Goal: Transaction & Acquisition: Purchase product/service

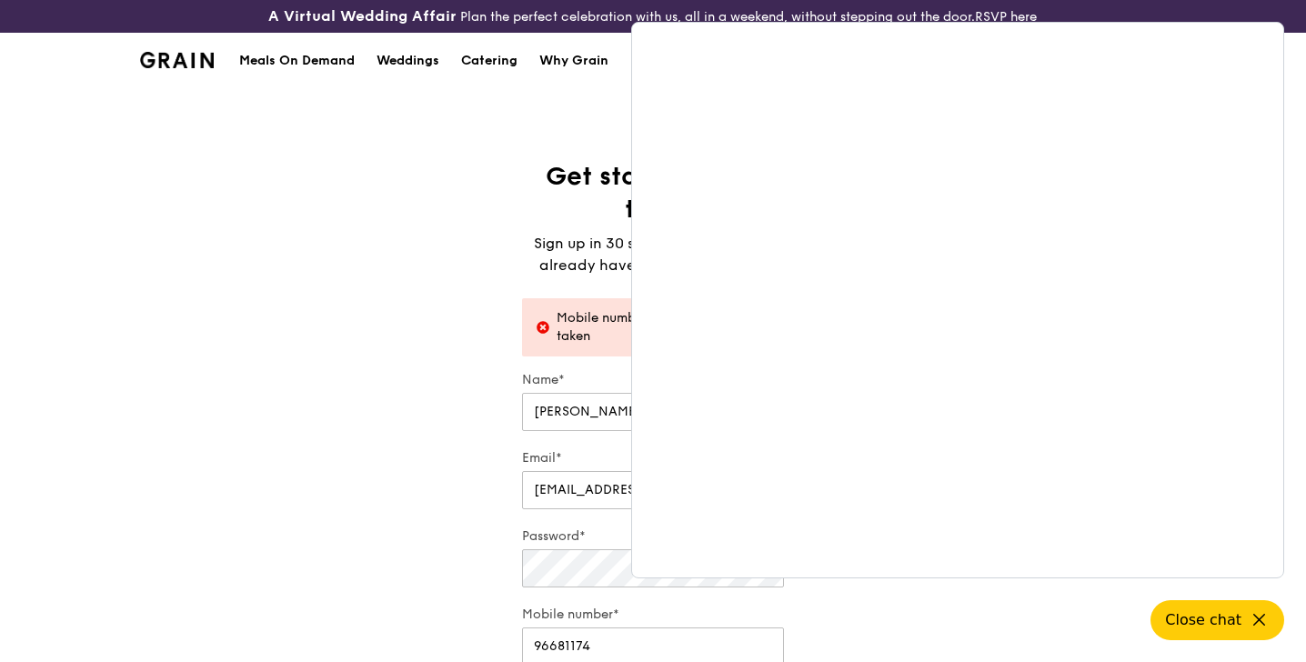
click at [494, 240] on div "Get started in no time Sign up in 30 seconds. Easy. If you already have an acco…" at bounding box center [653, 480] width 1306 height 640
click at [182, 84] on div "Grain logo" at bounding box center [177, 59] width 74 height 55
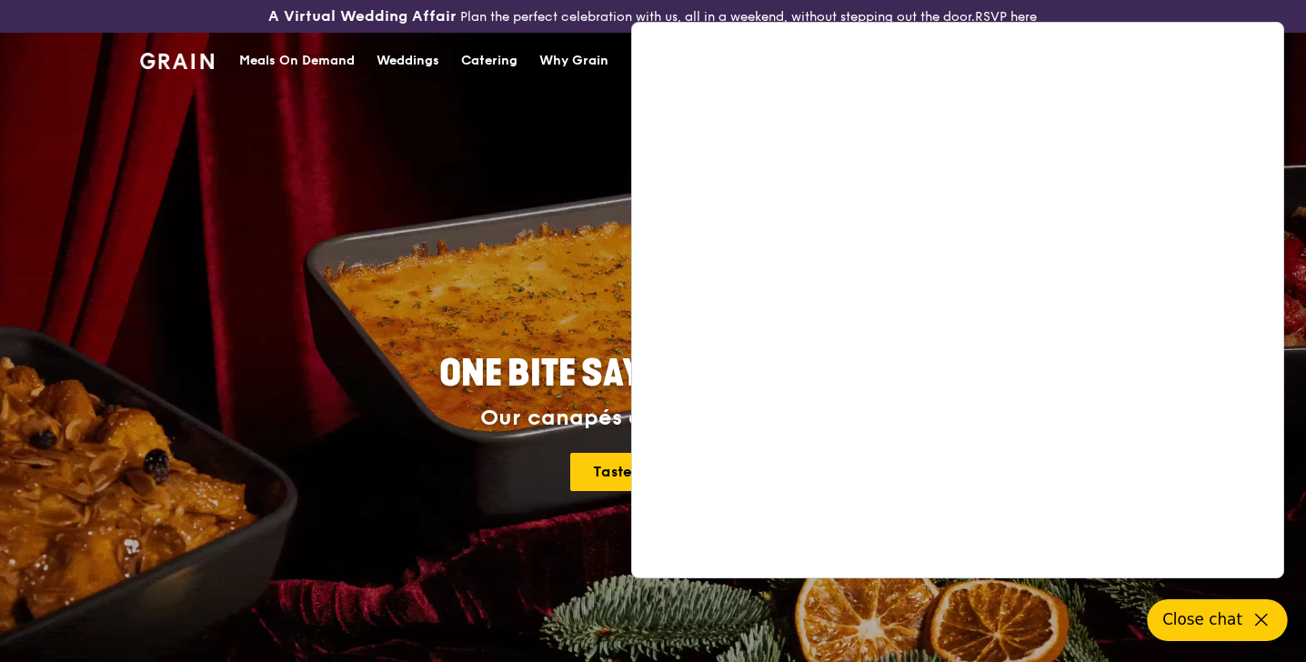
click at [1261, 620] on icon at bounding box center [1261, 620] width 22 height 22
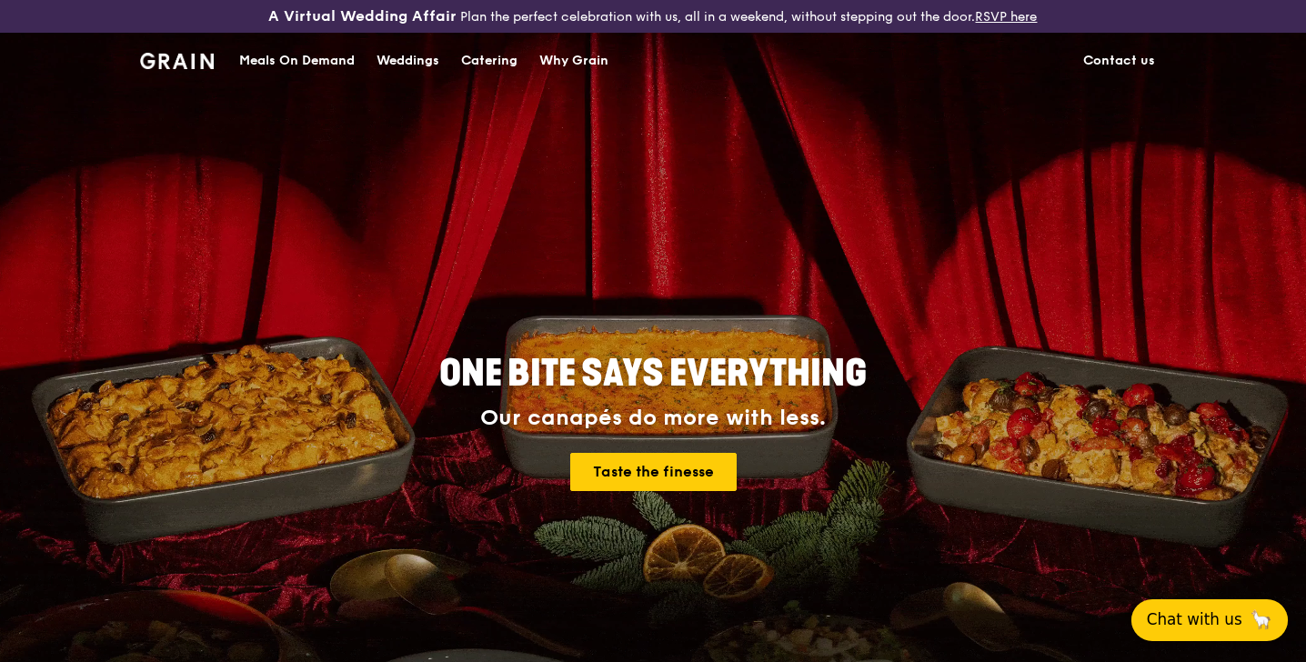
click at [296, 60] on div "Meals On Demand" at bounding box center [296, 61] width 115 height 55
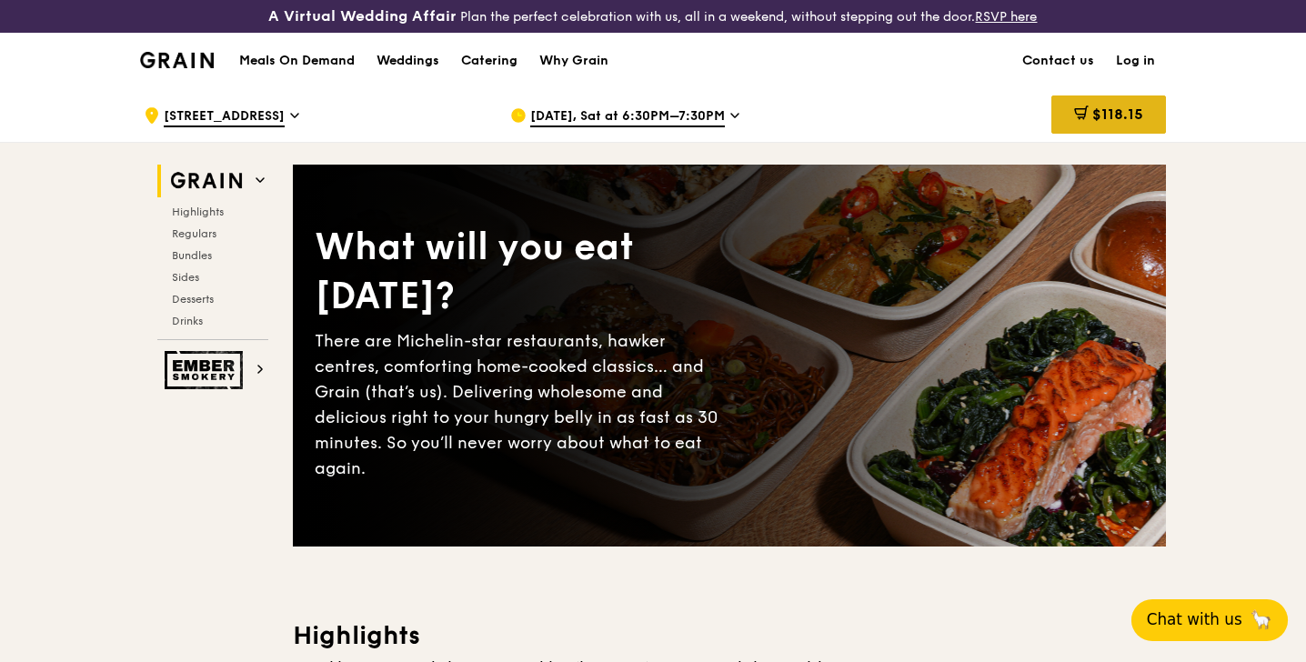
click at [1099, 118] on span "$118.15" at bounding box center [1117, 113] width 51 height 17
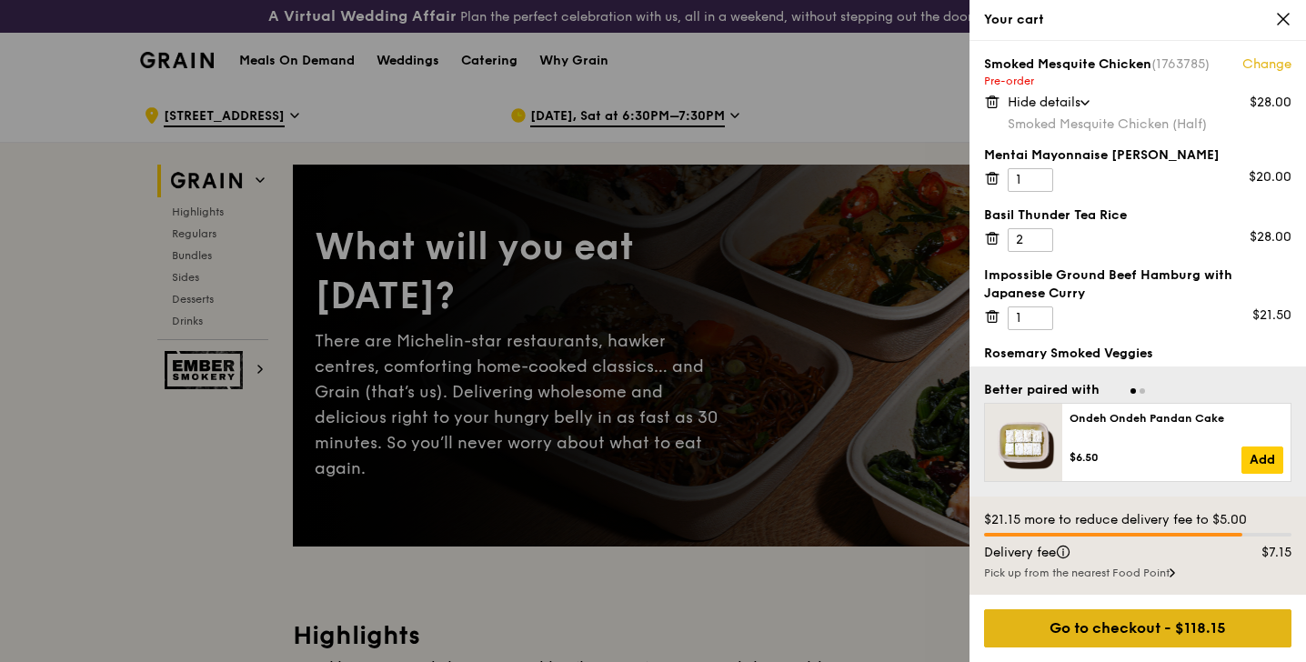
click at [1108, 637] on div "Go to checkout - $118.15" at bounding box center [1137, 628] width 307 height 38
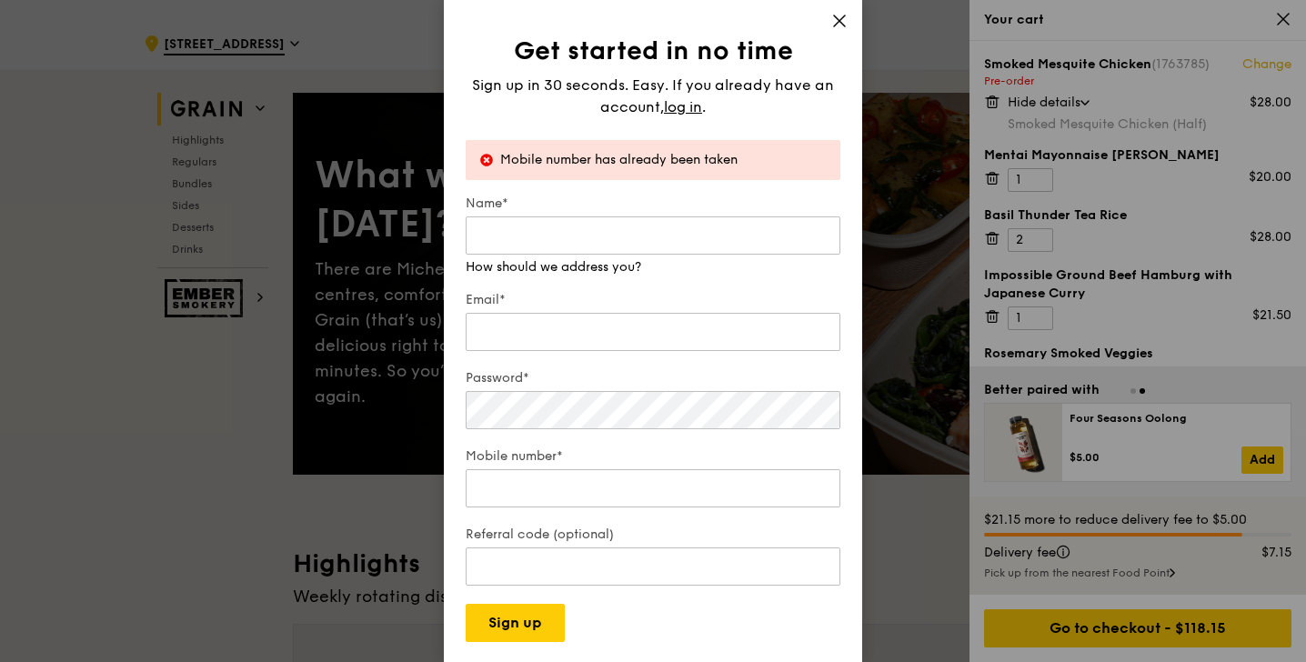
scroll to position [85, 0]
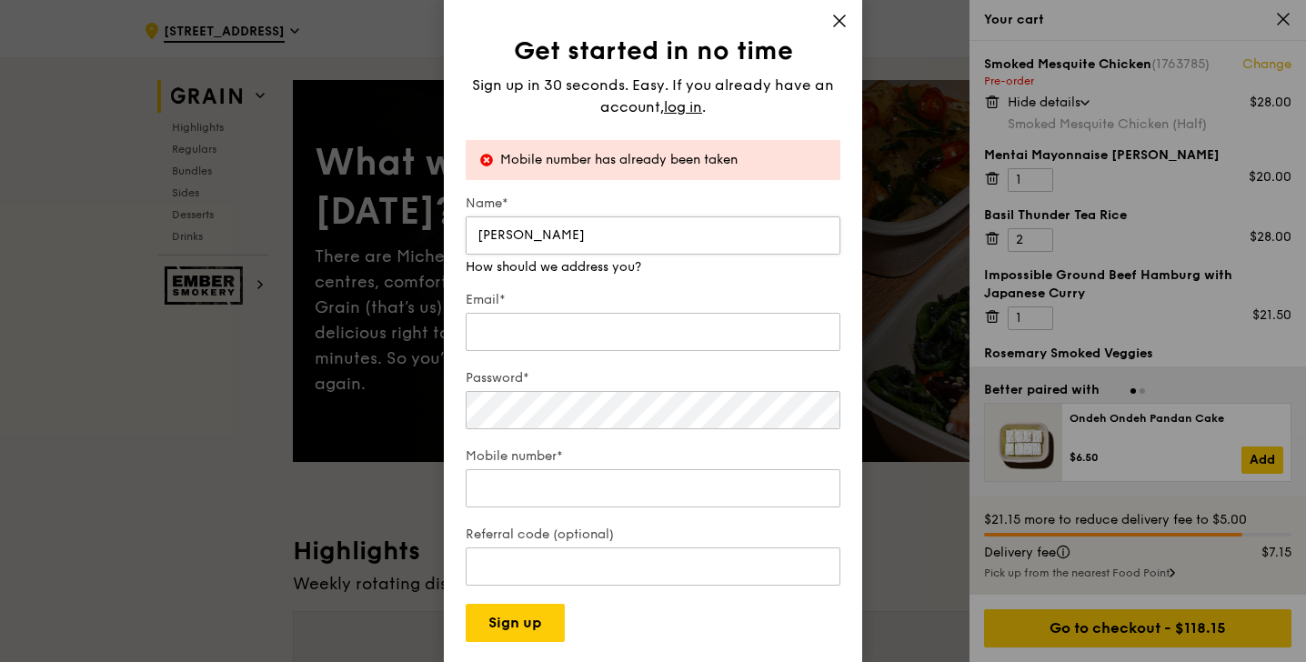
type input "Lynn Tan"
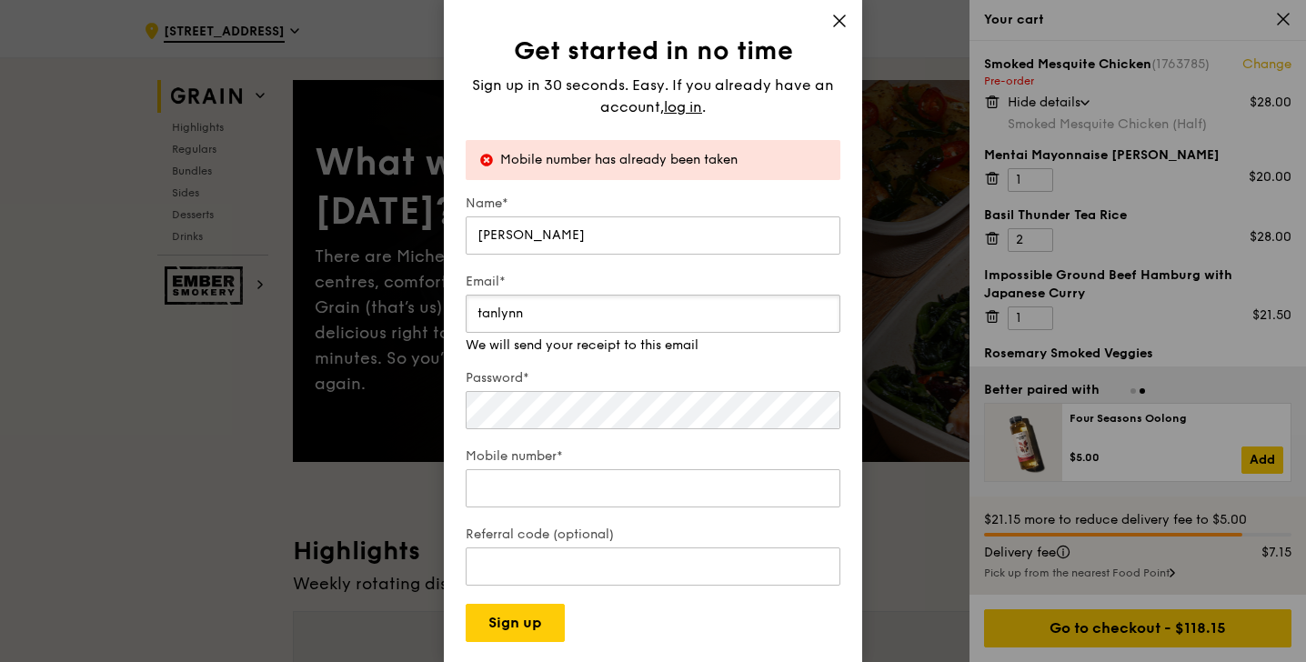
type input "tanlynnn@gmail.com"
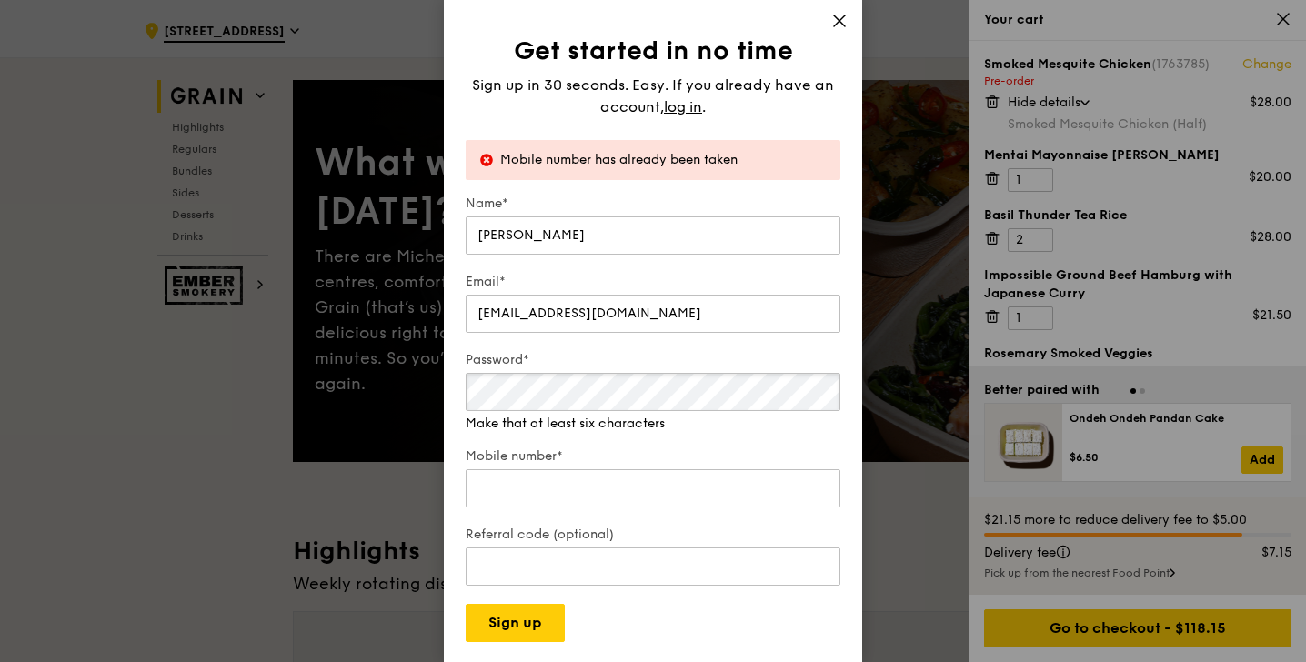
click at [406, 389] on div "Get started in no time Sign up in 30 seconds. Easy. If you already have an acco…" at bounding box center [653, 331] width 1306 height 662
click at [566, 488] on input "Mobile number*" at bounding box center [653, 488] width 375 height 38
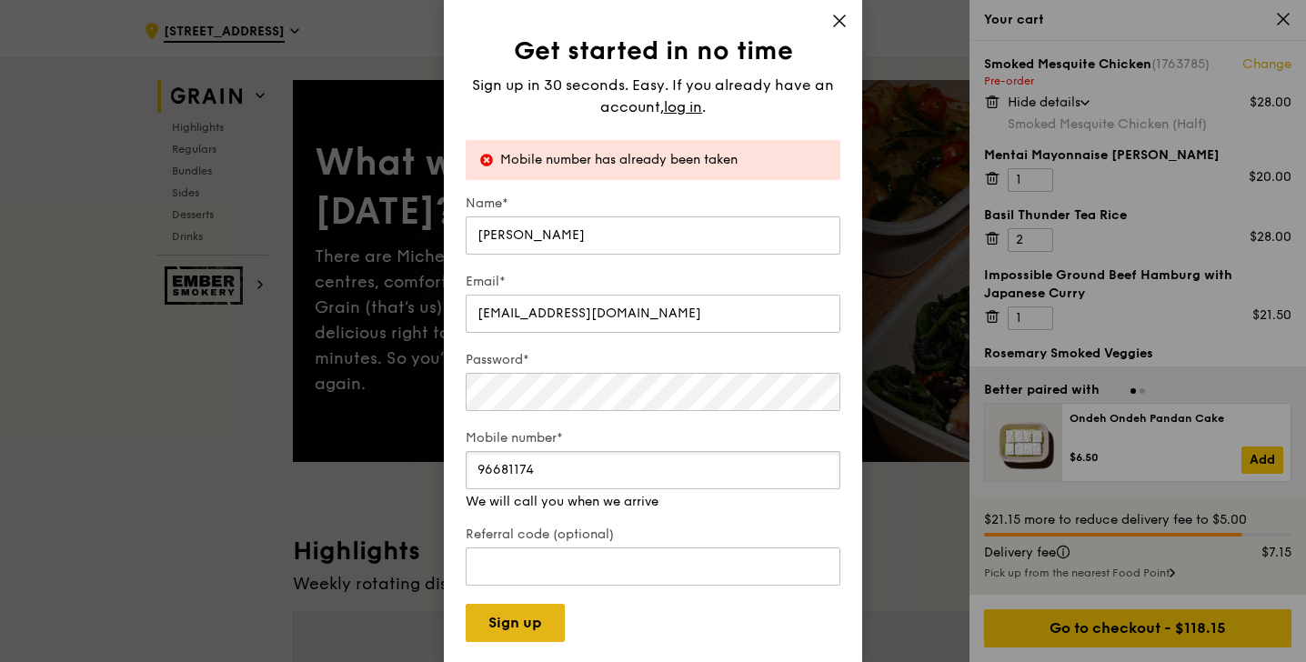
type input "96681174"
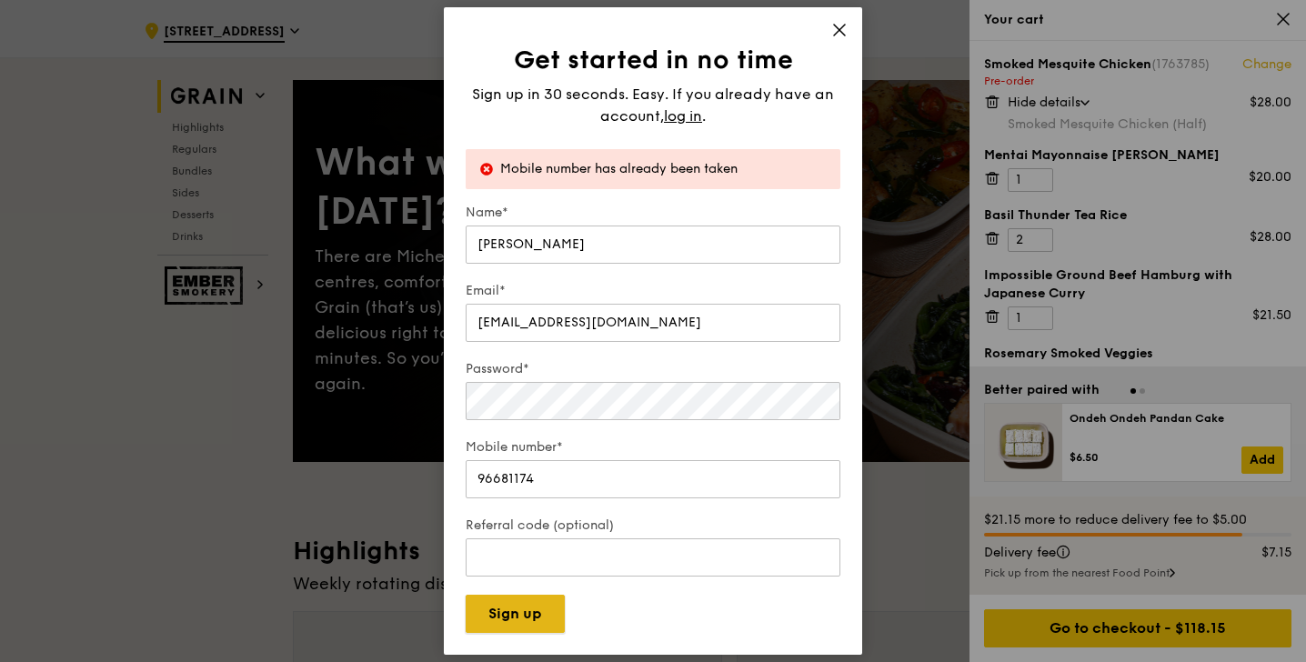
click at [516, 630] on button "Sign up" at bounding box center [515, 614] width 99 height 38
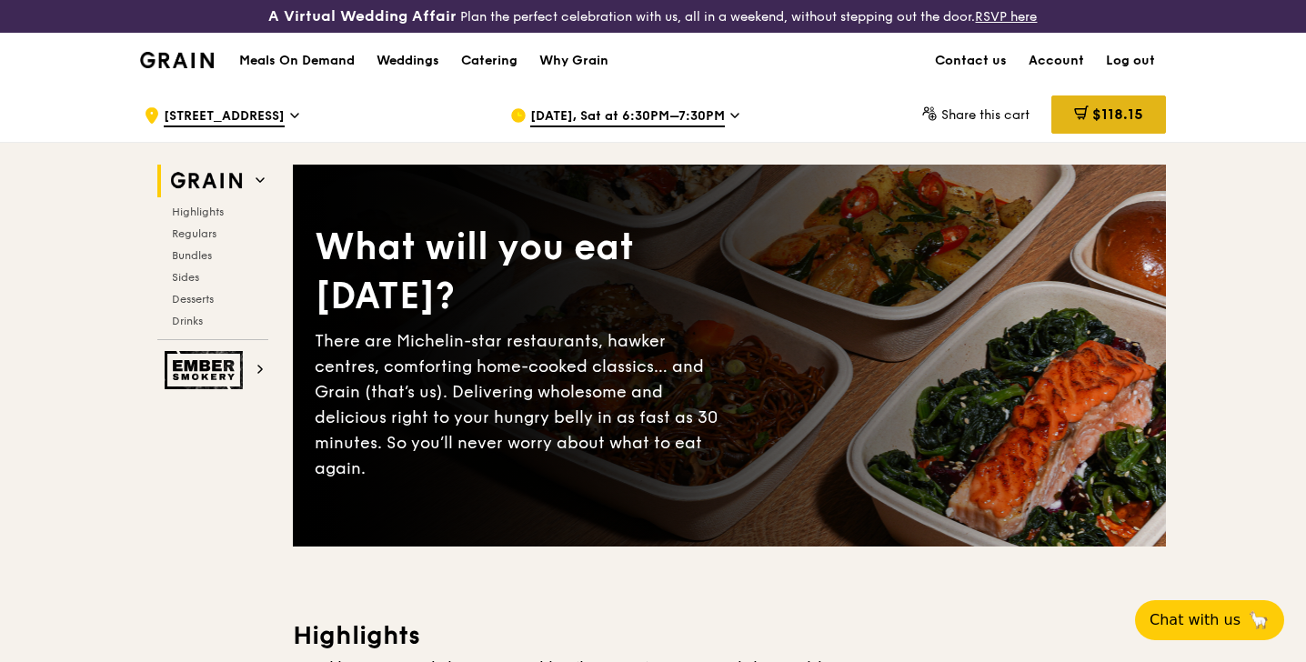
click at [1138, 119] on span "$118.15" at bounding box center [1117, 113] width 51 height 17
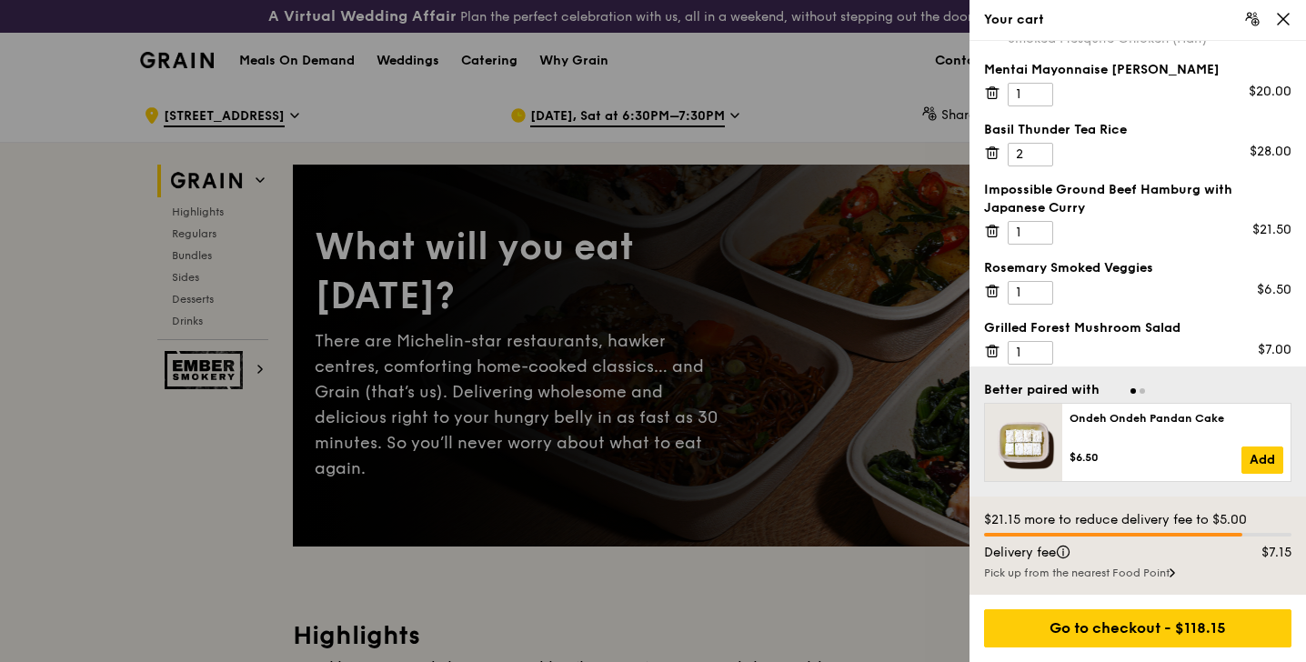
scroll to position [90, 0]
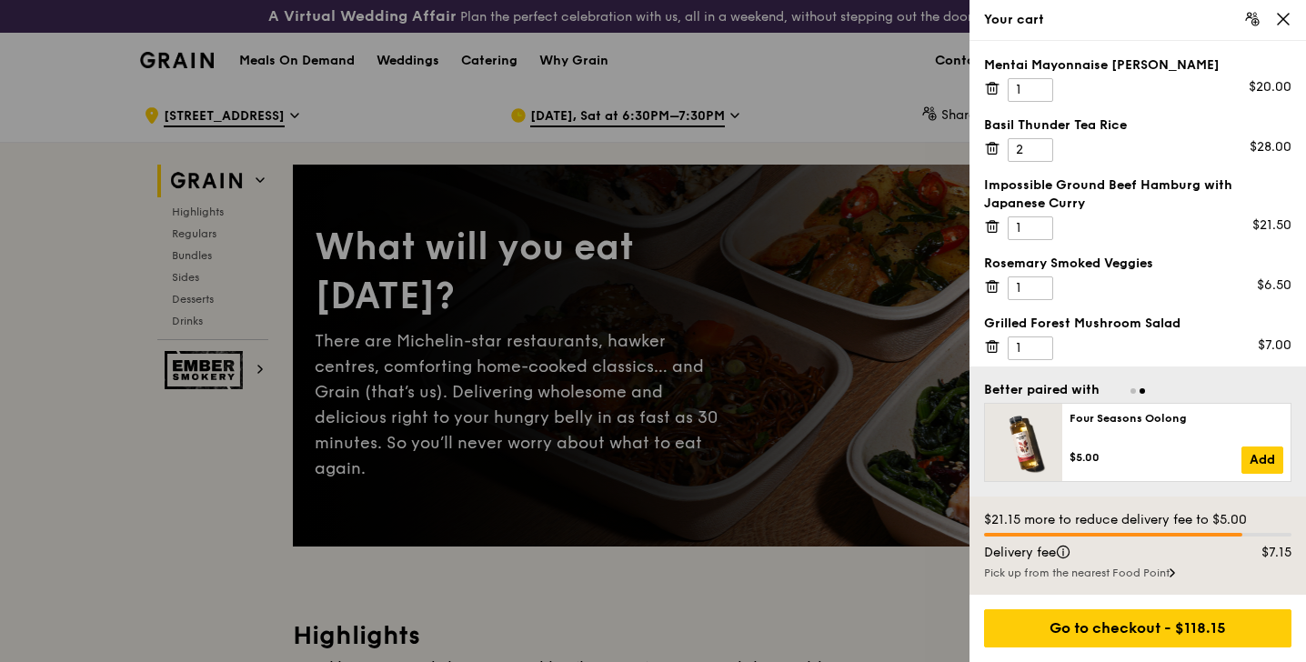
click at [811, 123] on div at bounding box center [653, 331] width 1306 height 662
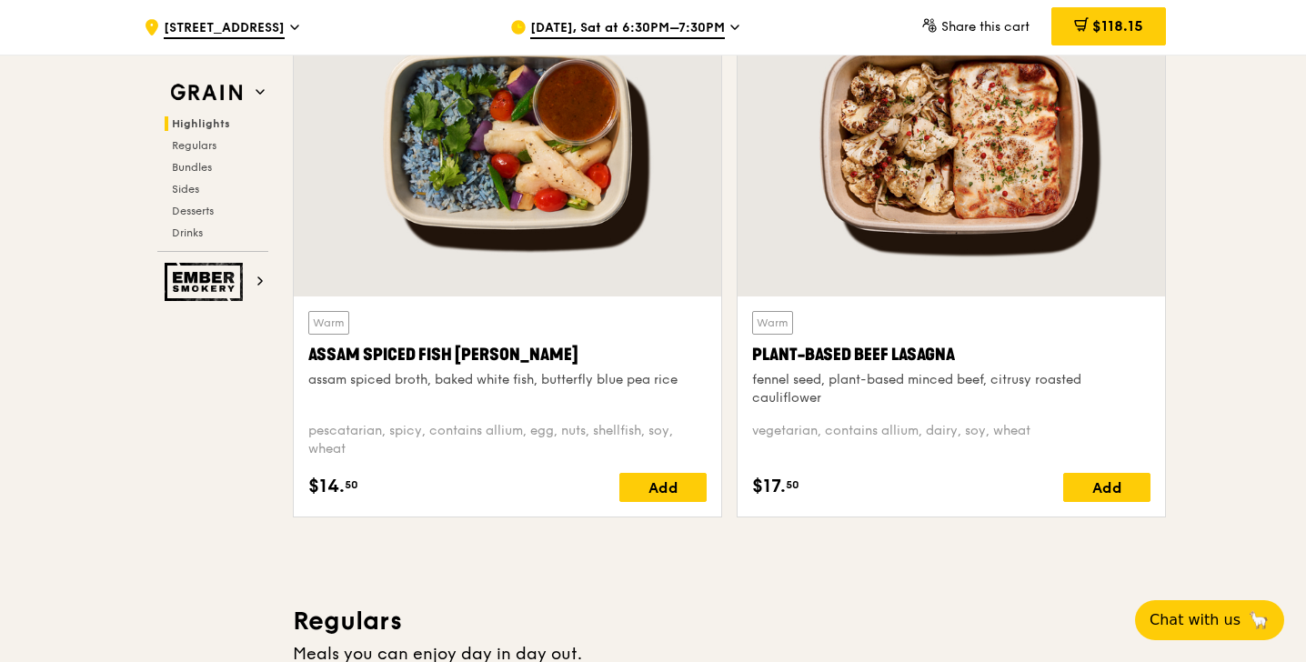
scroll to position [716, 0]
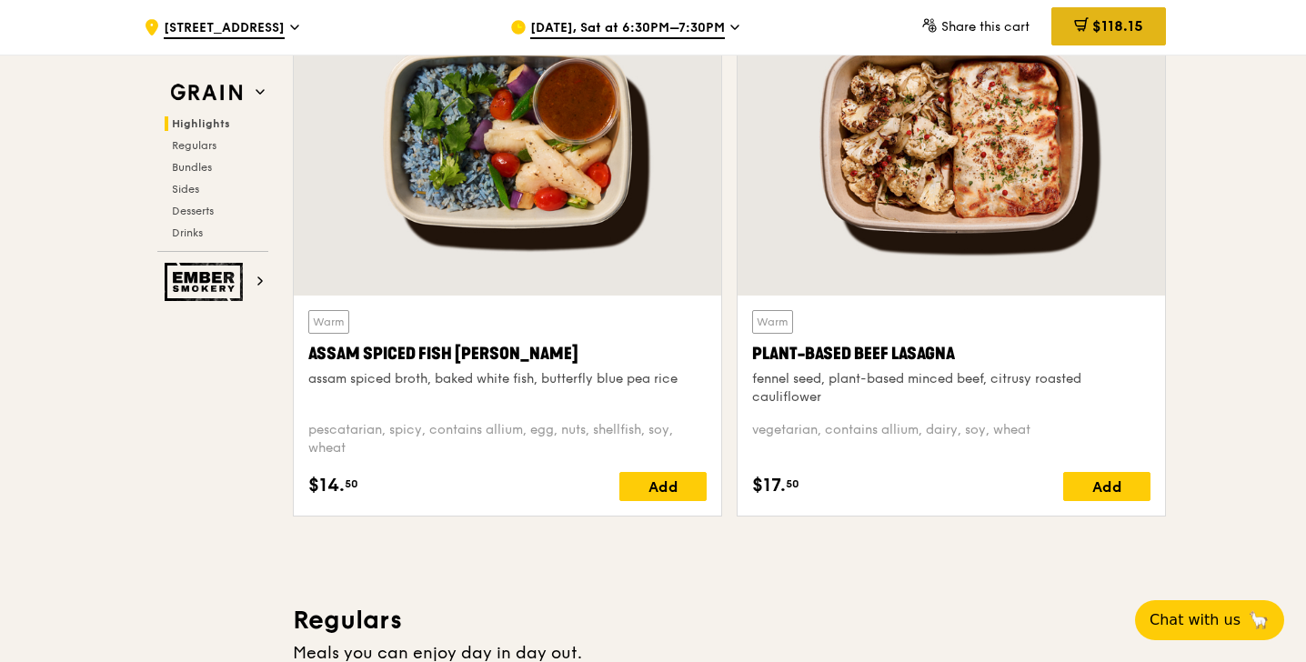
click at [1113, 29] on span "$118.15" at bounding box center [1117, 25] width 51 height 17
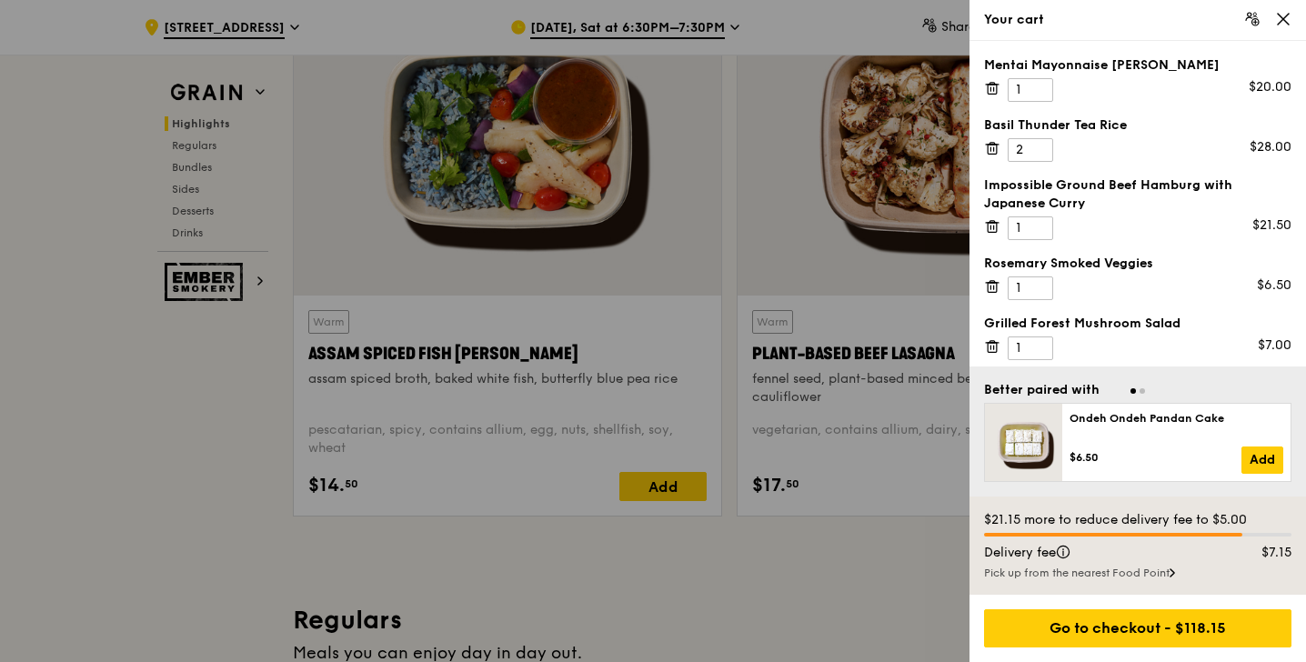
scroll to position [98, 0]
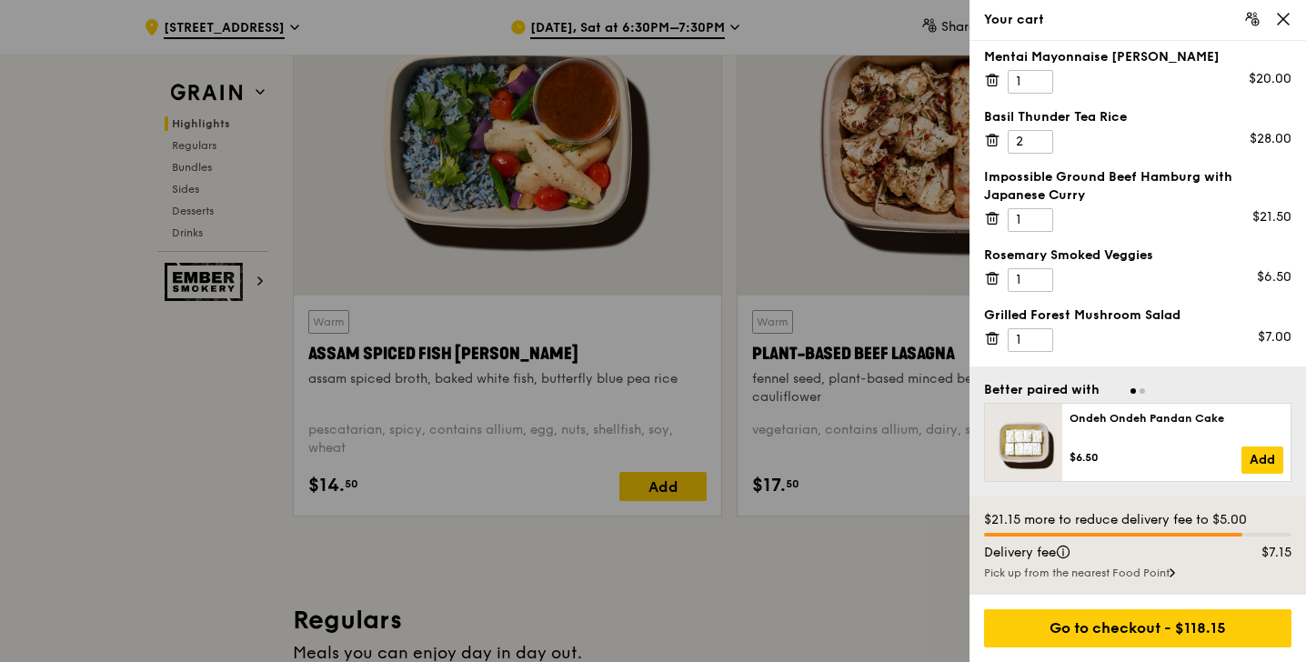
click at [991, 339] on icon at bounding box center [992, 338] width 16 height 16
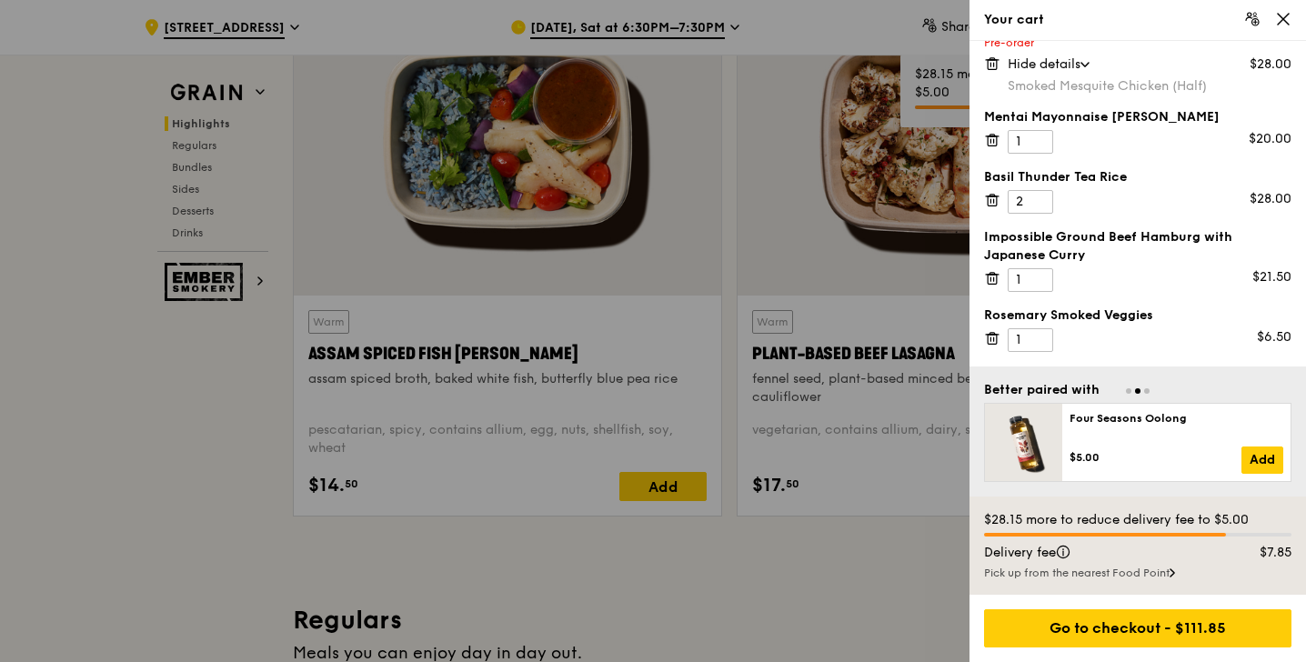
scroll to position [38, 0]
click at [827, 589] on div at bounding box center [653, 331] width 1306 height 662
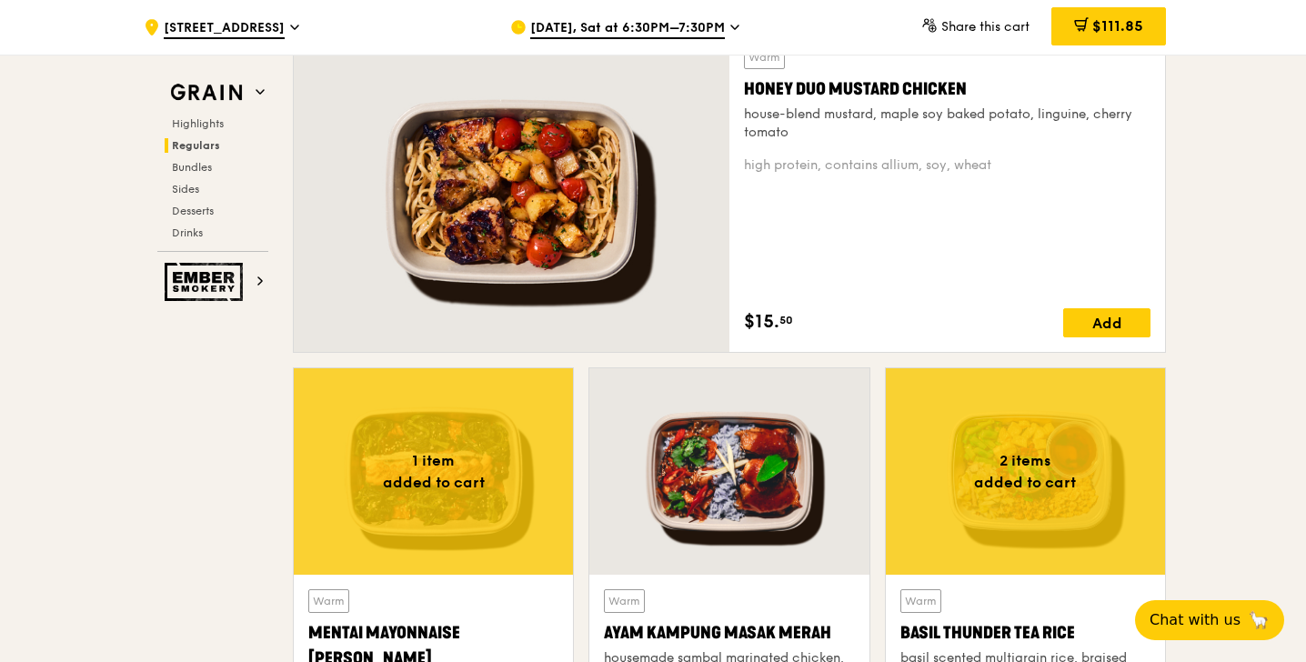
scroll to position [1365, 0]
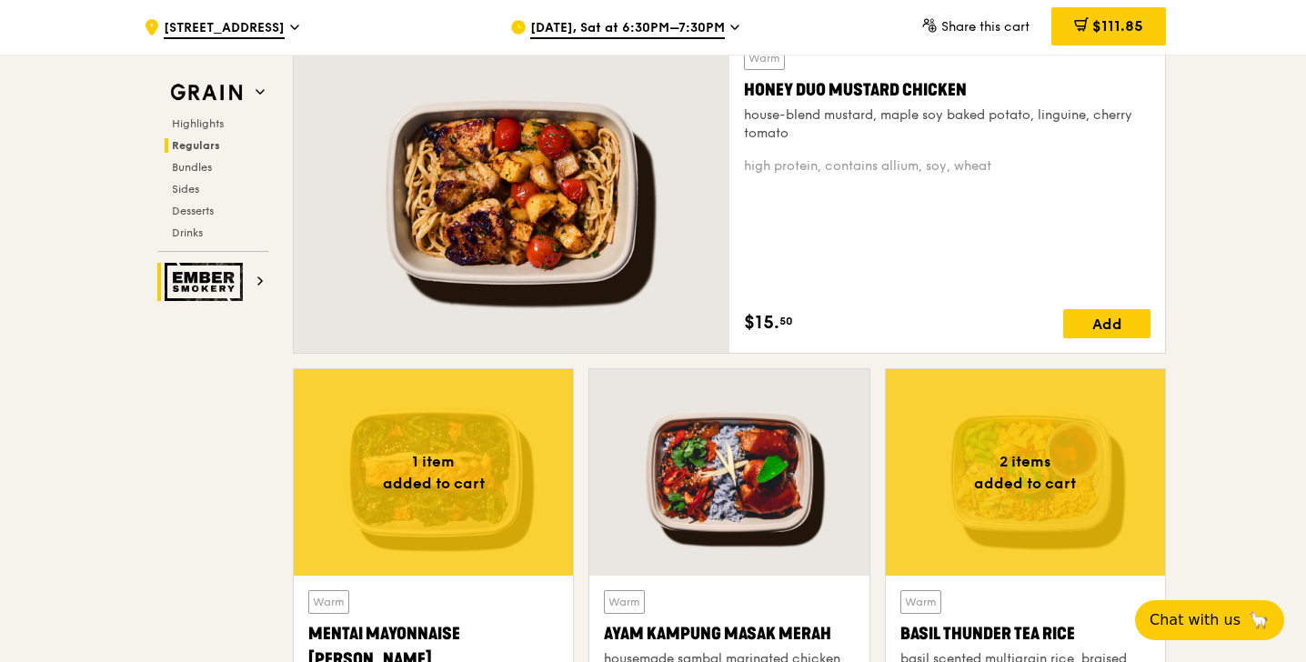
click at [219, 264] on img at bounding box center [207, 282] width 84 height 38
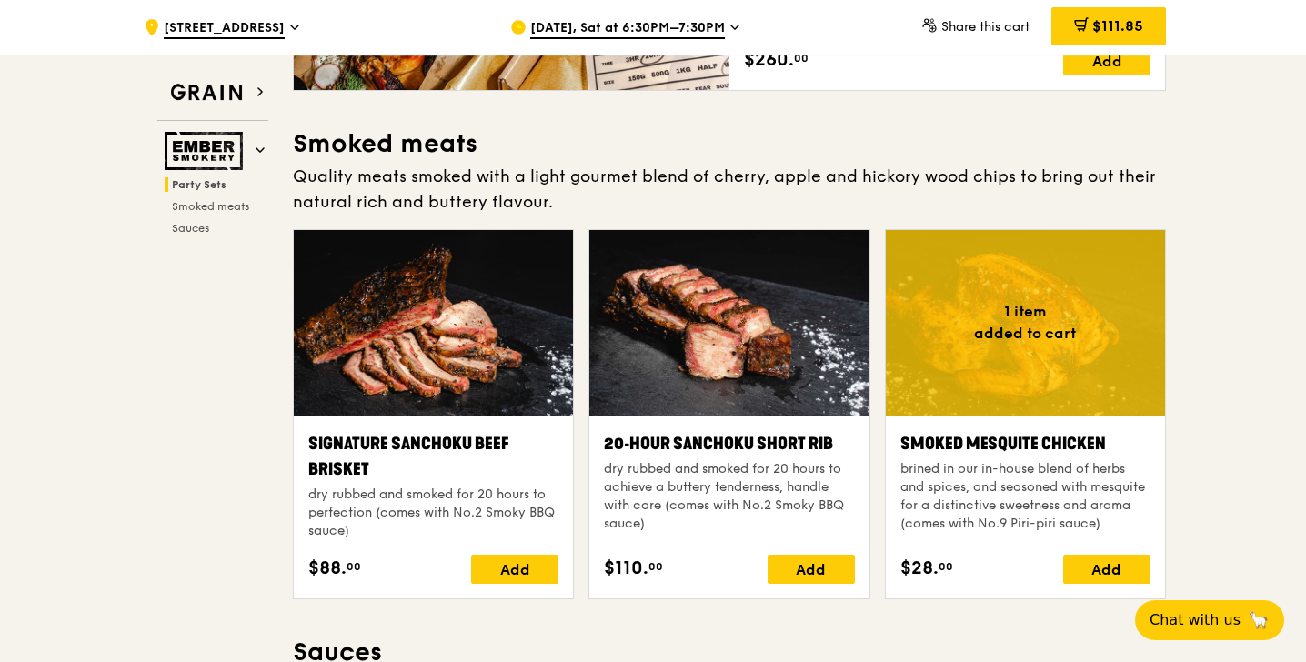
scroll to position [430, 0]
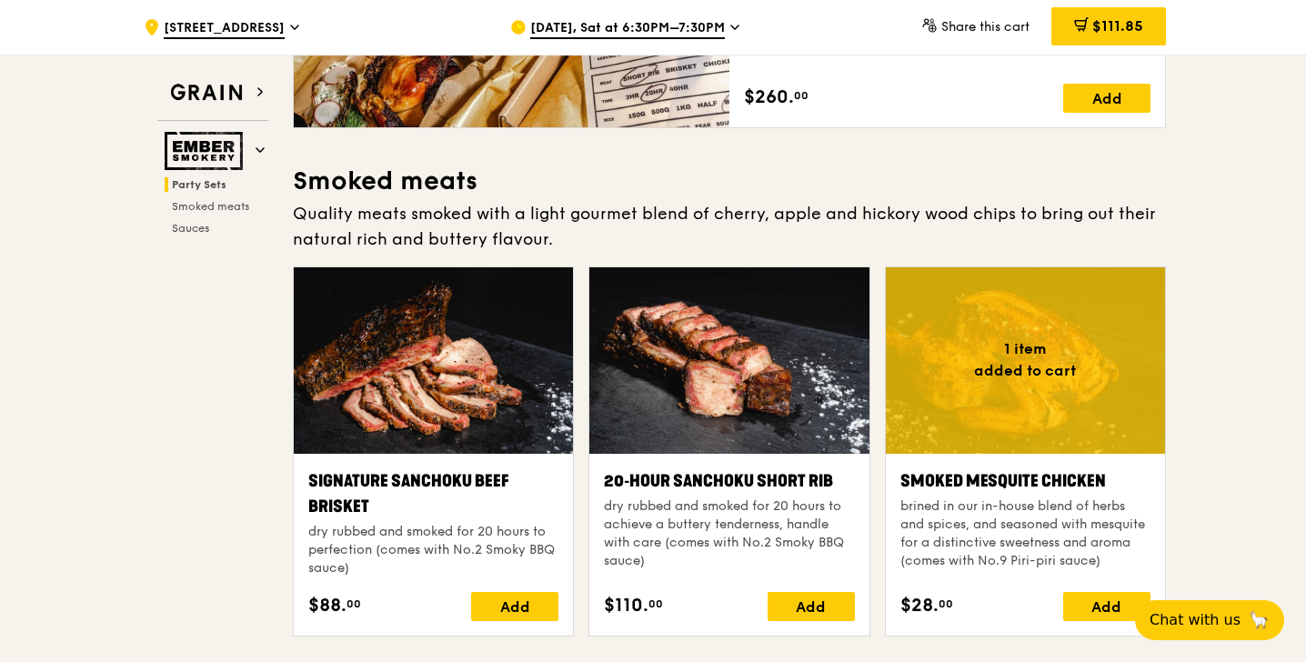
click at [388, 379] on div at bounding box center [433, 360] width 279 height 186
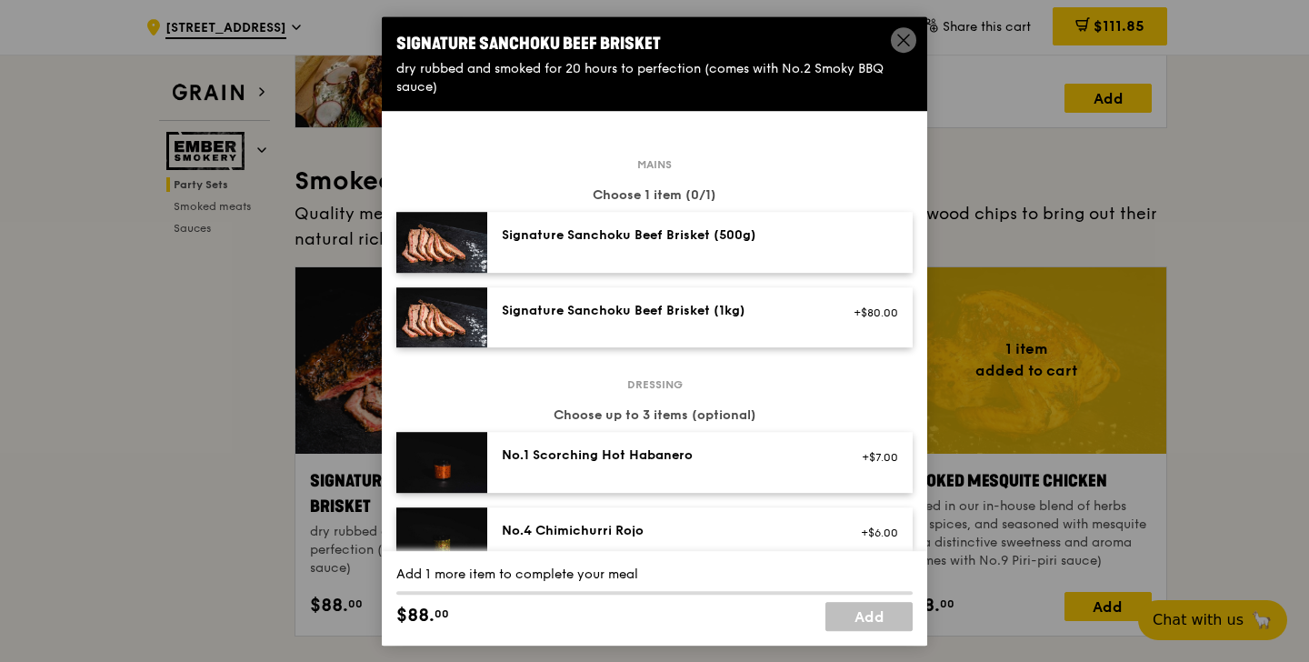
click at [903, 35] on icon at bounding box center [904, 40] width 16 height 16
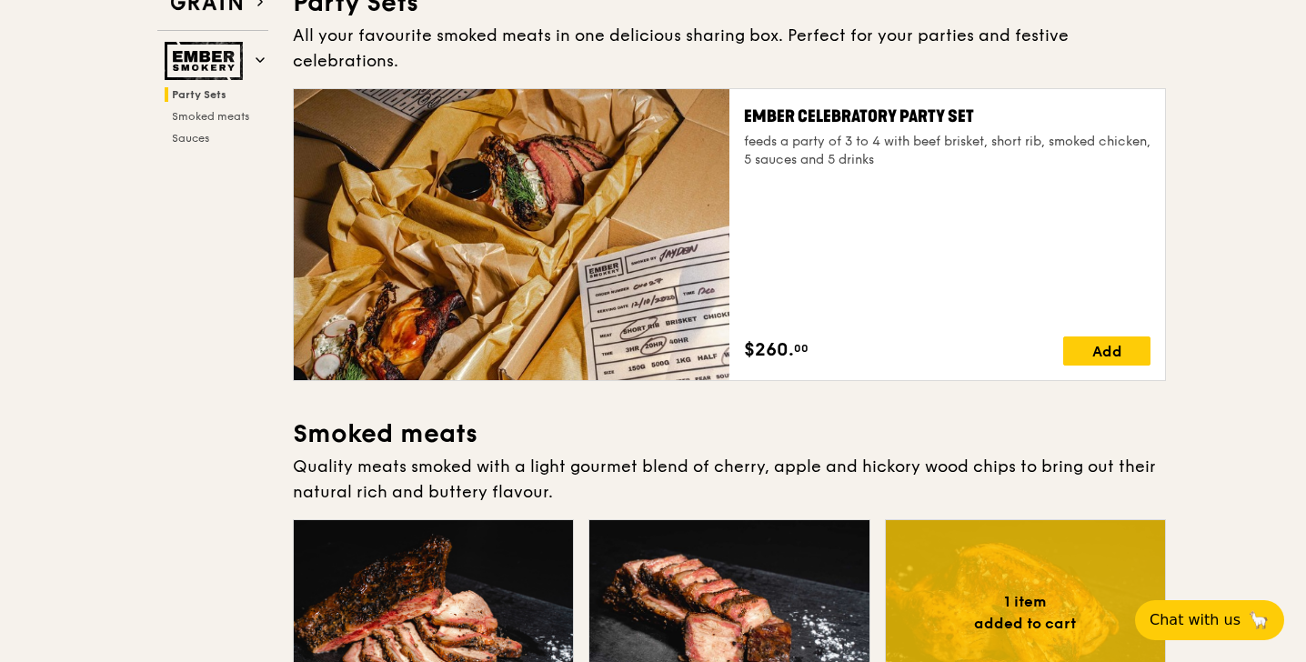
scroll to position [0, 0]
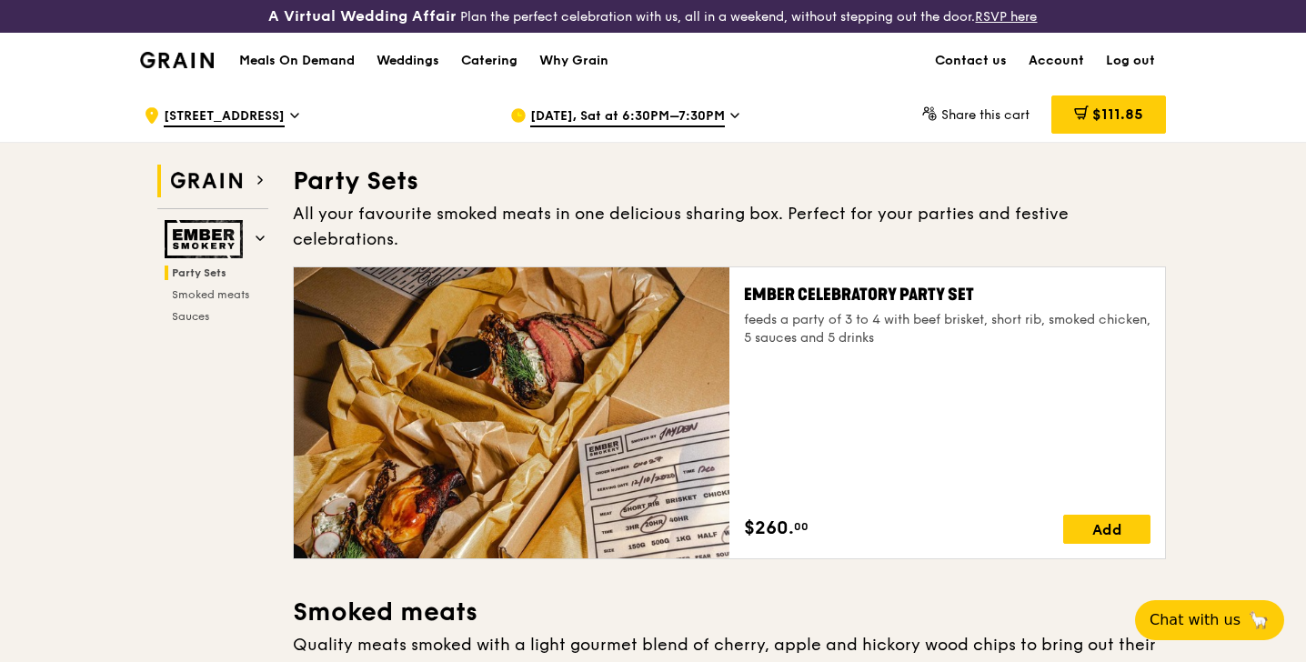
click at [211, 182] on img at bounding box center [207, 181] width 84 height 33
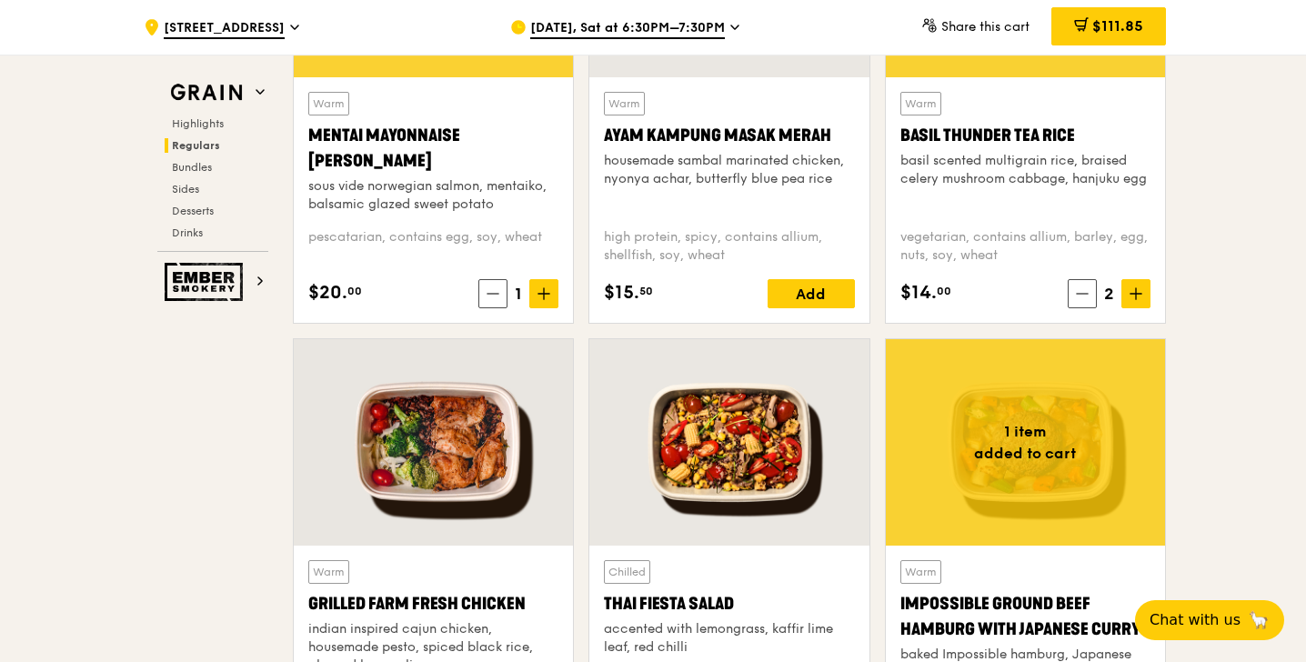
scroll to position [2058, 0]
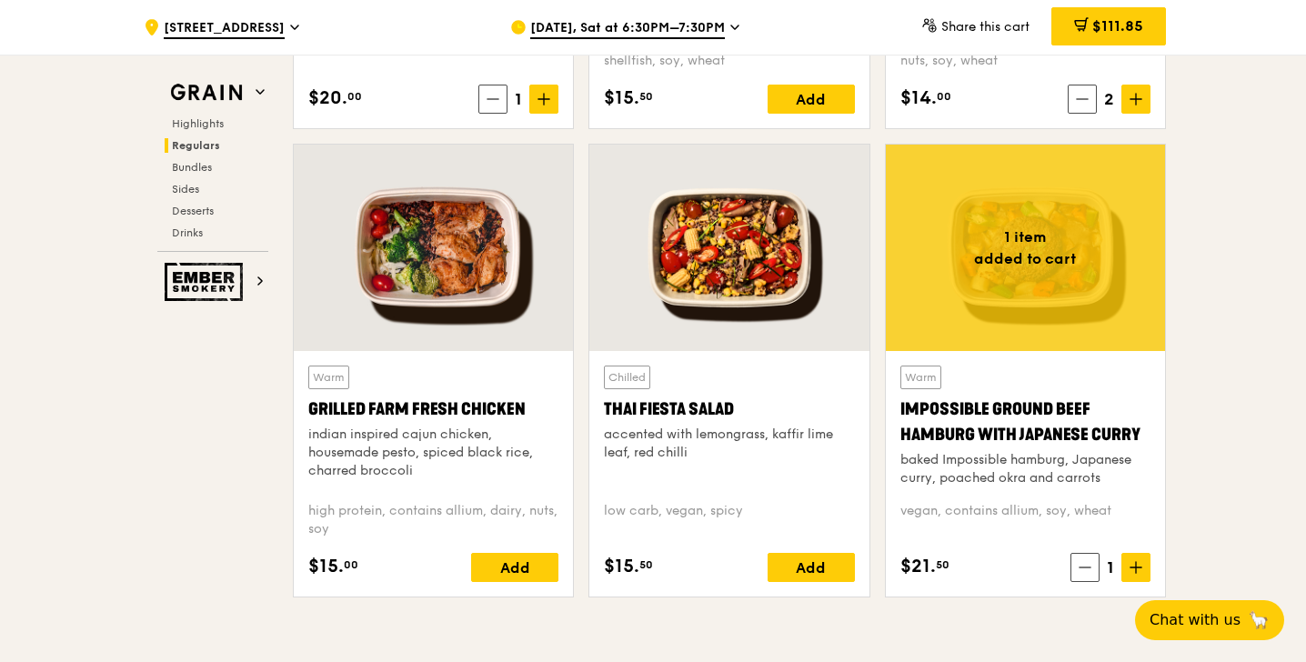
click at [783, 256] on div at bounding box center [728, 248] width 279 height 206
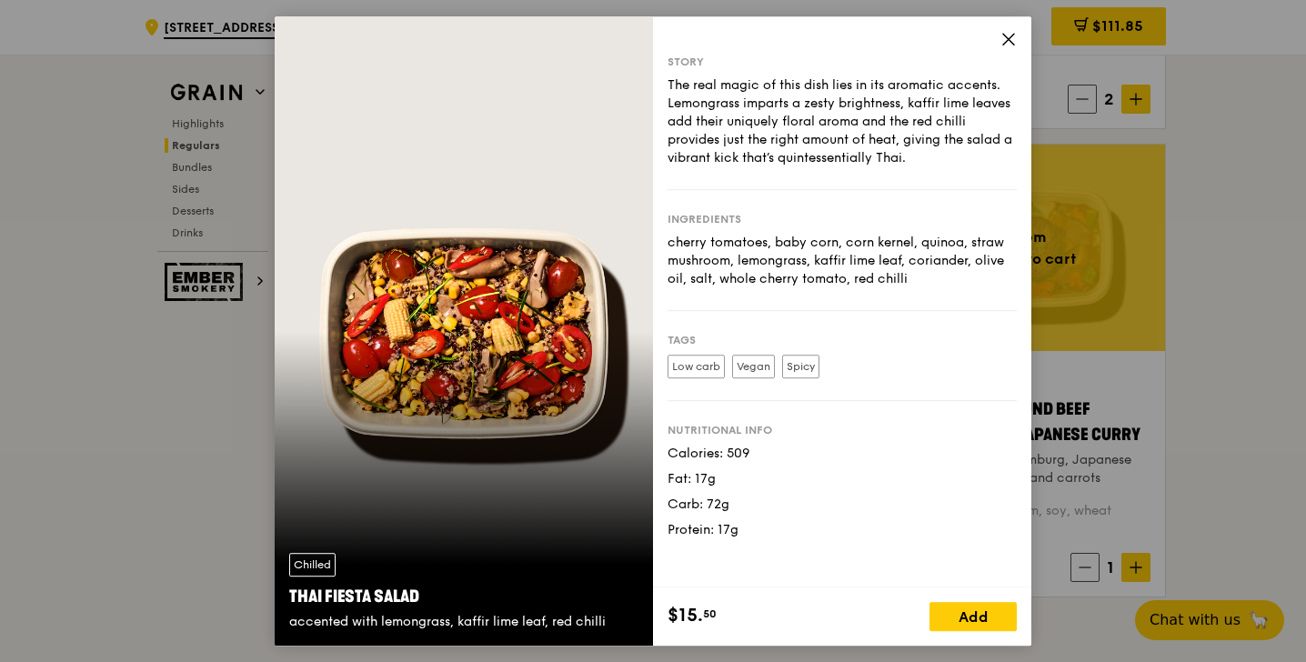
click at [1010, 37] on icon at bounding box center [1008, 39] width 11 height 11
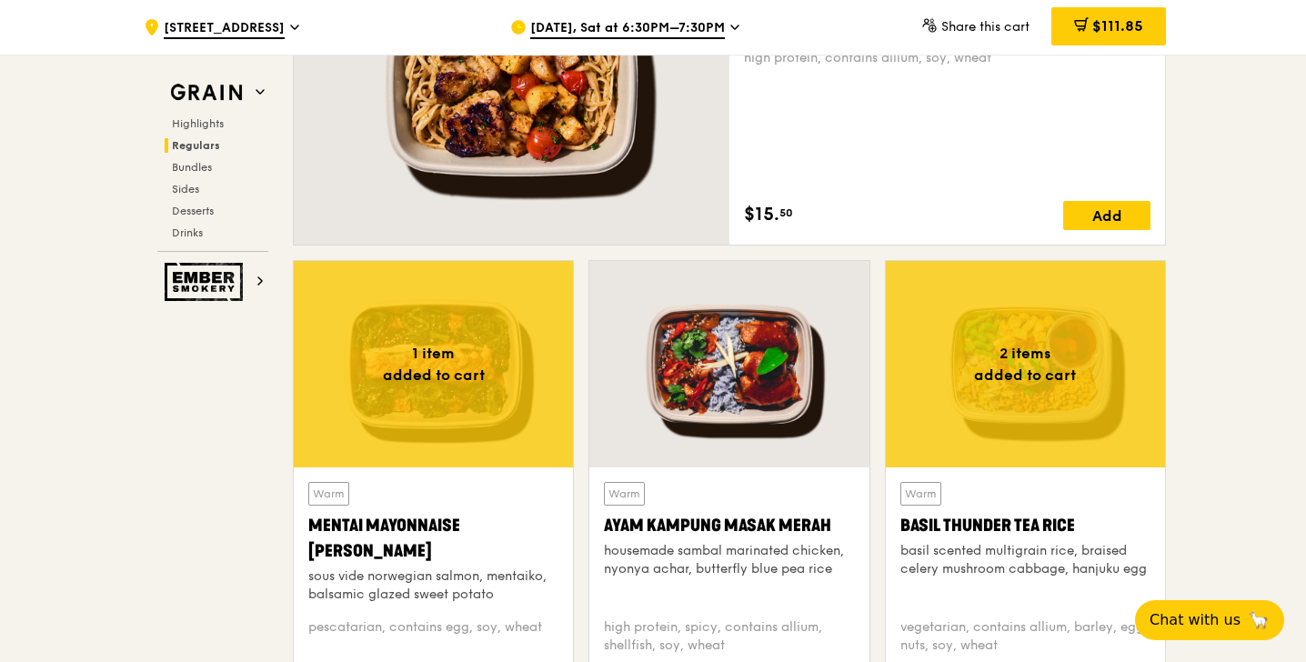
scroll to position [1244, 0]
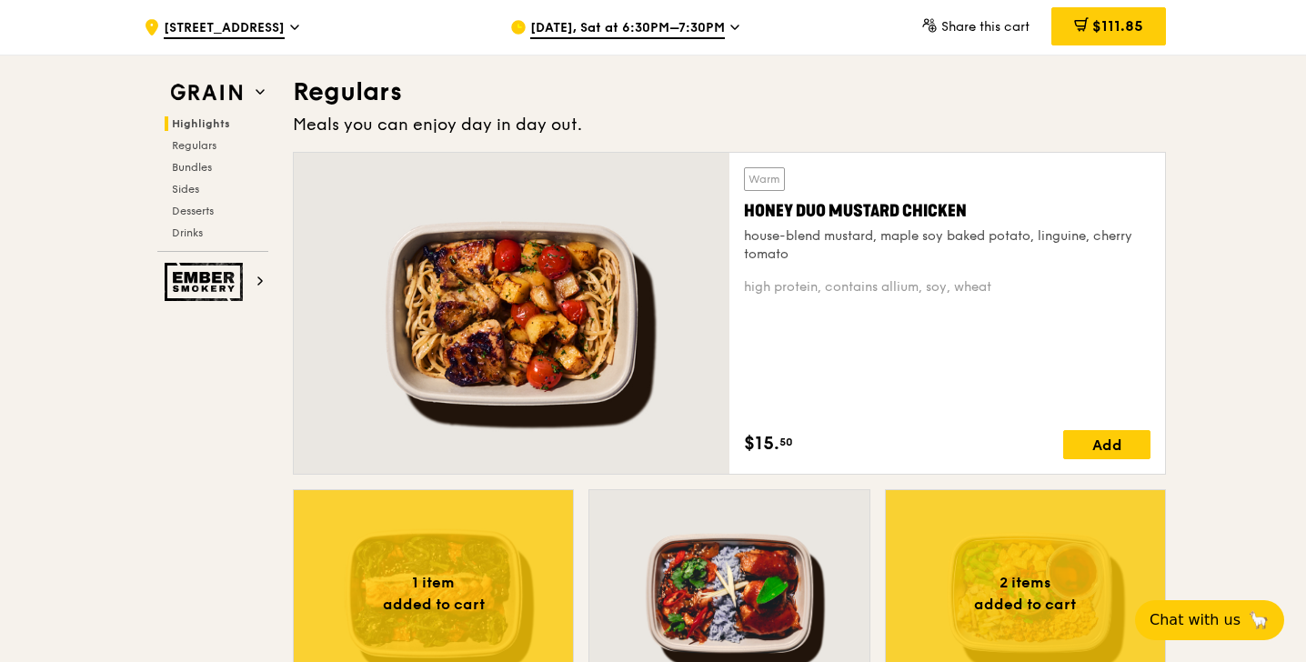
click at [538, 311] on div at bounding box center [512, 313] width 436 height 321
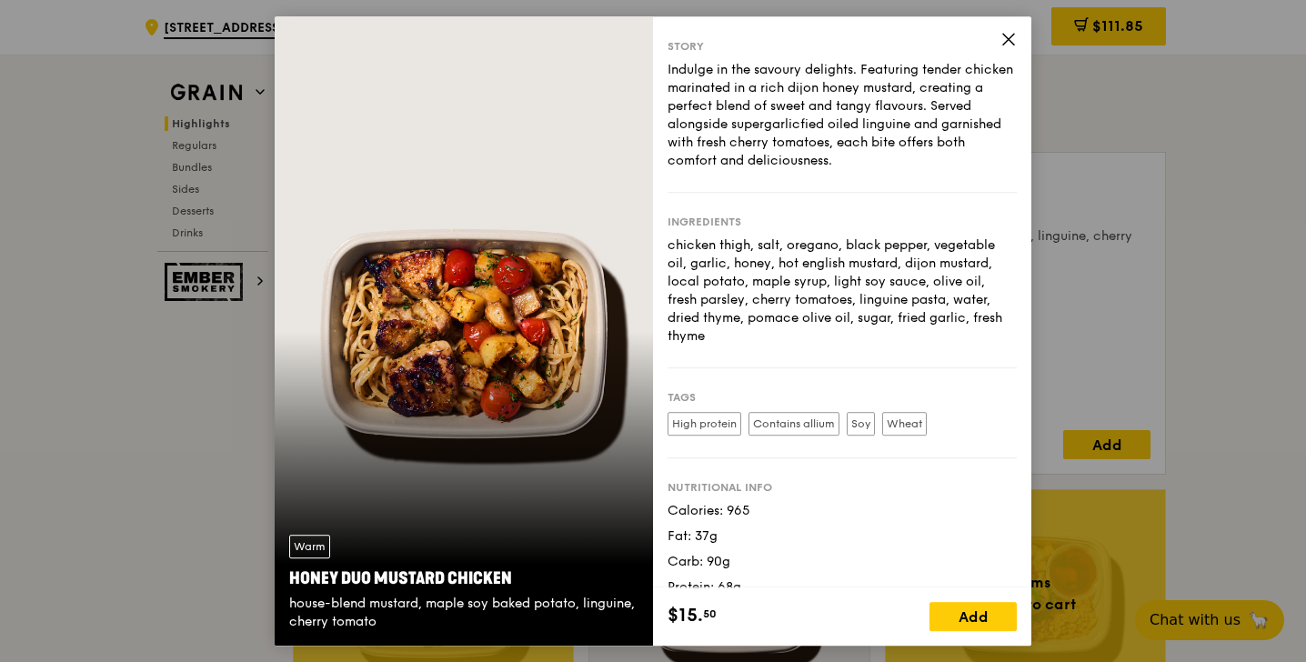
scroll to position [21, 0]
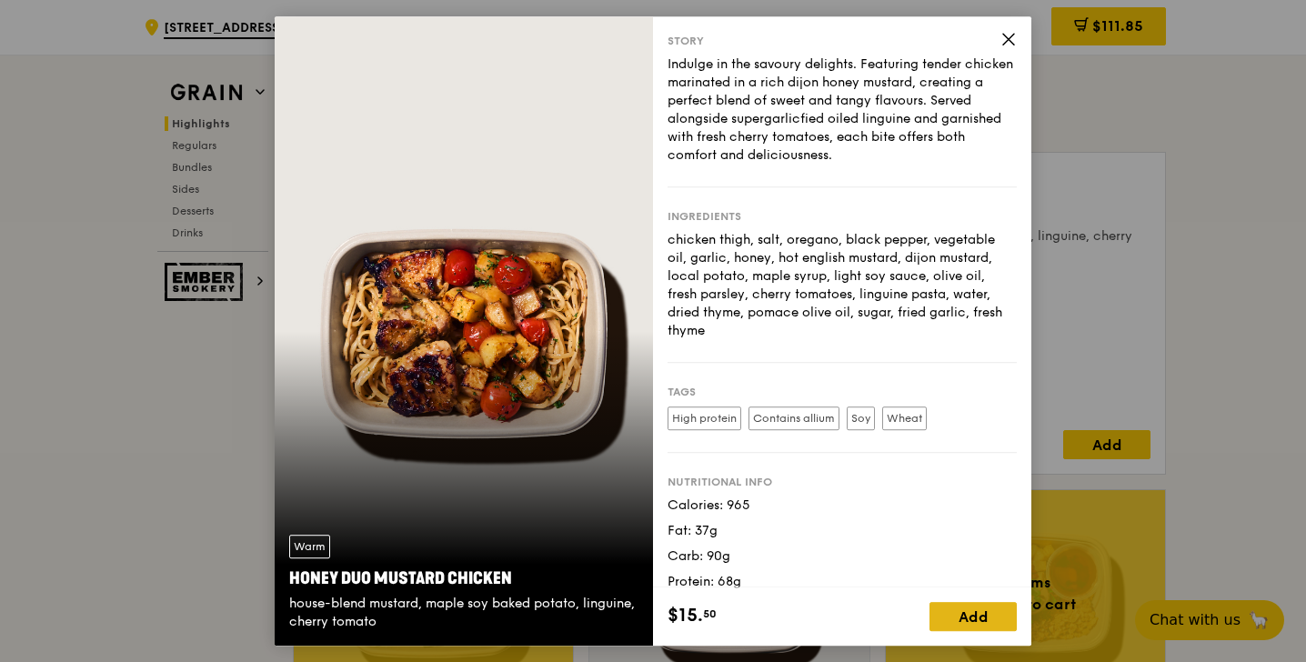
click at [965, 626] on div "Add" at bounding box center [972, 616] width 87 height 29
click at [1005, 37] on icon at bounding box center [1008, 39] width 16 height 16
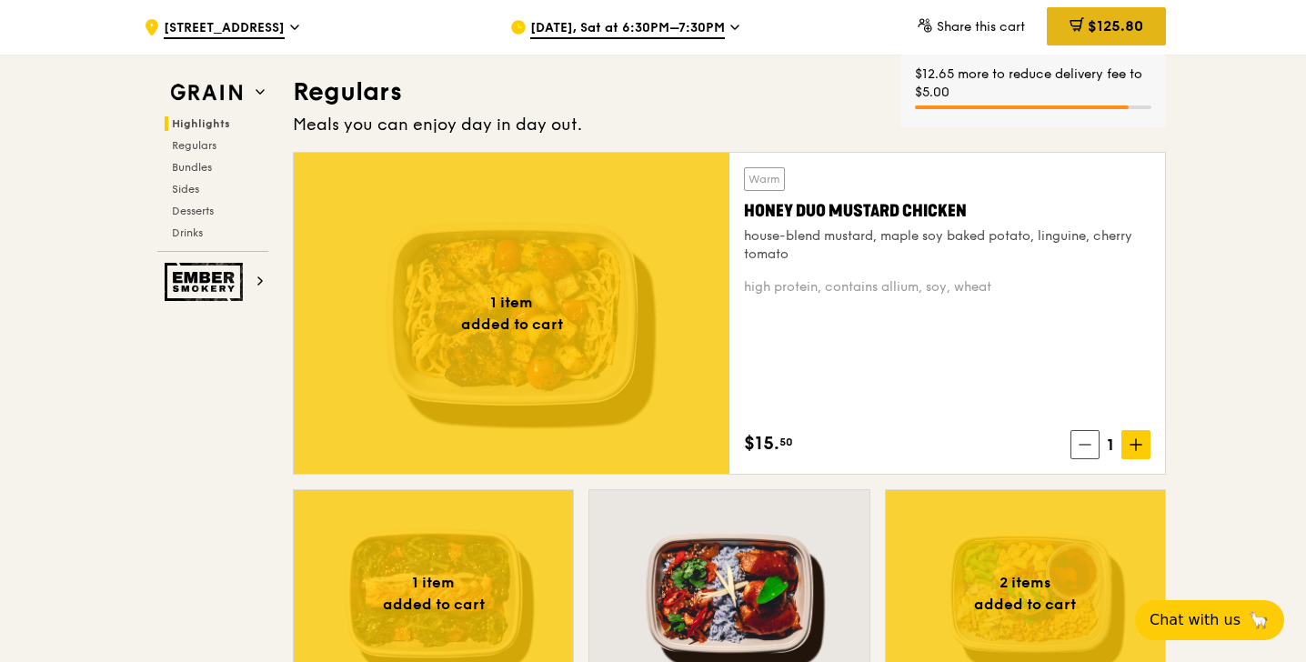
click at [1095, 20] on span "$125.80" at bounding box center [1115, 25] width 55 height 17
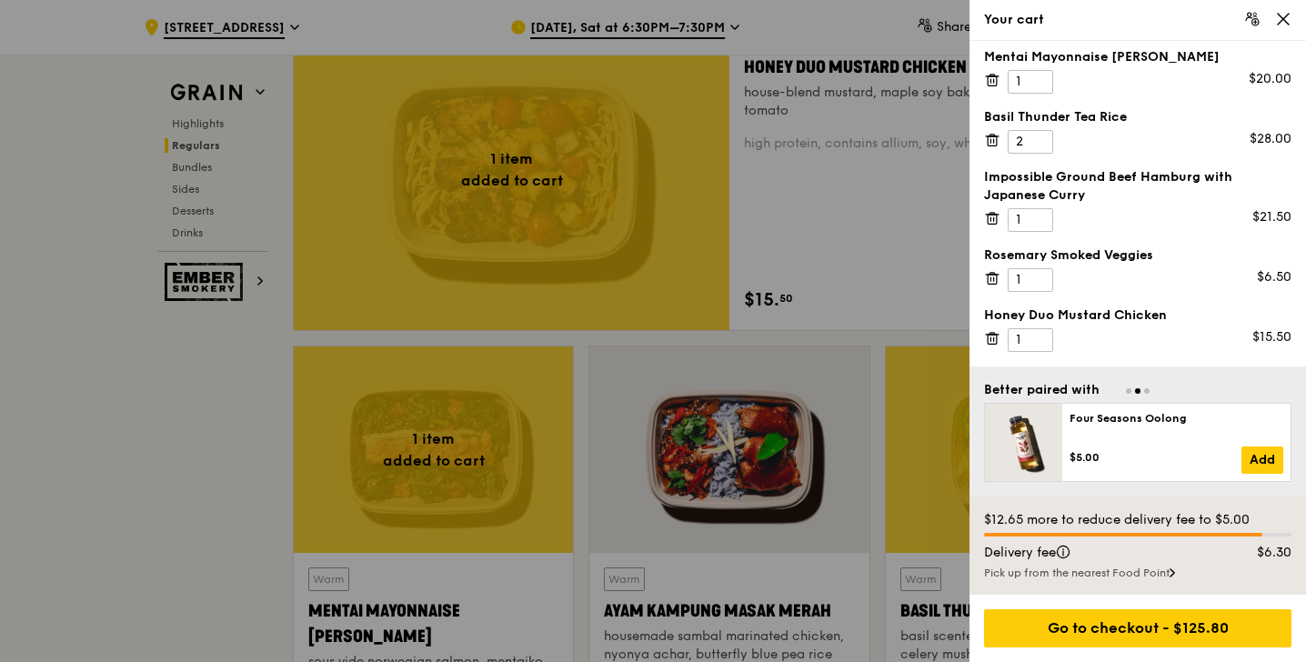
scroll to position [1391, 0]
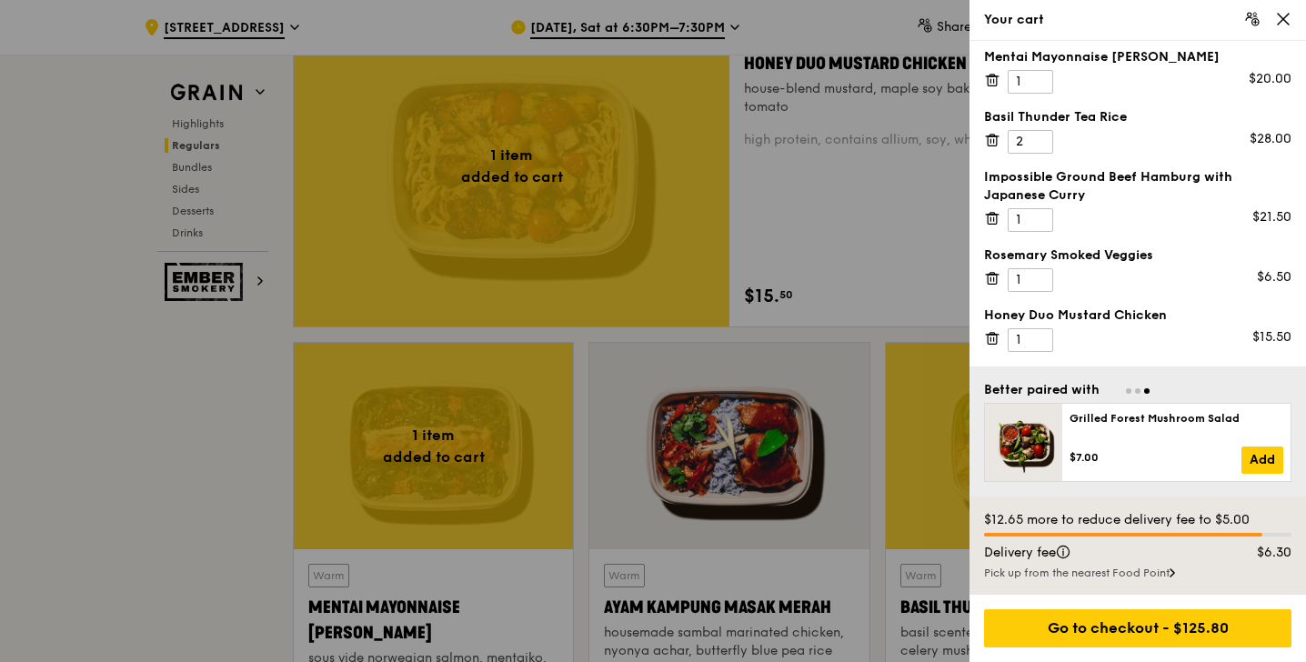
click at [1287, 20] on icon at bounding box center [1283, 19] width 16 height 16
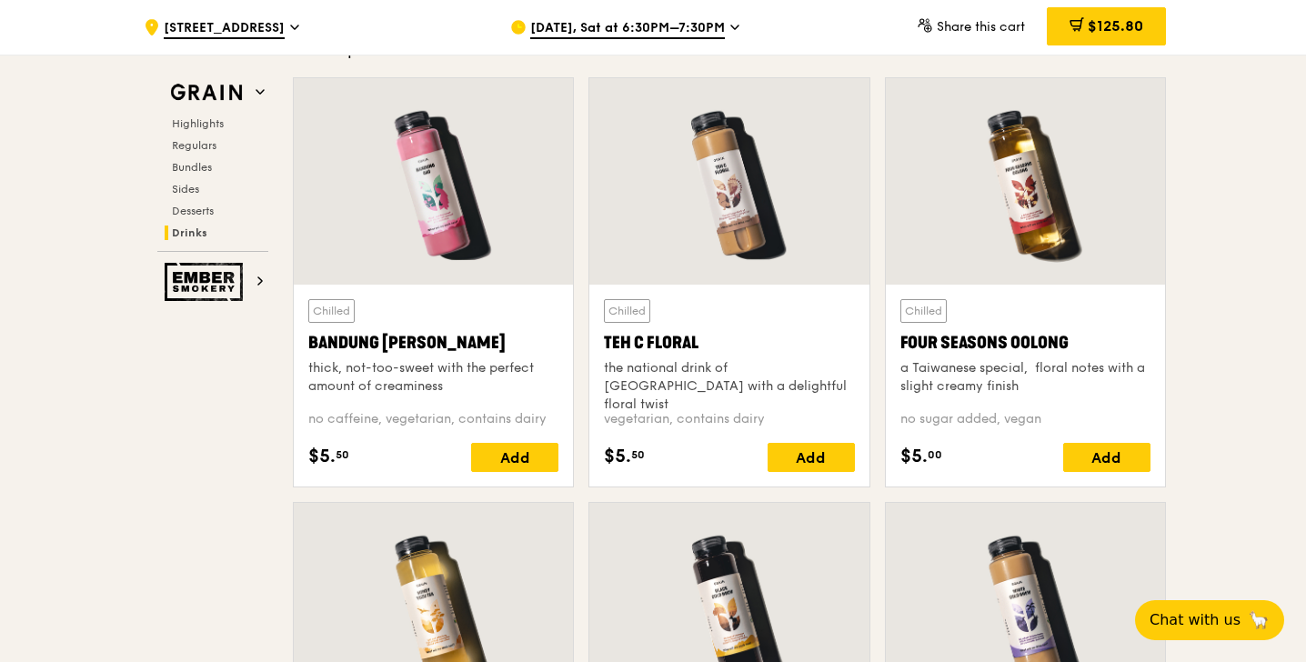
scroll to position [6396, 0]
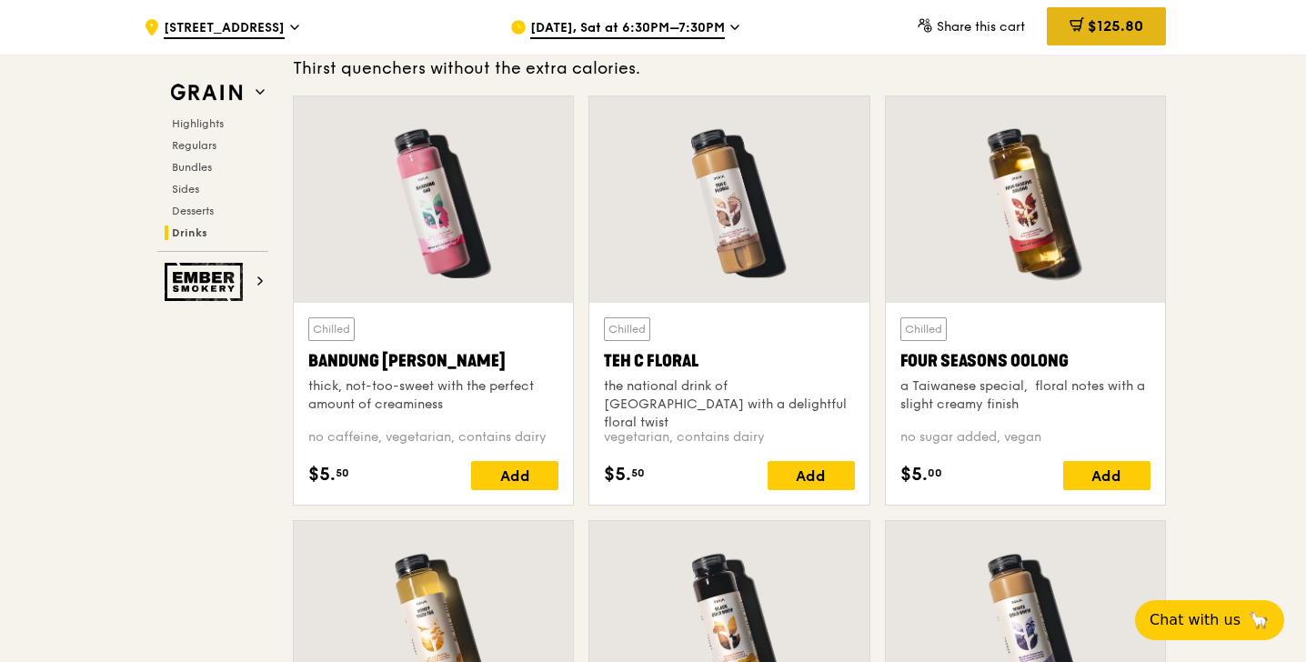
click at [1104, 25] on span "$125.80" at bounding box center [1115, 25] width 55 height 17
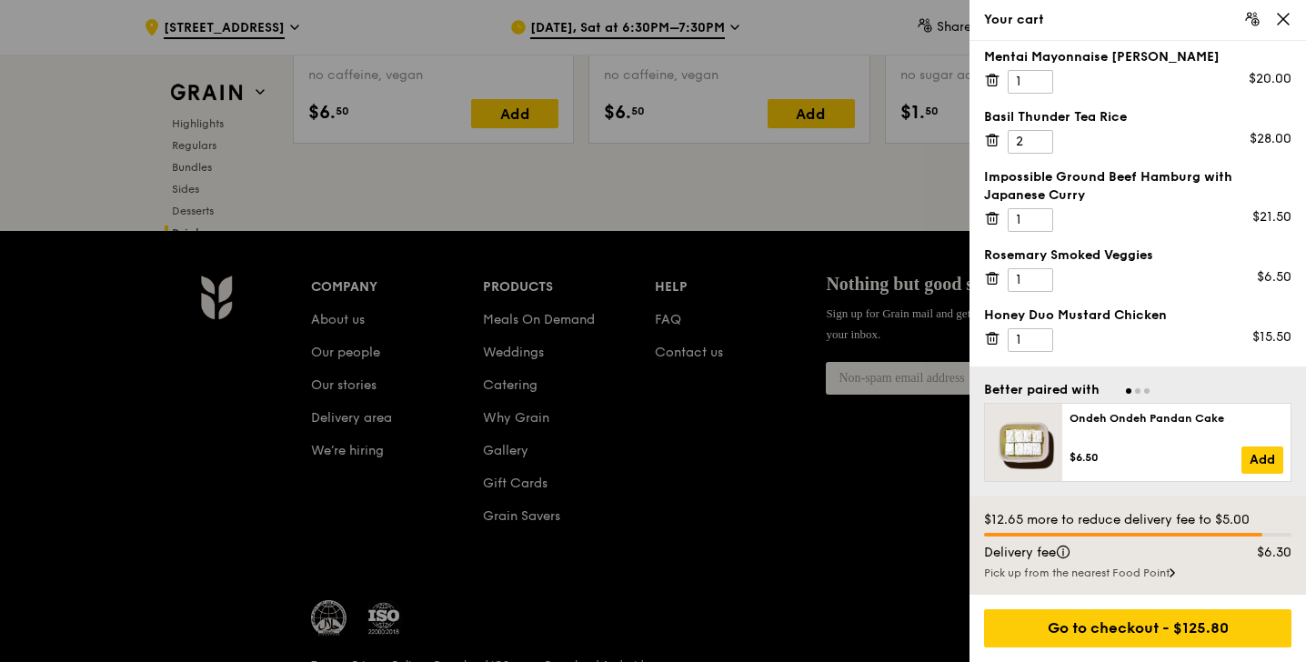
scroll to position [7732, 0]
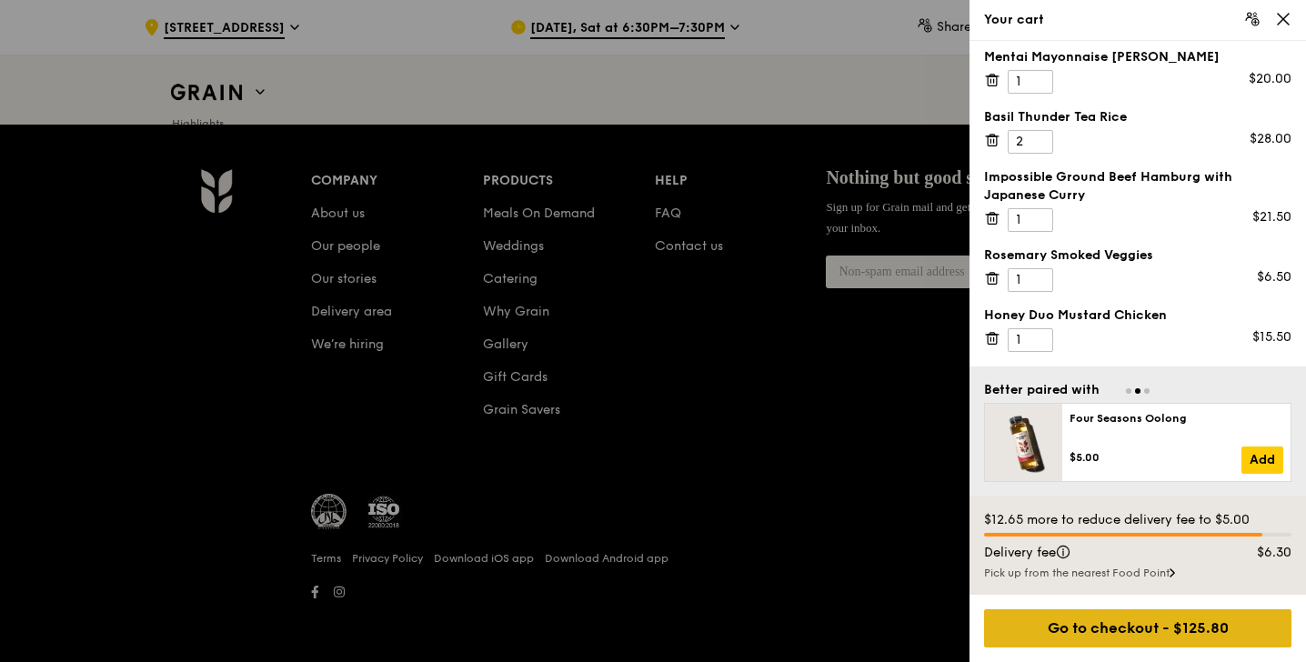
click at [1131, 629] on div "Go to checkout - $125.80" at bounding box center [1137, 628] width 307 height 38
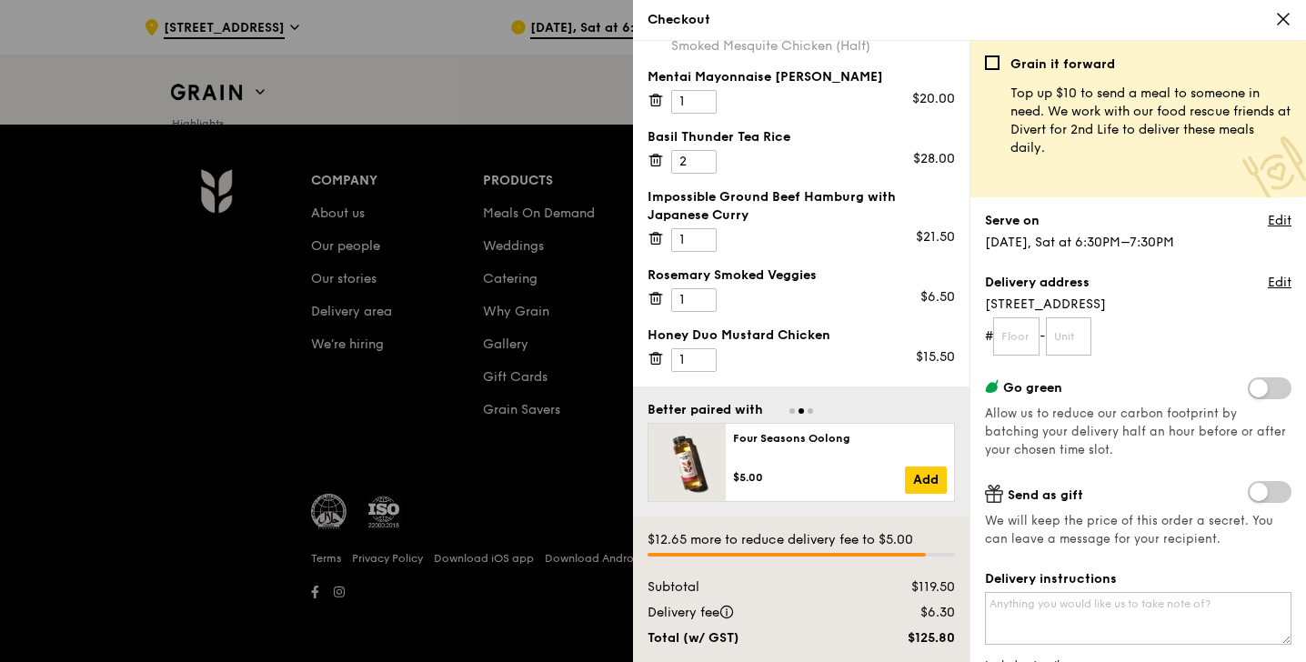
scroll to position [78, 0]
click at [1019, 346] on input "text" at bounding box center [1016, 336] width 46 height 38
type input "04"
click at [1067, 341] on input "text" at bounding box center [1069, 336] width 46 height 38
type input "58"
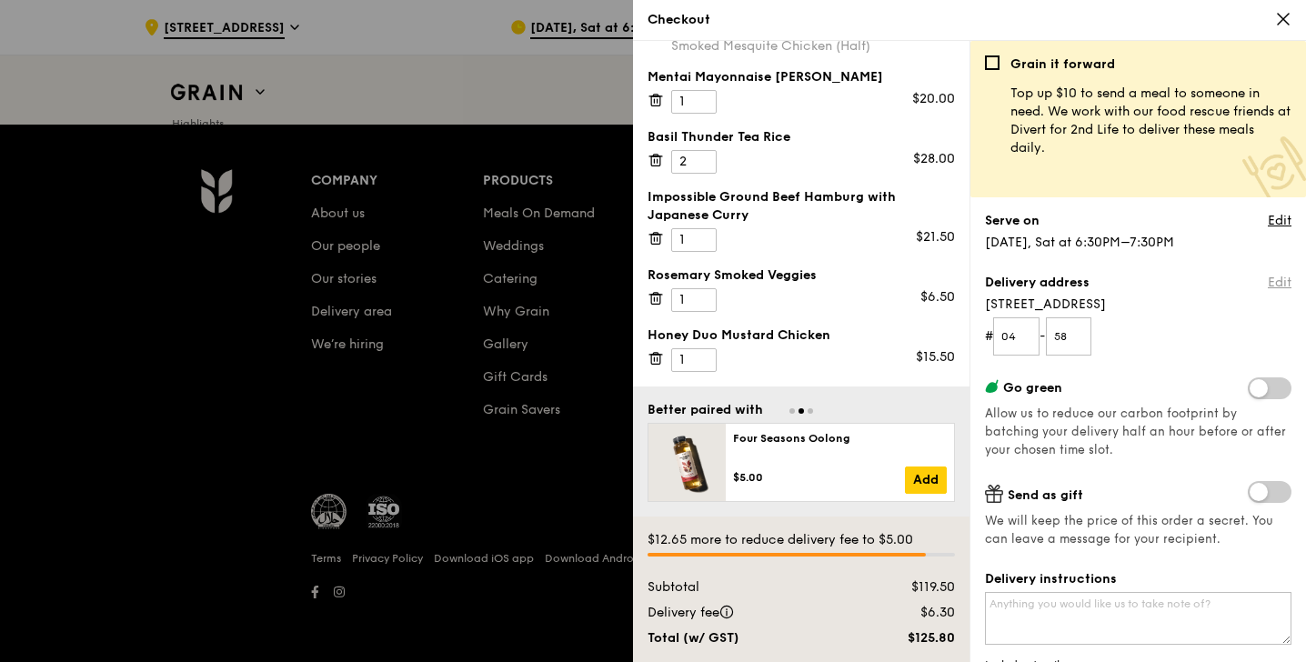
click at [1279, 282] on link "Edit" at bounding box center [1280, 283] width 24 height 18
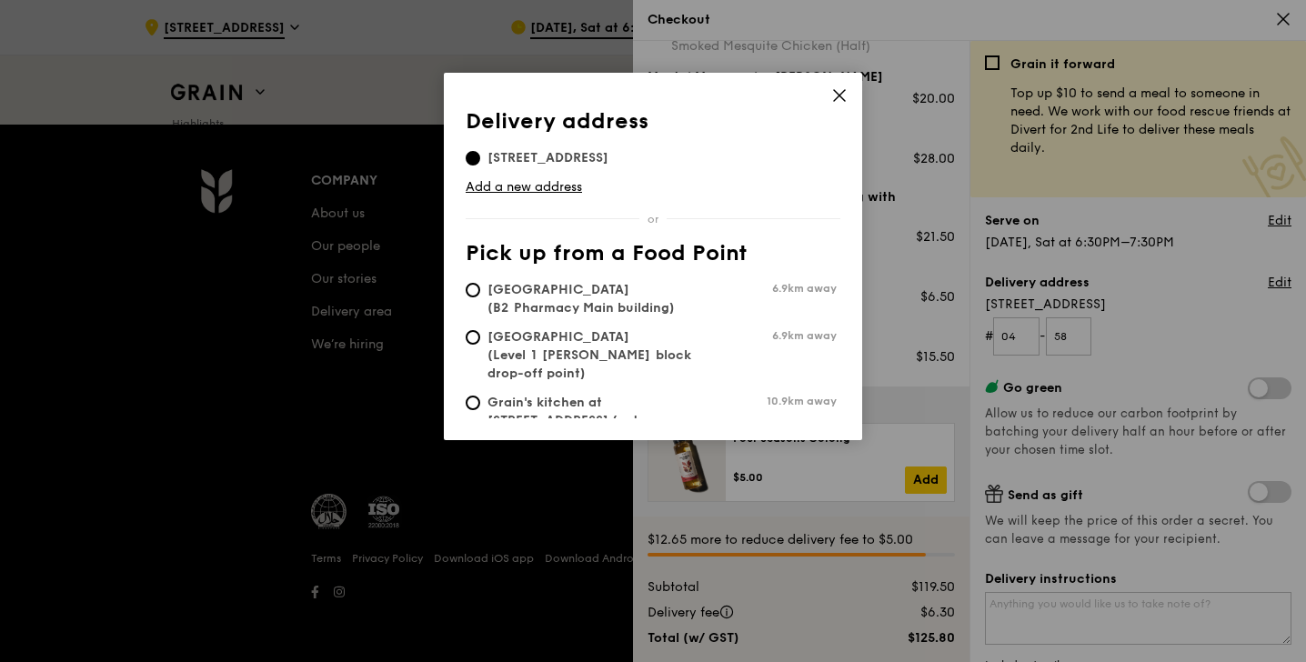
scroll to position [34, 0]
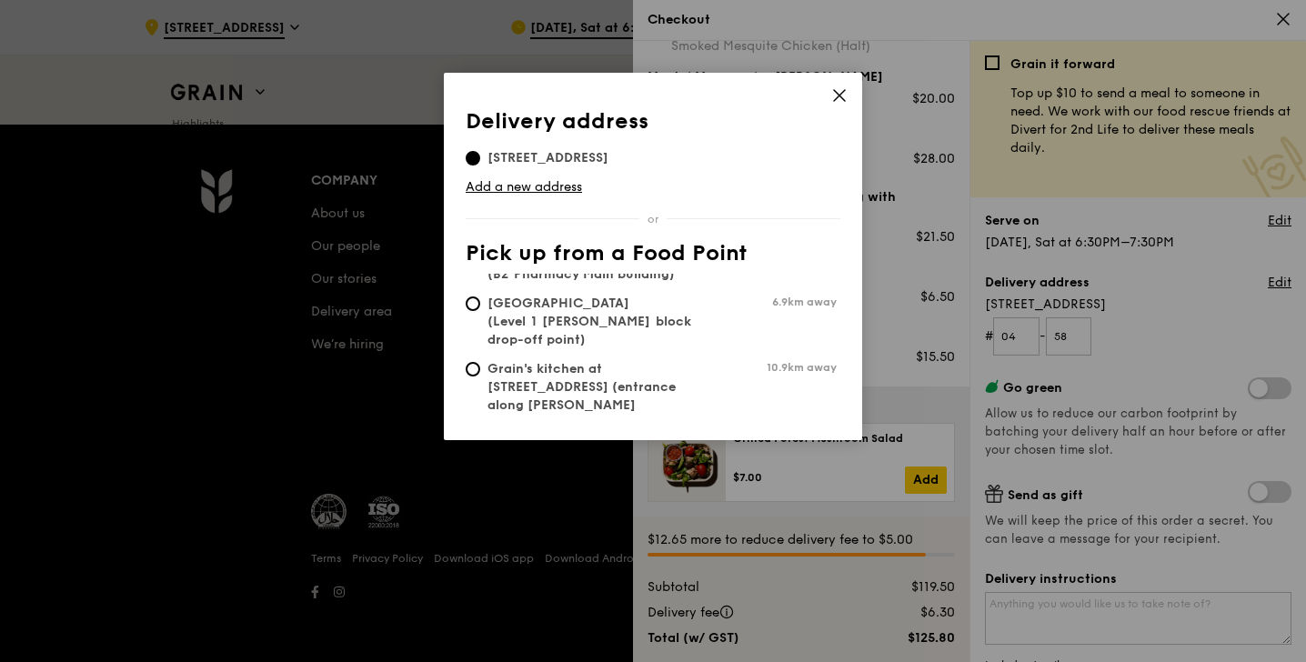
click at [836, 98] on icon at bounding box center [839, 95] width 11 height 11
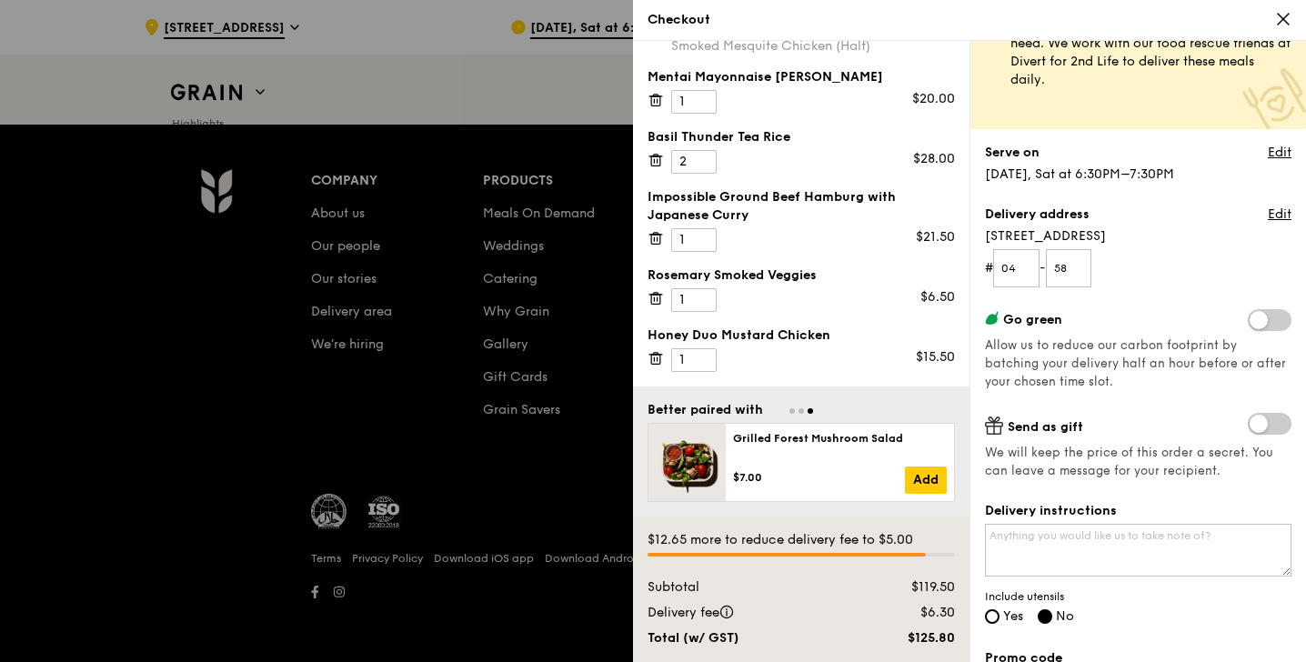
scroll to position [86, 0]
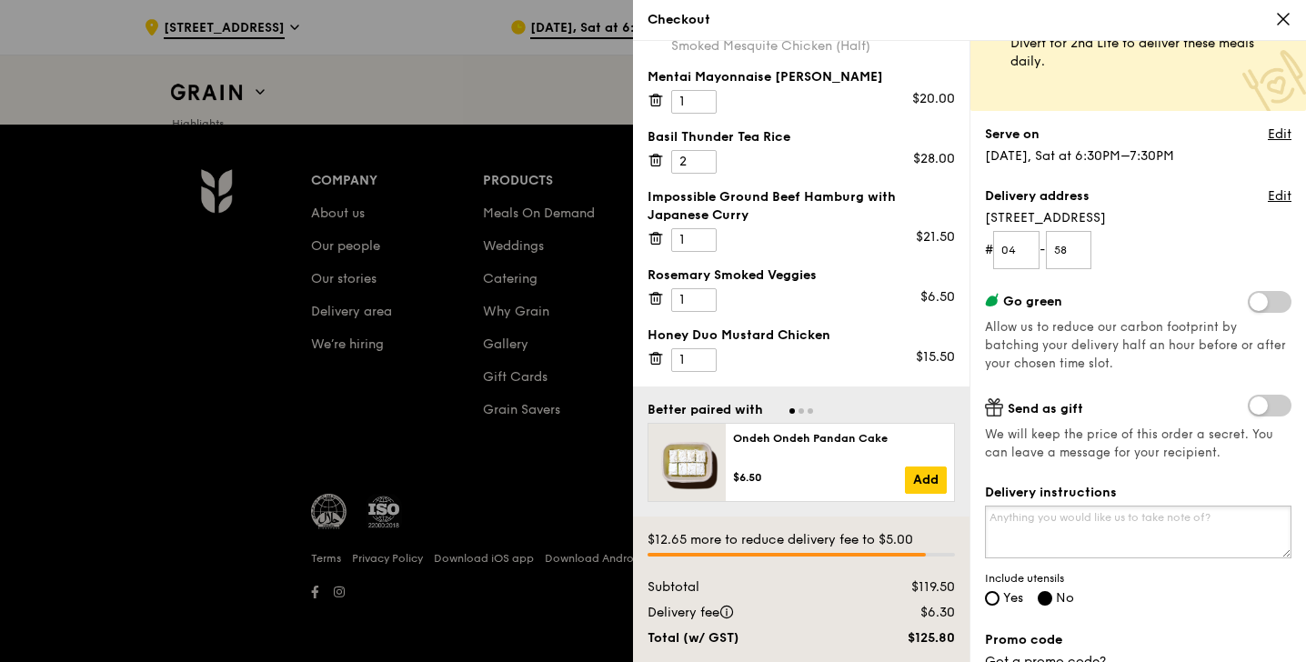
click at [1057, 530] on textarea "Delivery instructions" at bounding box center [1138, 532] width 306 height 53
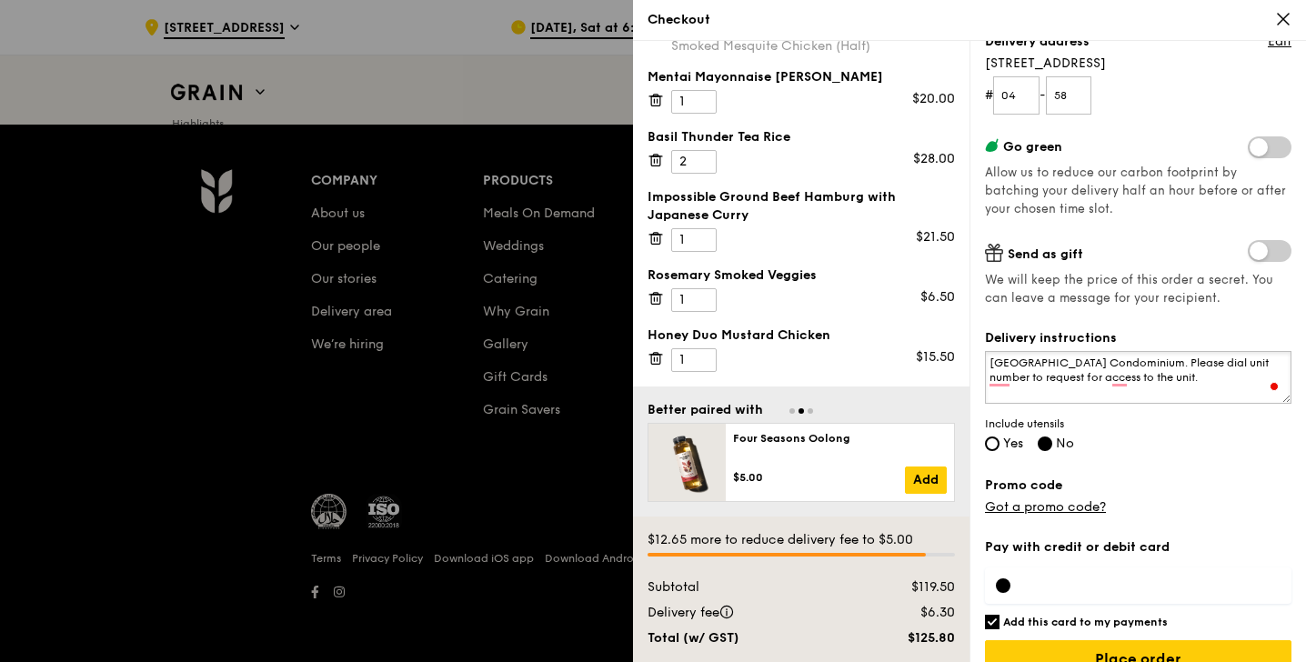
scroll to position [0, 0]
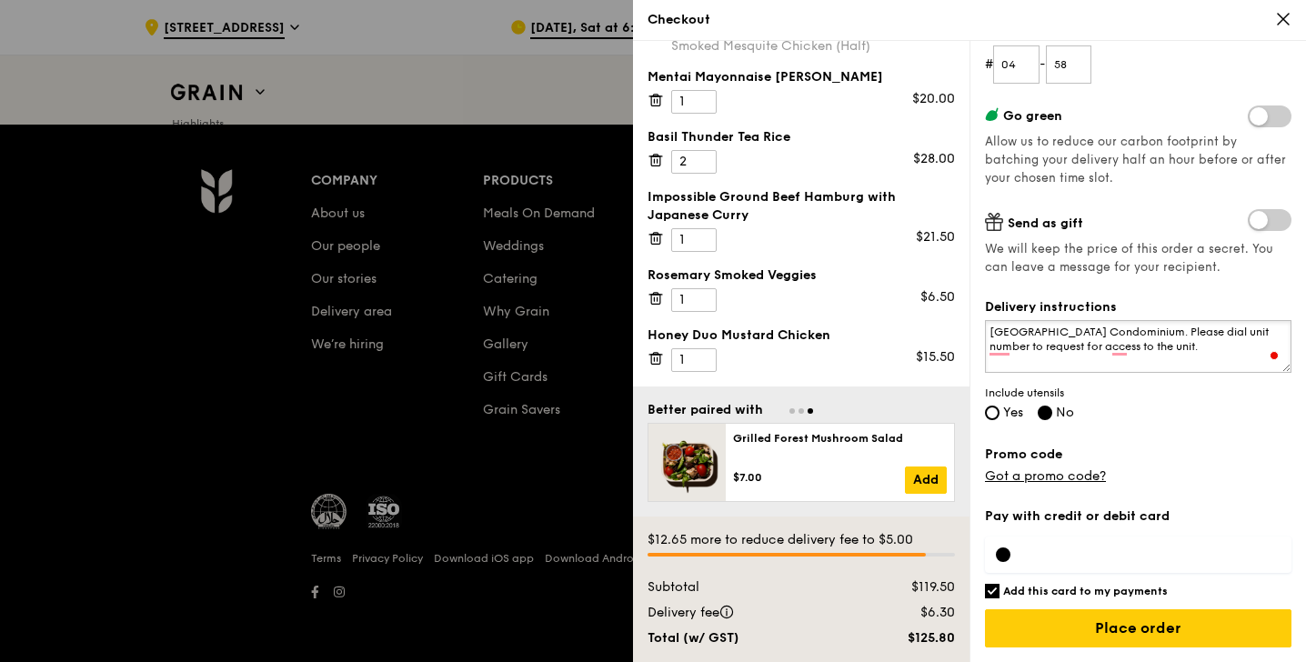
type textarea "[GEOGRAPHIC_DATA] Condominium. Please dial unit number to request for access to…"
click at [1051, 478] on link "Got a promo code?" at bounding box center [1045, 475] width 121 height 15
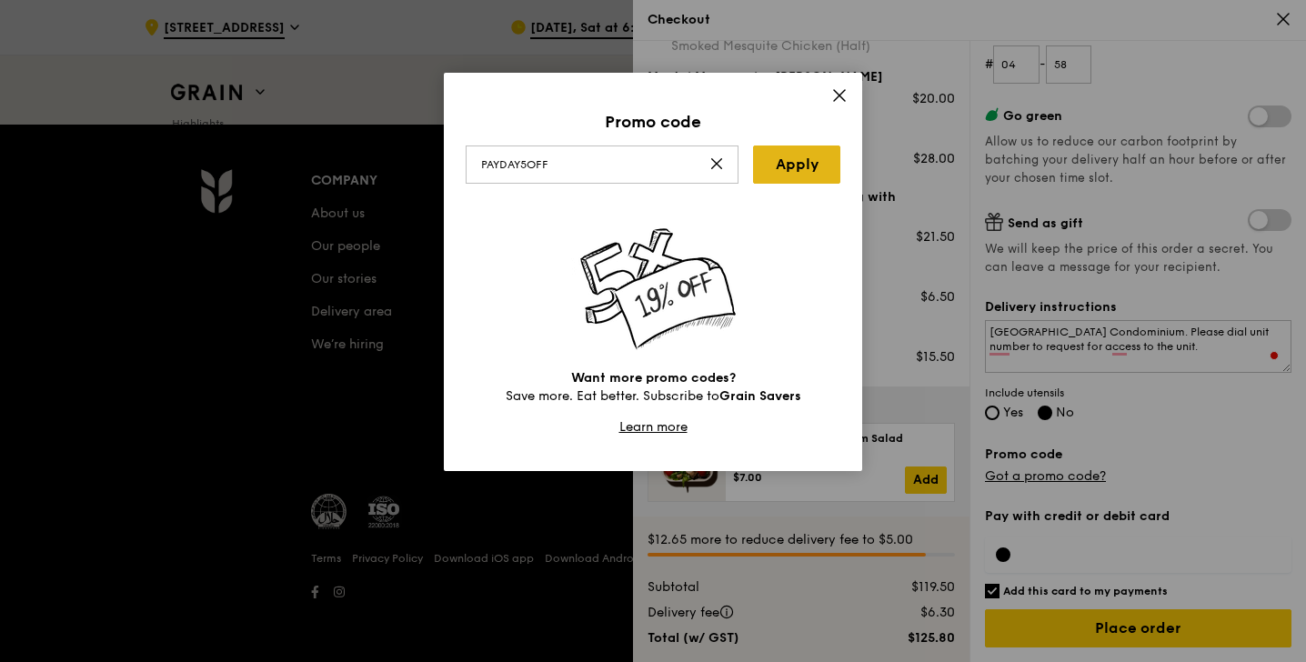
type input "PAYDAY5OFF"
click at [786, 170] on link "Apply" at bounding box center [796, 164] width 87 height 38
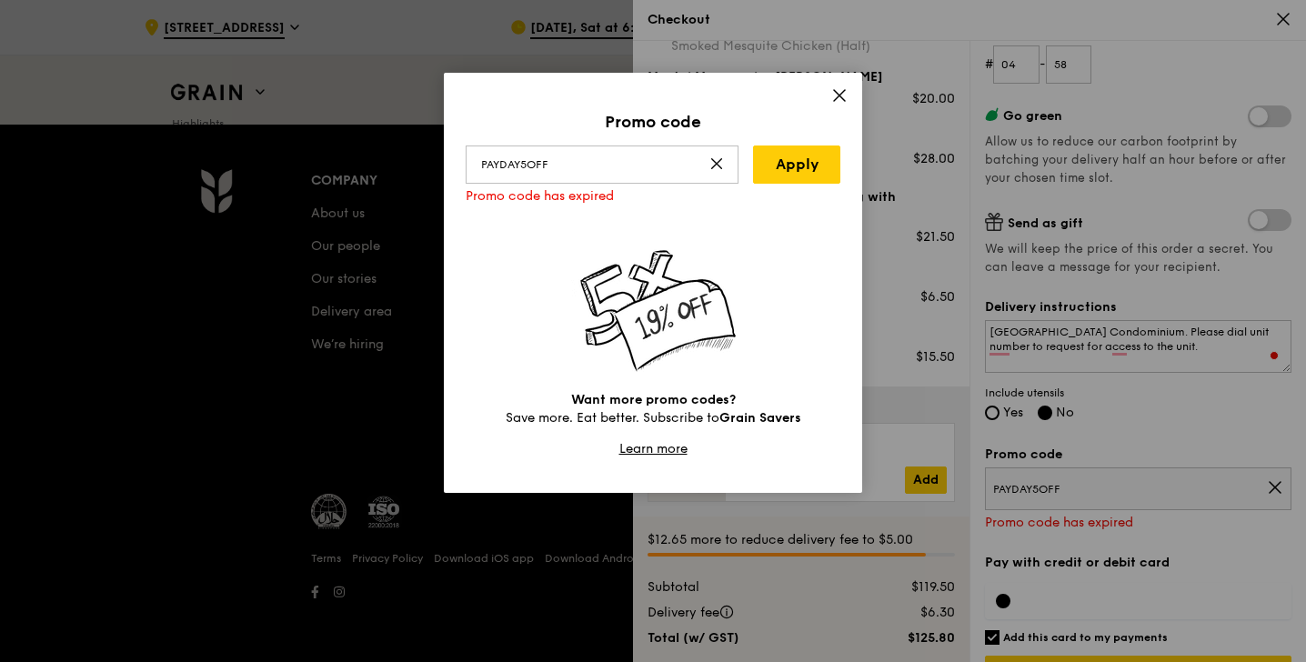
click at [717, 165] on icon at bounding box center [717, 164] width 10 height 10
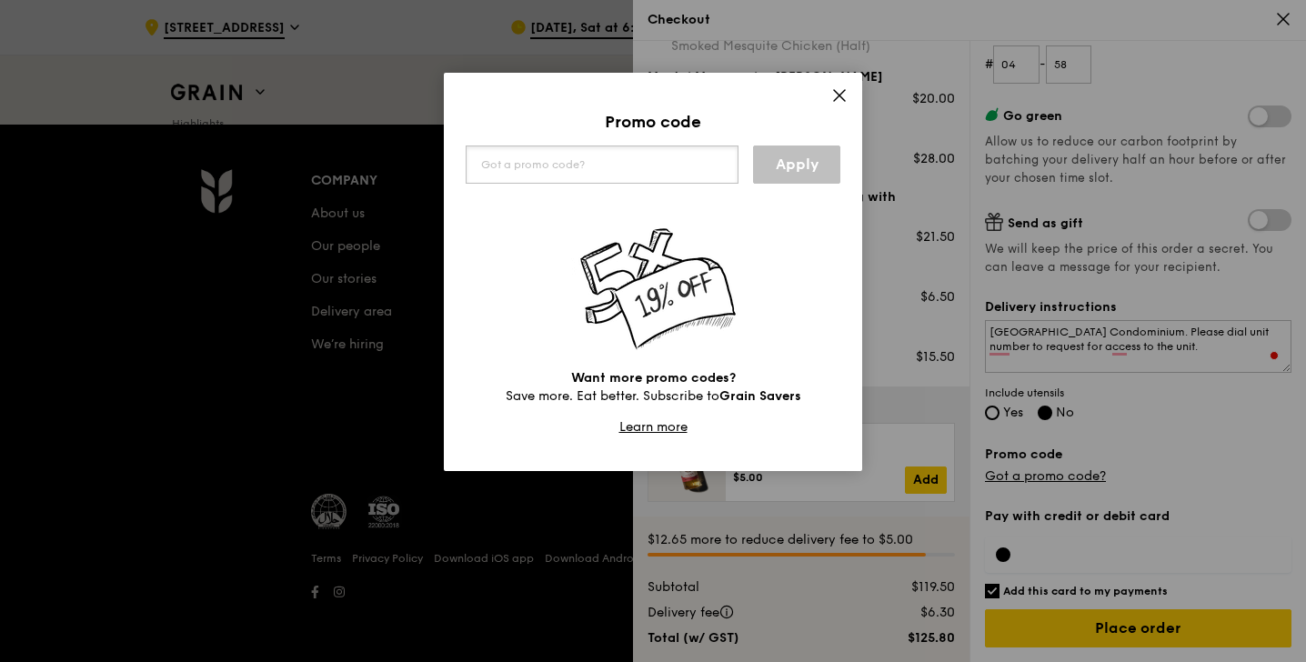
click at [600, 172] on input "text" at bounding box center [602, 164] width 273 height 38
paste input "WELCOMEFEAST"
type input "WELCOMEFEAST"
click at [783, 167] on link "Apply" at bounding box center [796, 164] width 87 height 38
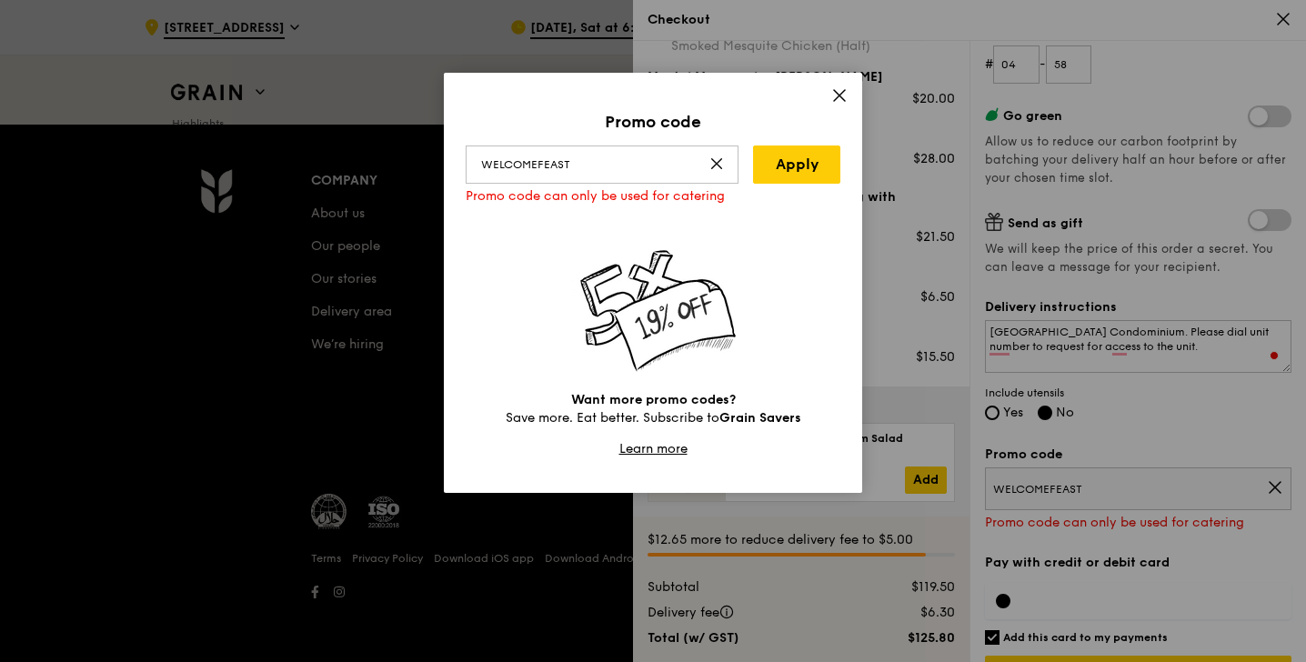
click at [837, 97] on icon at bounding box center [839, 95] width 11 height 11
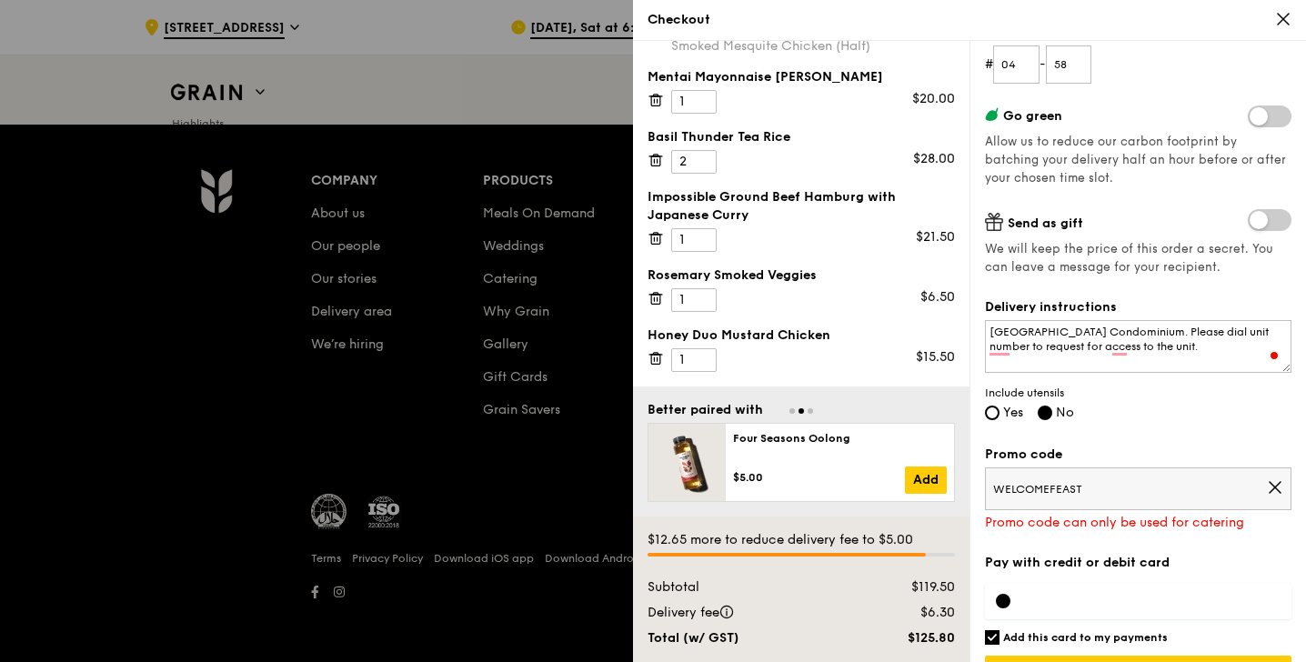
click at [1101, 482] on span "WELCOMEFEAST" at bounding box center [1130, 489] width 274 height 15
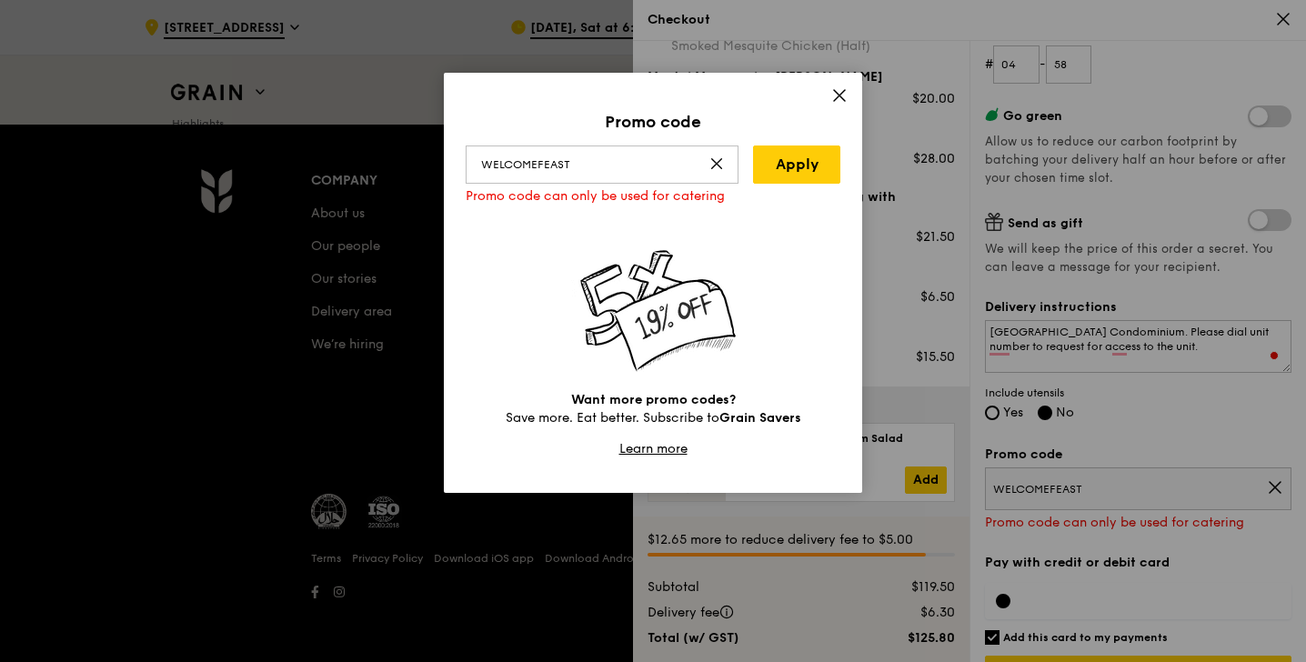
click at [719, 165] on icon at bounding box center [716, 163] width 15 height 15
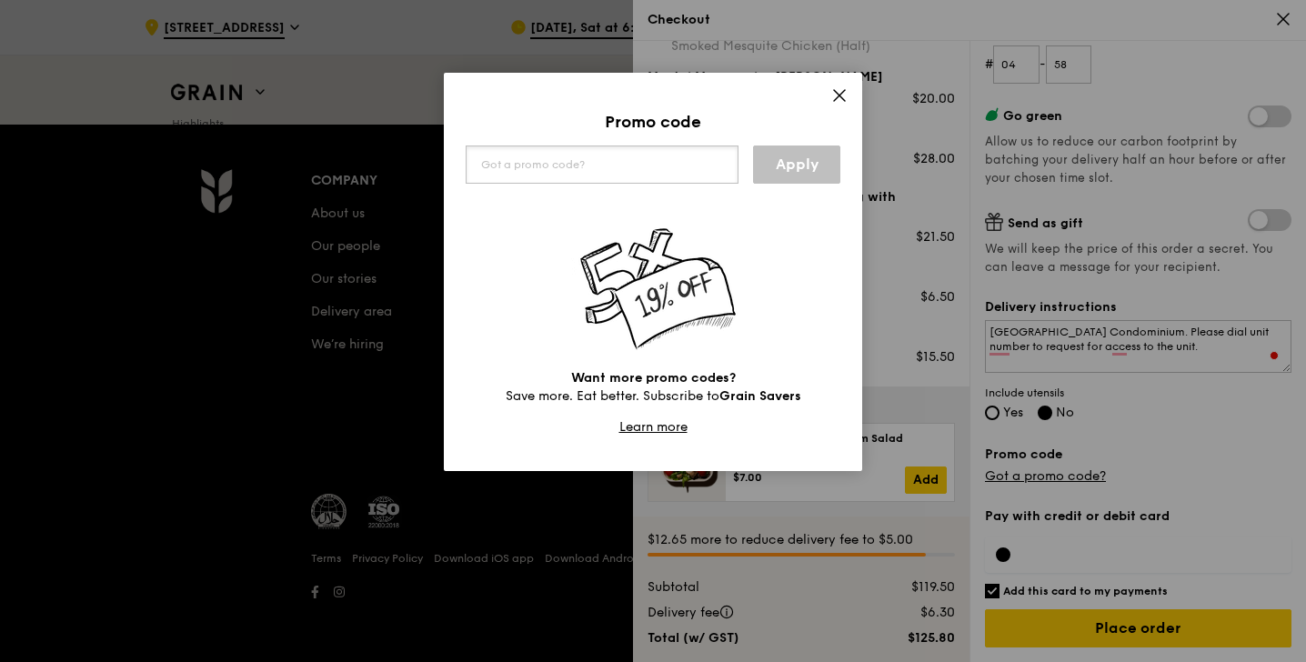
click at [635, 168] on input "text" at bounding box center [602, 164] width 273 height 38
paste input "OUTOFOFFICE"
click at [730, 162] on input "OUTOFOFFICE" at bounding box center [602, 164] width 273 height 38
type input "OUTOFOFFICE"
click at [791, 175] on link "Apply" at bounding box center [796, 164] width 87 height 38
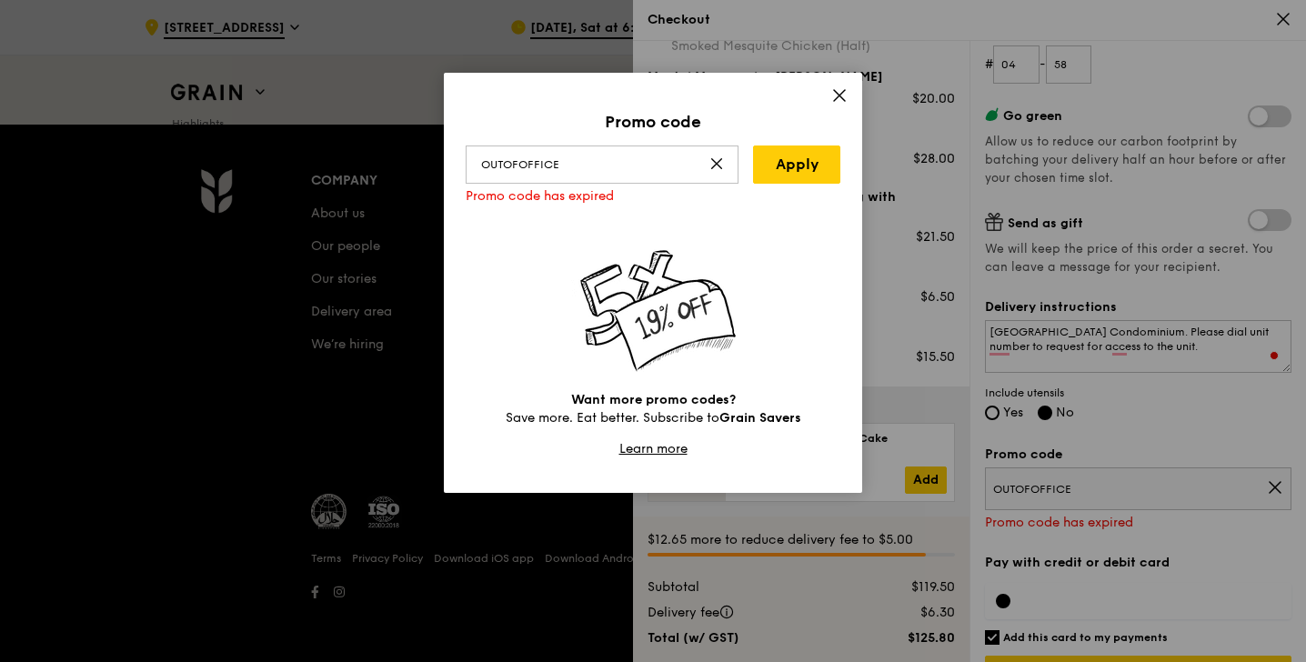
click at [831, 95] on icon at bounding box center [839, 95] width 16 height 16
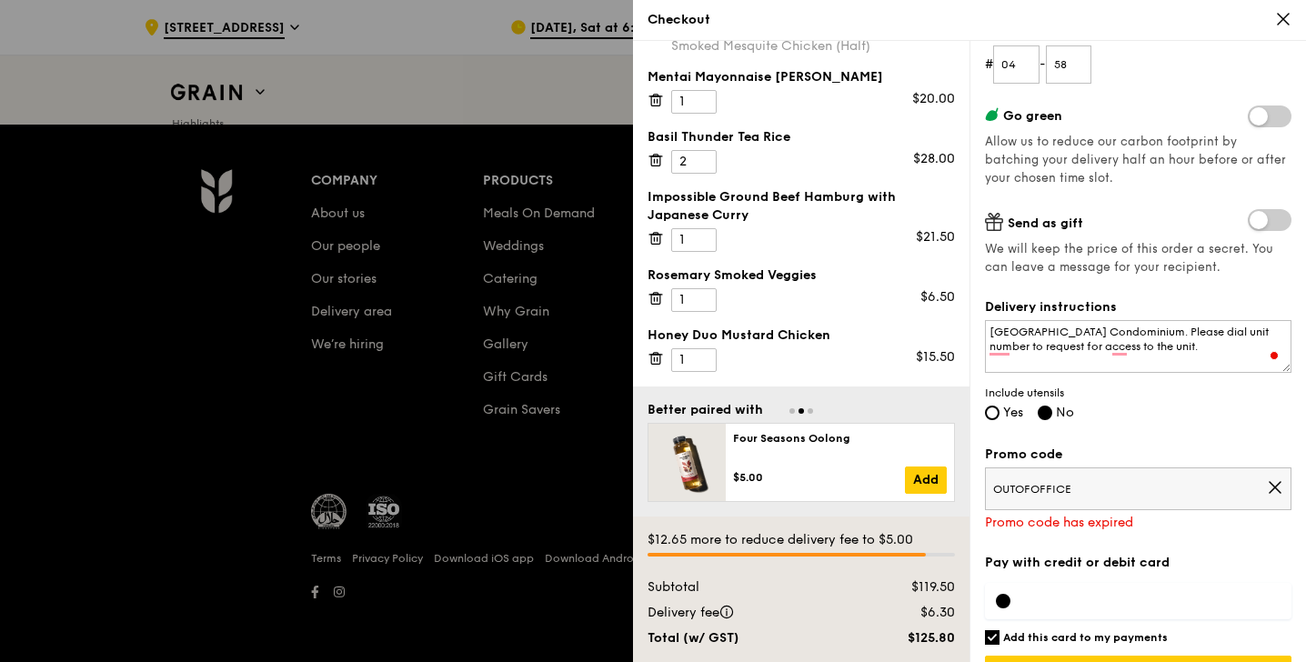
click at [1277, 484] on icon at bounding box center [1274, 487] width 11 height 11
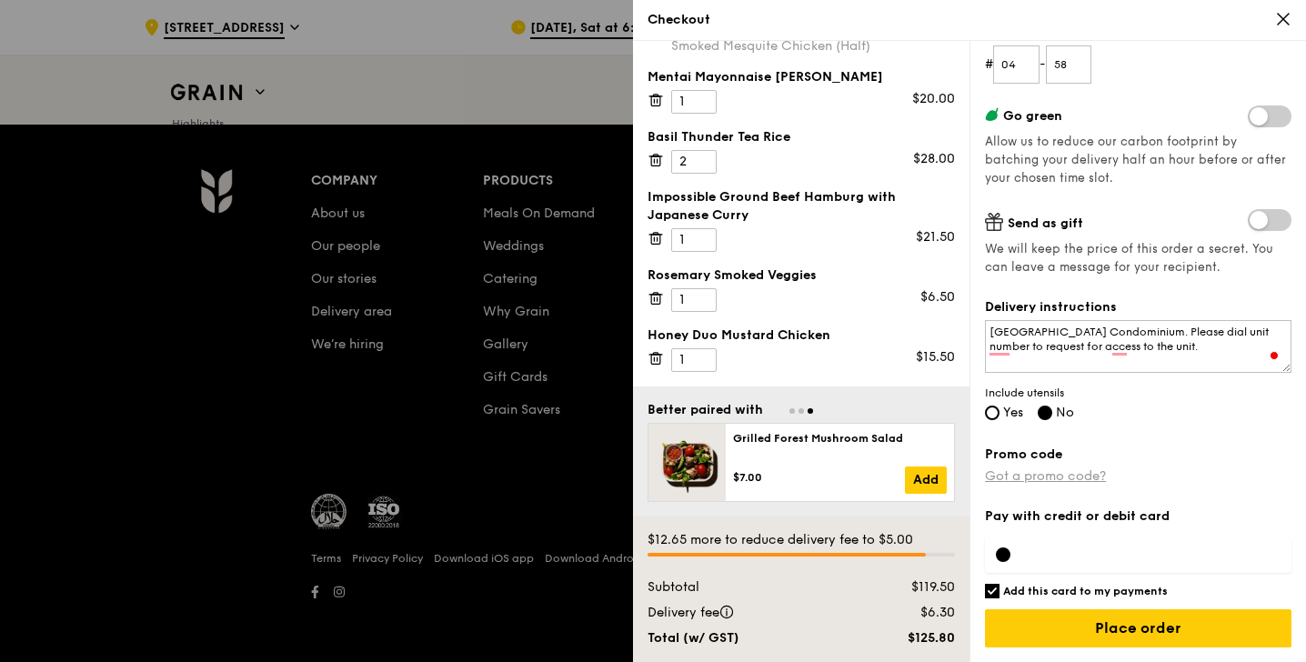
click at [1061, 473] on link "Got a promo code?" at bounding box center [1045, 475] width 121 height 15
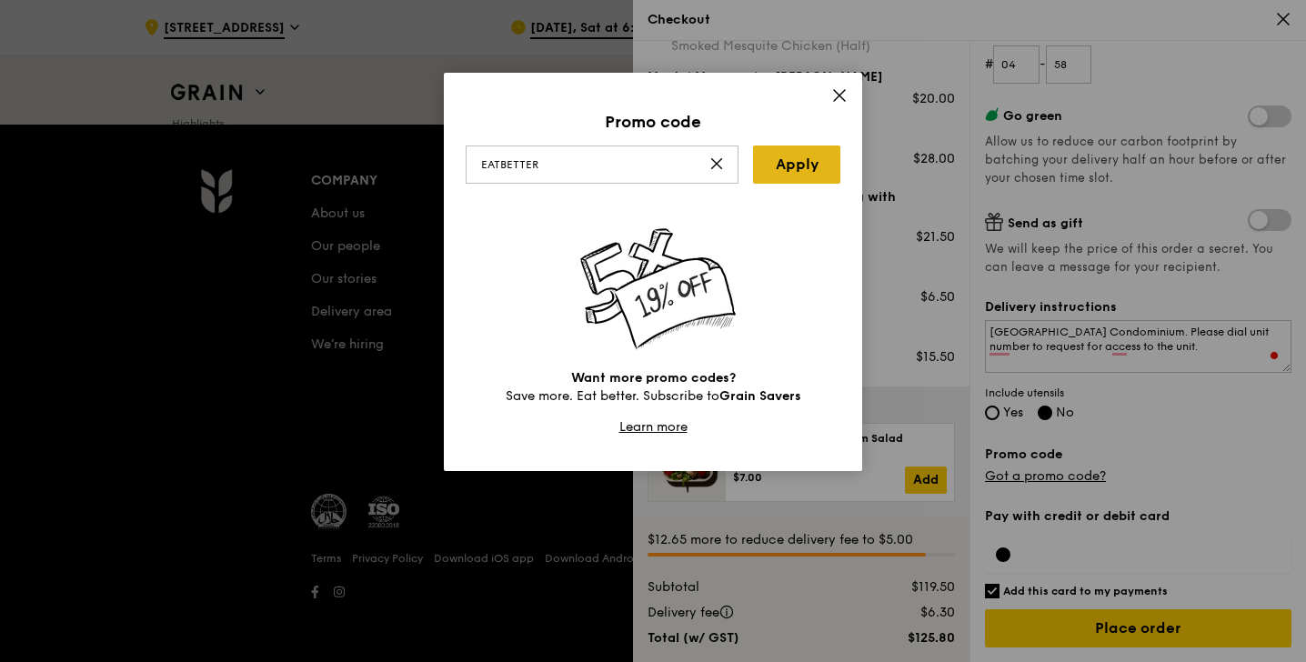
type input "EATBETTER"
click at [781, 160] on link "Apply" at bounding box center [796, 164] width 87 height 38
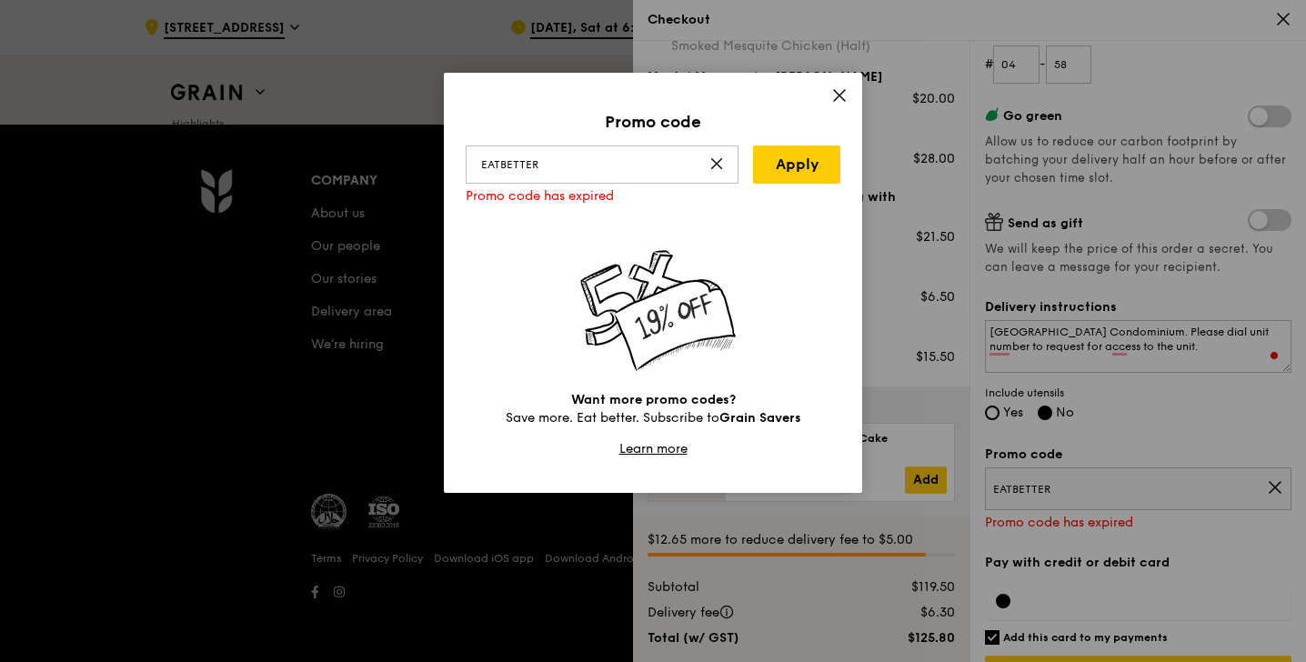
click at [834, 98] on icon at bounding box center [839, 95] width 16 height 16
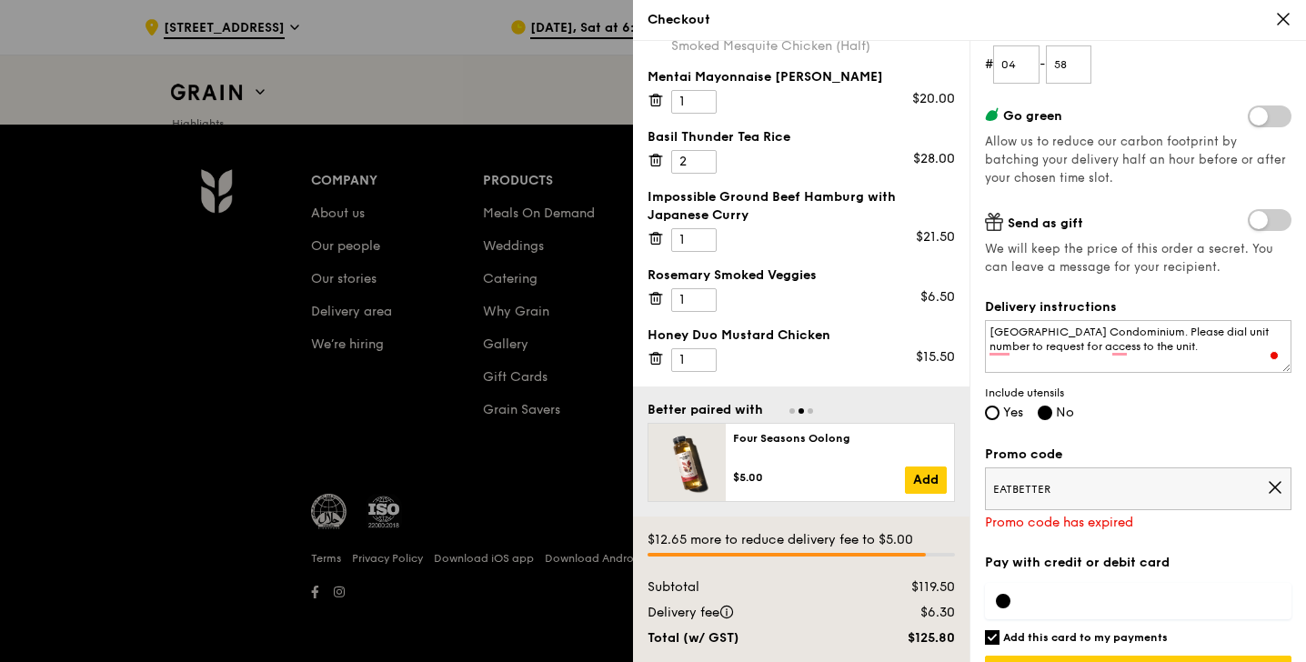
click at [1269, 483] on icon at bounding box center [1275, 487] width 16 height 16
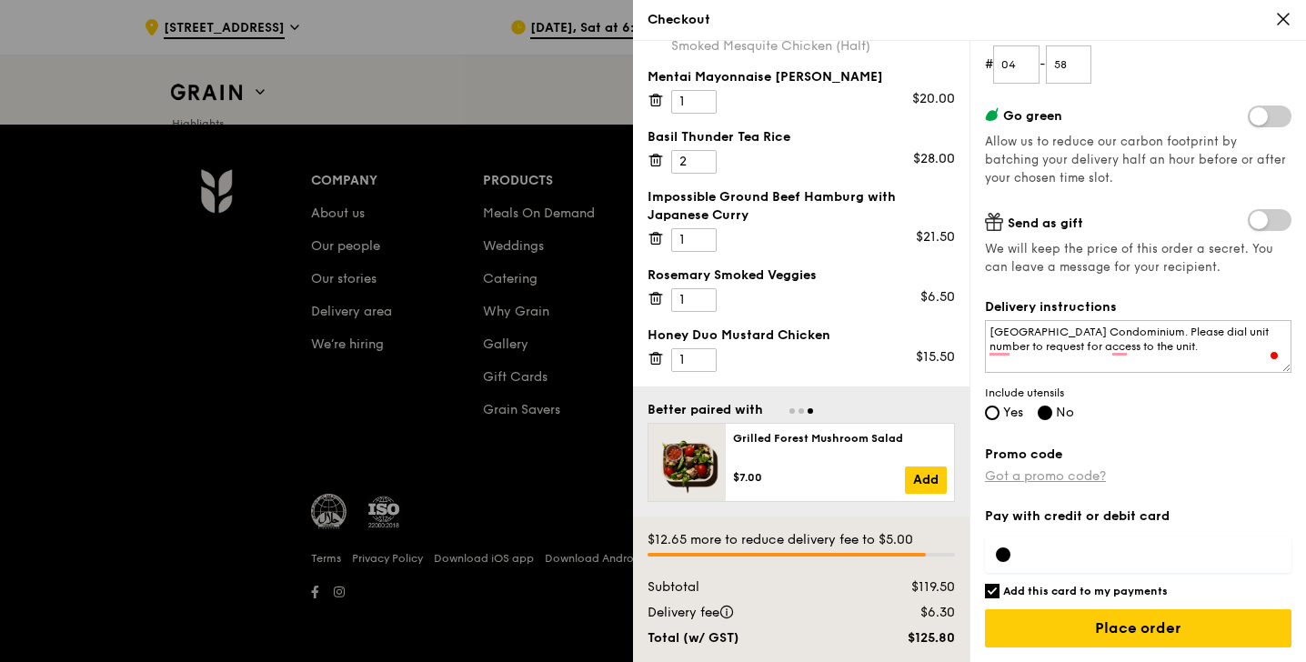
click at [1064, 470] on link "Got a promo code?" at bounding box center [1045, 475] width 121 height 15
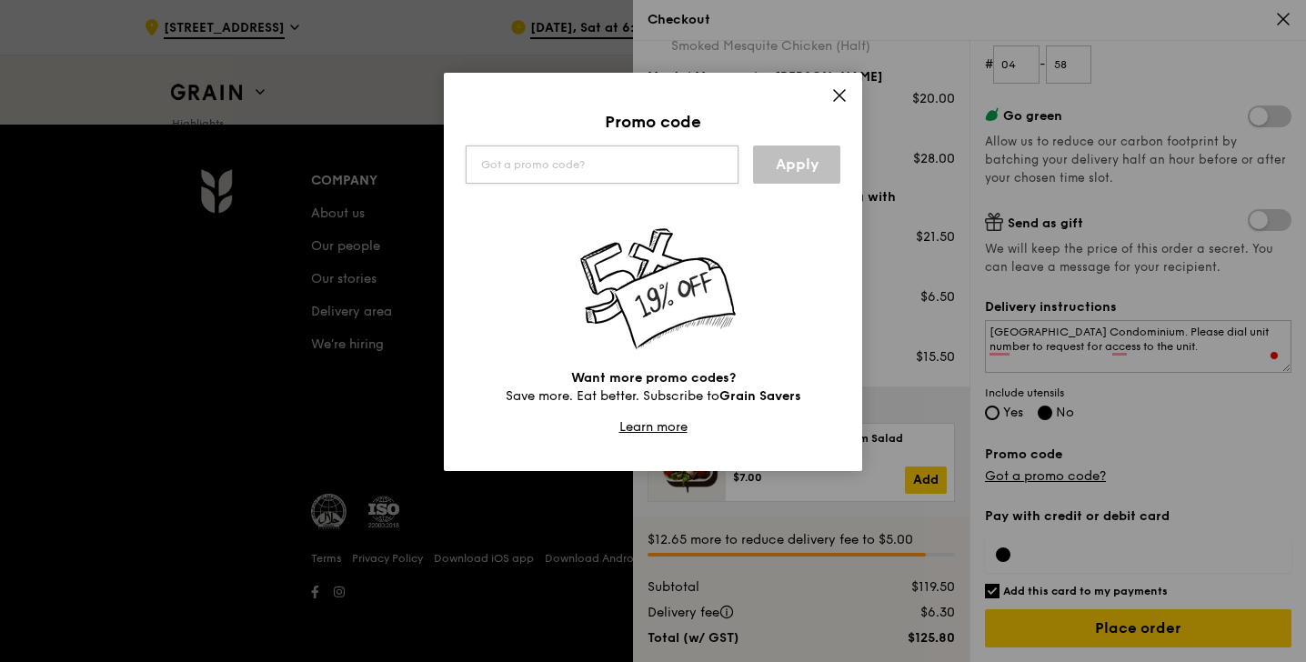
click at [596, 168] on input "text" at bounding box center [602, 164] width 273 height 38
type input "EATGRAIN"
click at [790, 170] on link "Apply" at bounding box center [796, 164] width 87 height 38
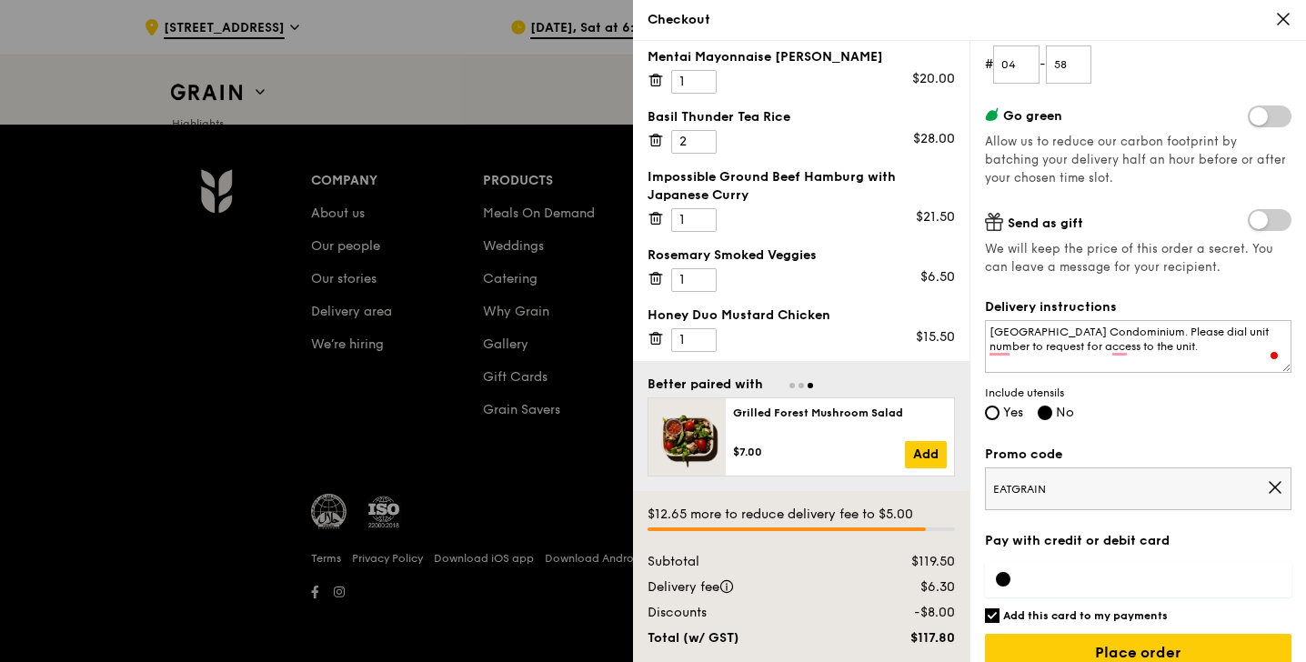
scroll to position [296, 0]
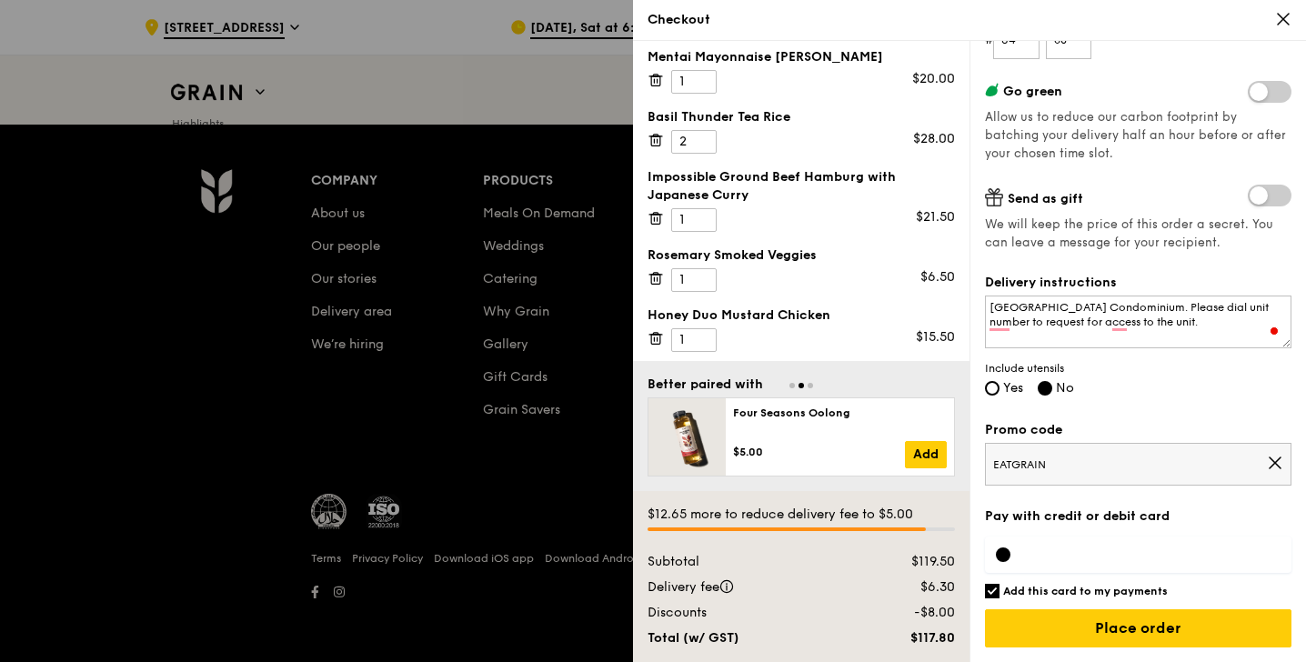
click at [1272, 460] on icon at bounding box center [1275, 463] width 16 height 16
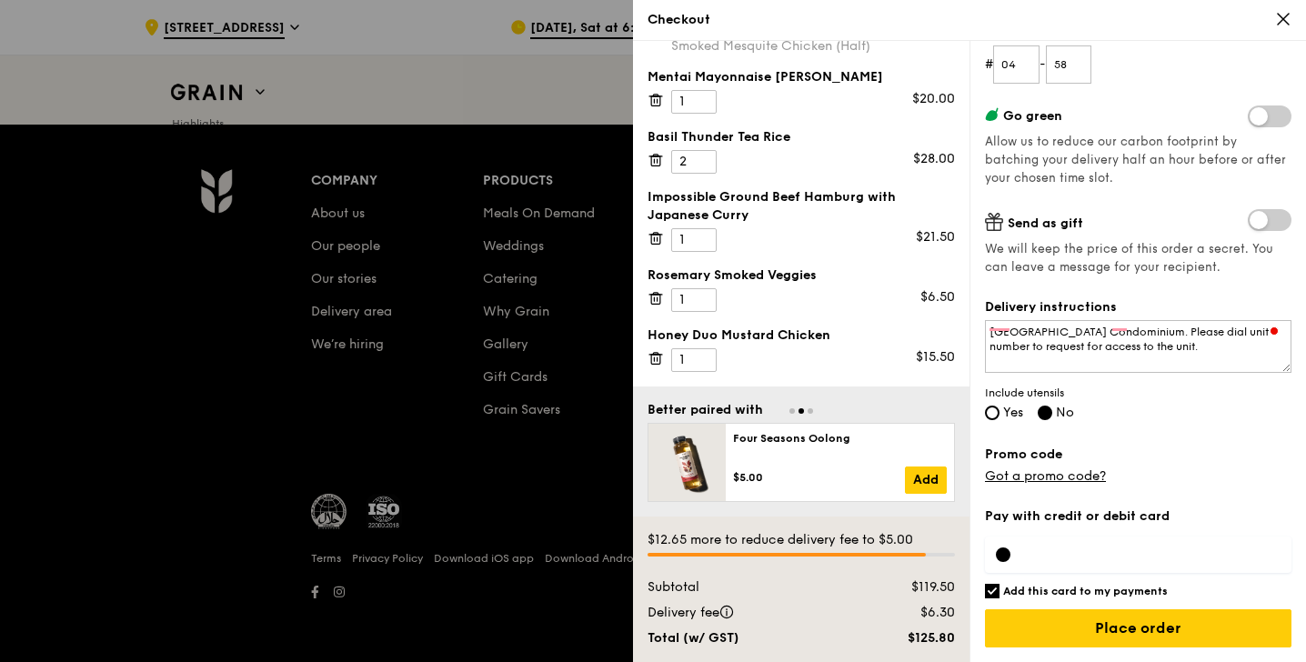
scroll to position [272, 0]
click at [1082, 478] on link "Got a promo code?" at bounding box center [1045, 475] width 121 height 15
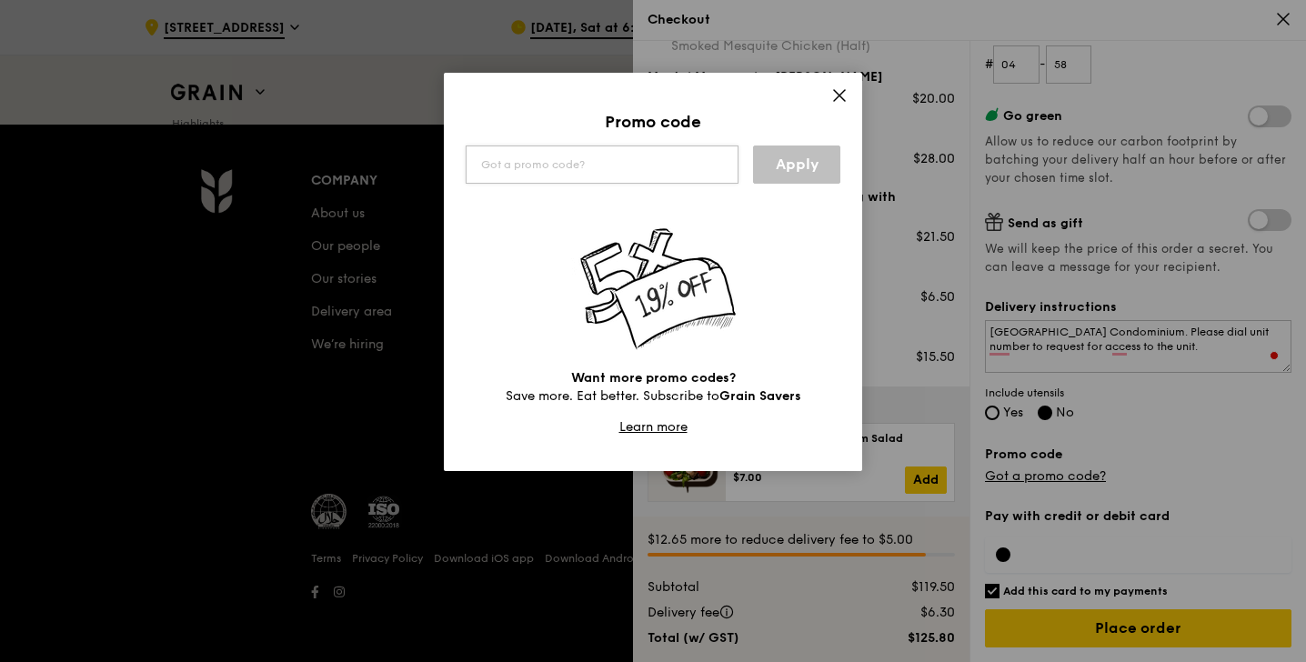
click at [588, 160] on input "text" at bounding box center [602, 164] width 273 height 38
type input "TRYGRAIN"
click at [789, 156] on link "Apply" at bounding box center [796, 164] width 87 height 38
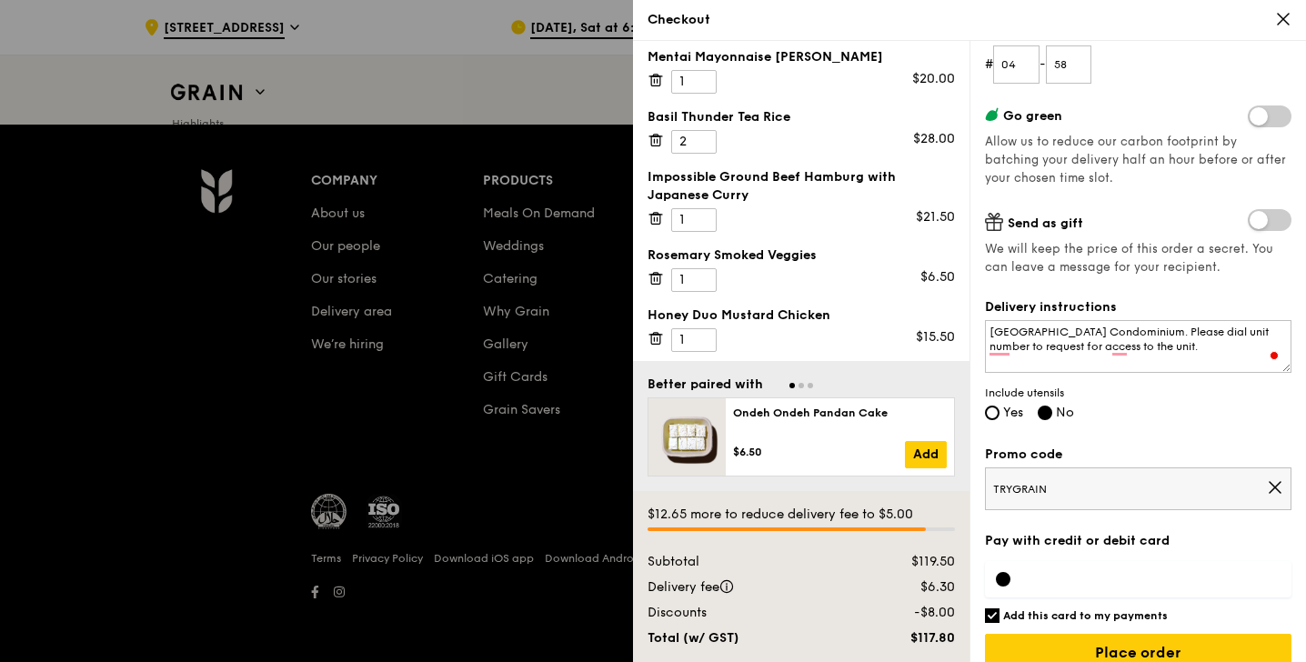
scroll to position [296, 0]
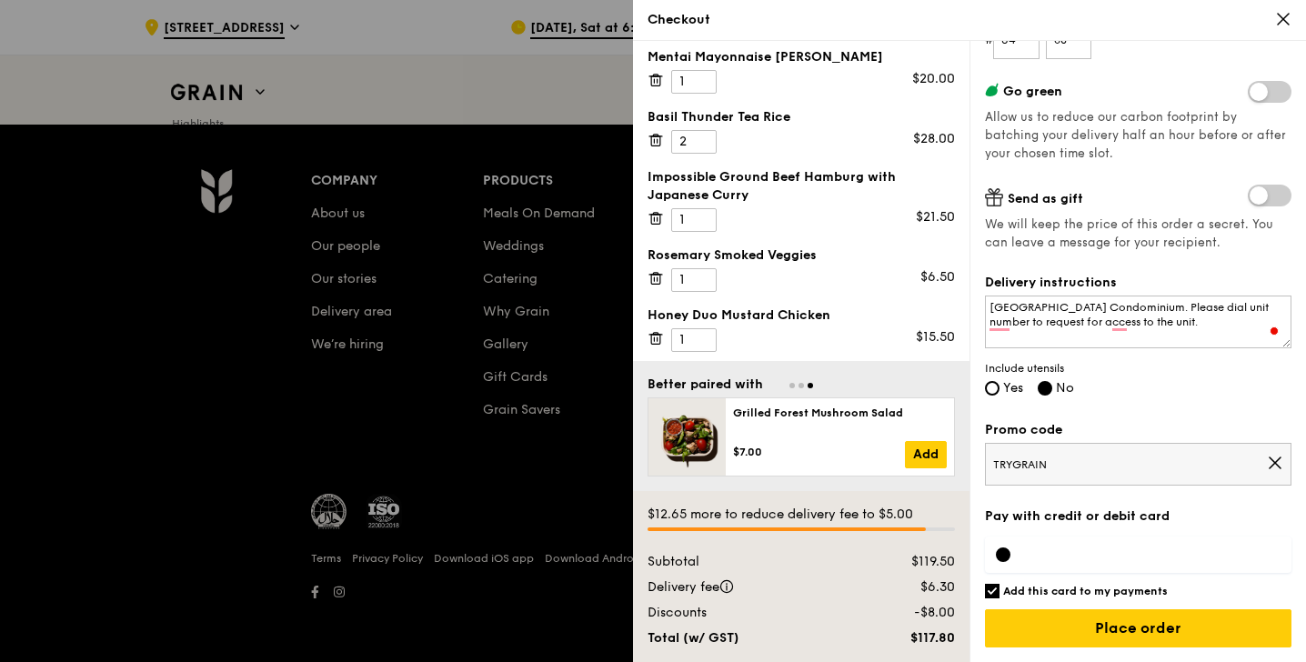
click at [989, 590] on input "Add this card to my payments" at bounding box center [992, 591] width 15 height 15
checkbox input "false"
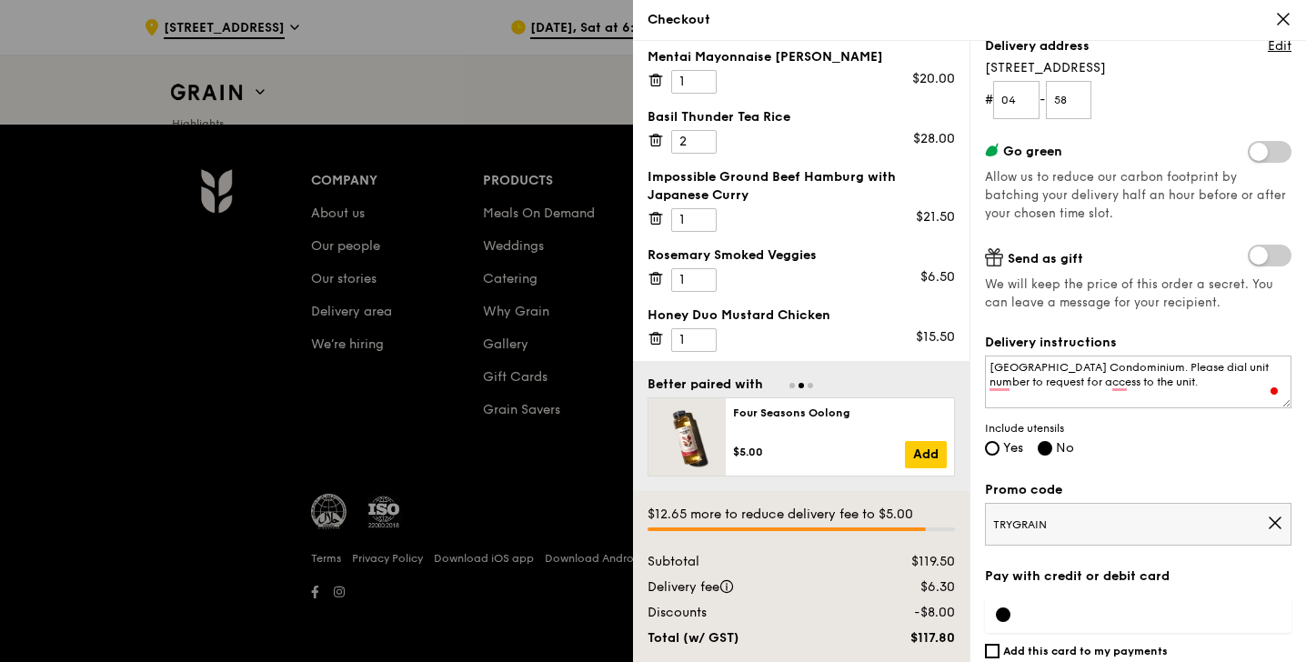
scroll to position [231, 0]
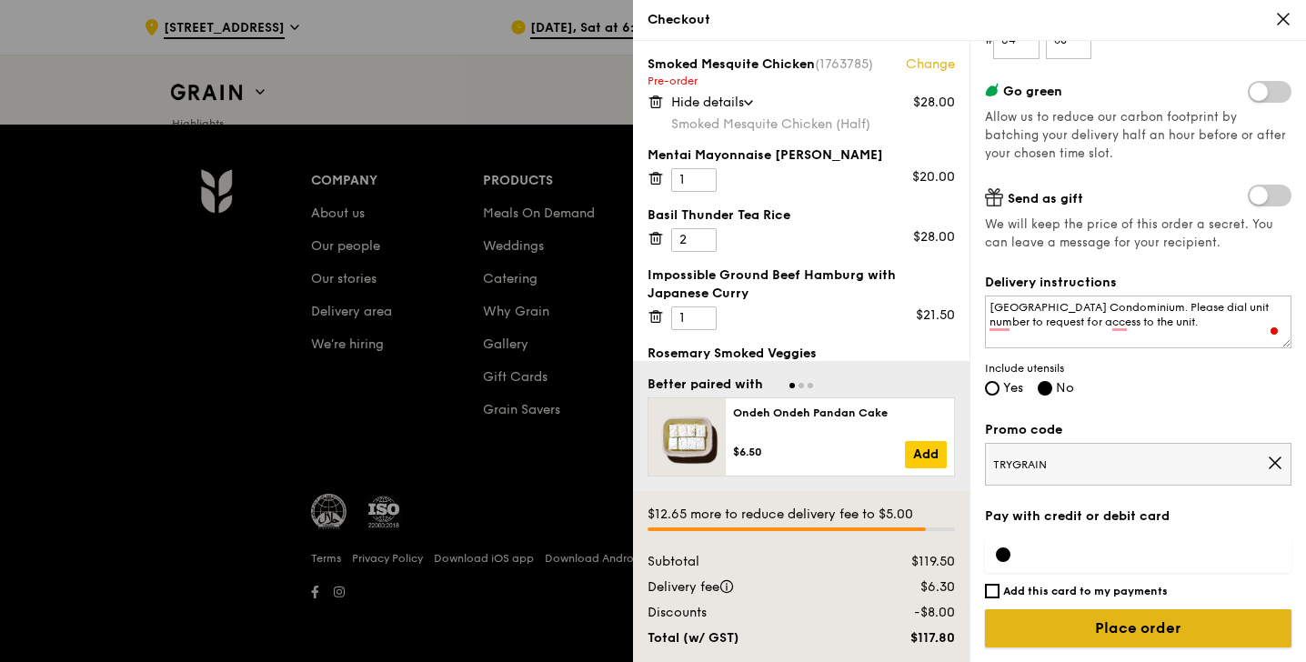
click at [1071, 636] on input "Place order" at bounding box center [1138, 628] width 306 height 38
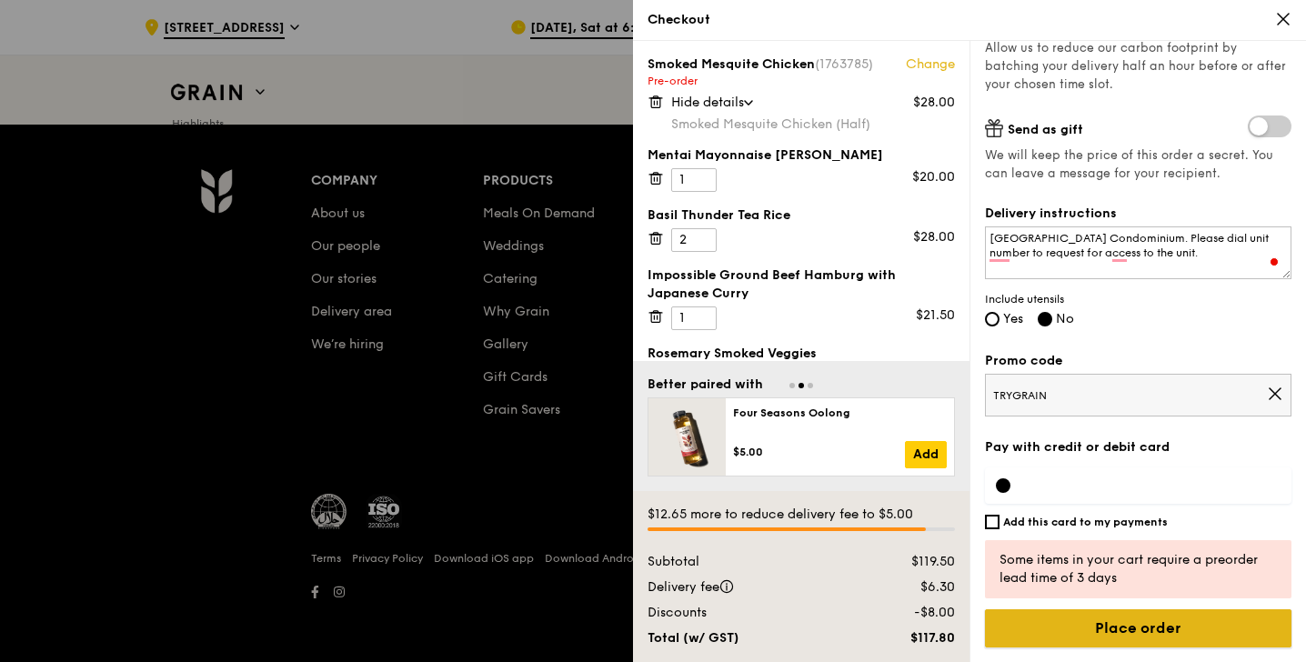
click at [1071, 636] on input "Place order" at bounding box center [1138, 628] width 306 height 38
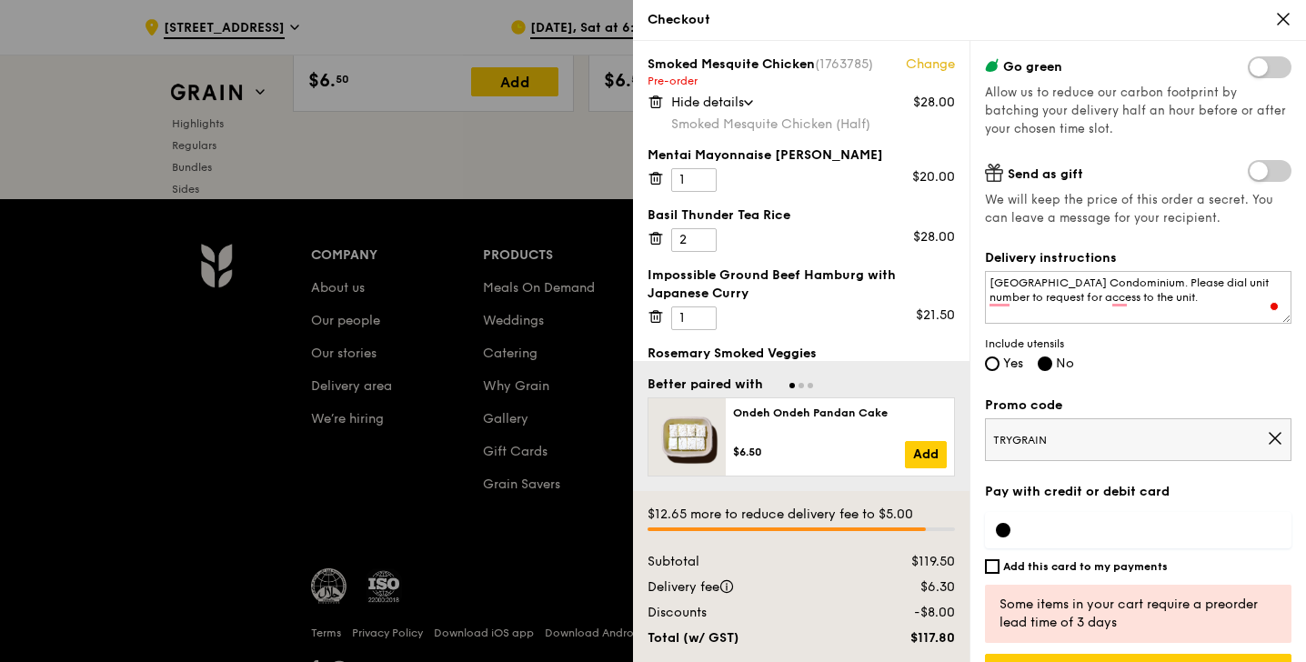
click at [926, 64] on link "Change" at bounding box center [930, 64] width 49 height 18
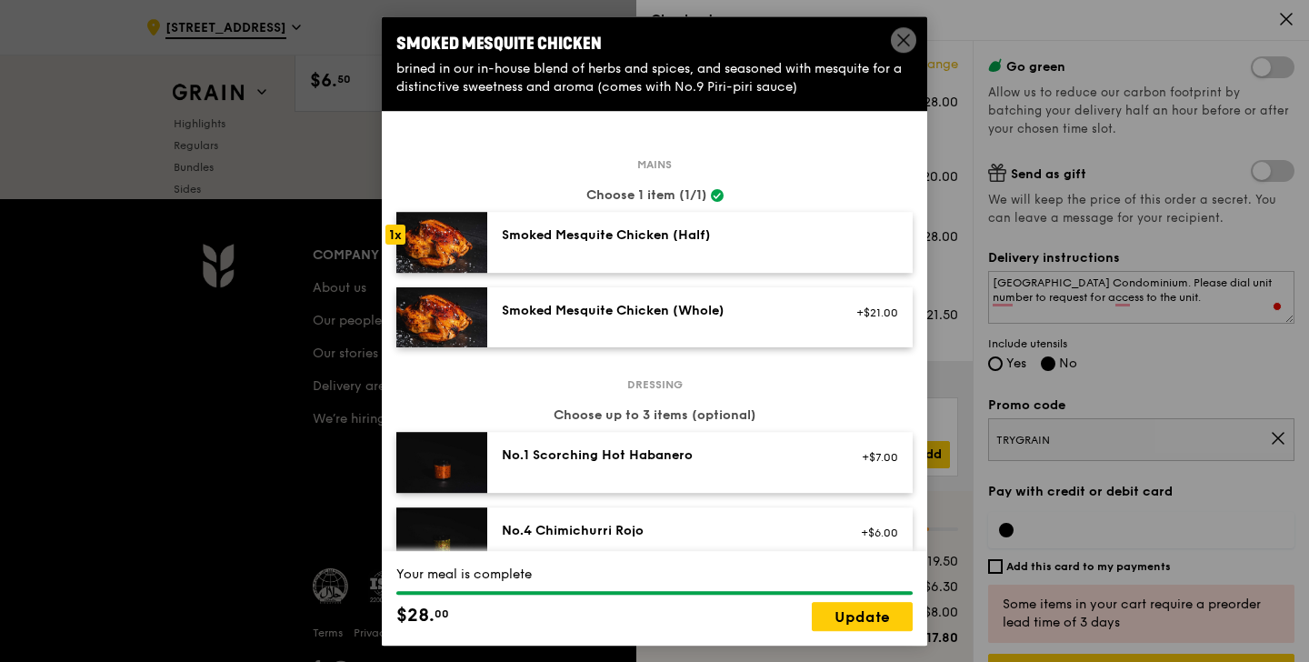
click at [899, 37] on icon at bounding box center [904, 40] width 16 height 16
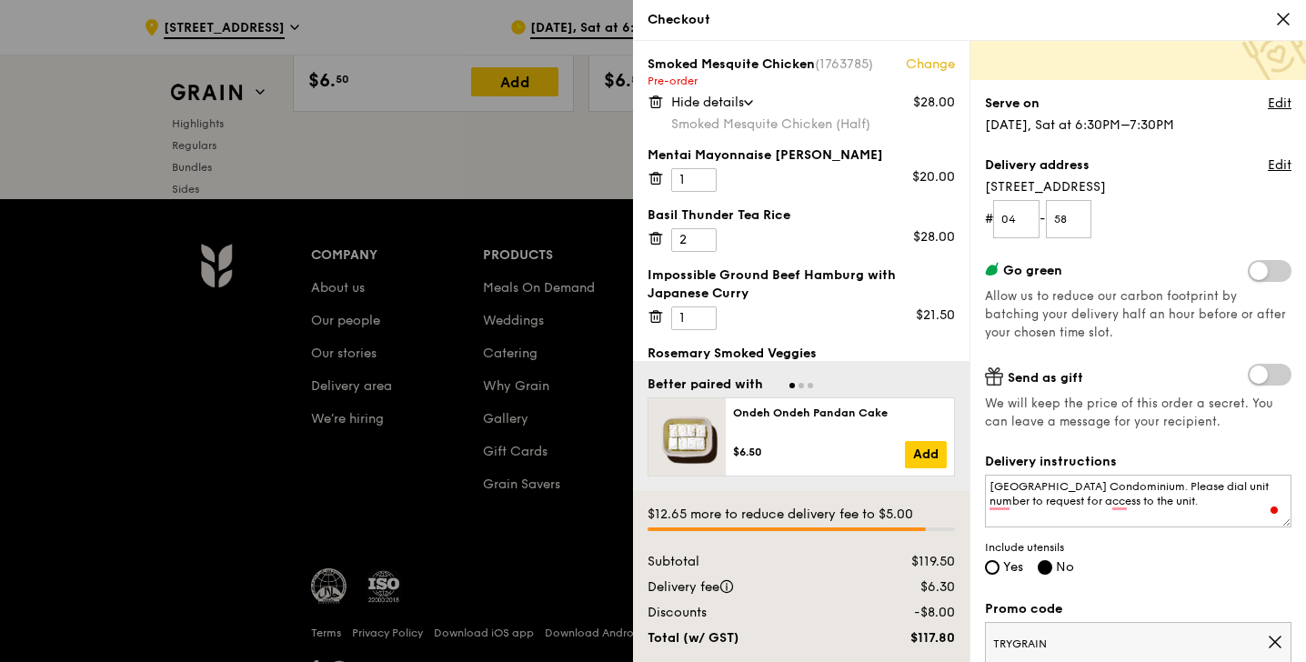
click at [1285, 13] on icon at bounding box center [1283, 19] width 16 height 16
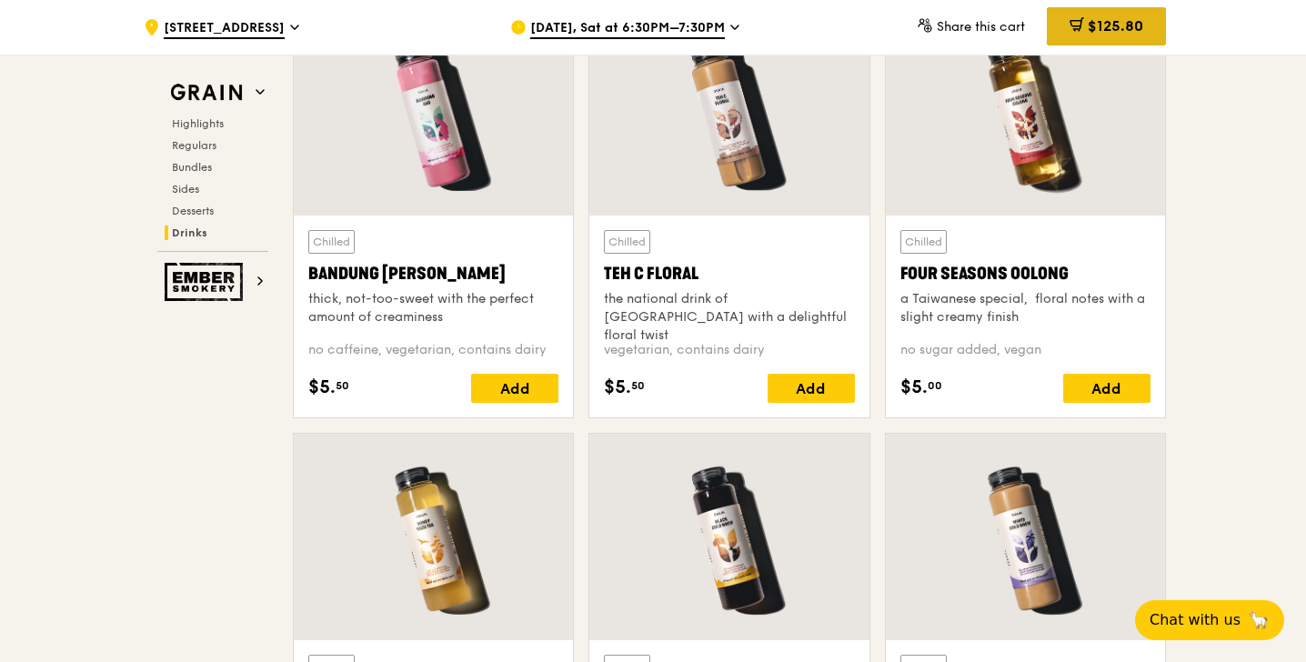
click at [1078, 25] on icon at bounding box center [1076, 24] width 15 height 15
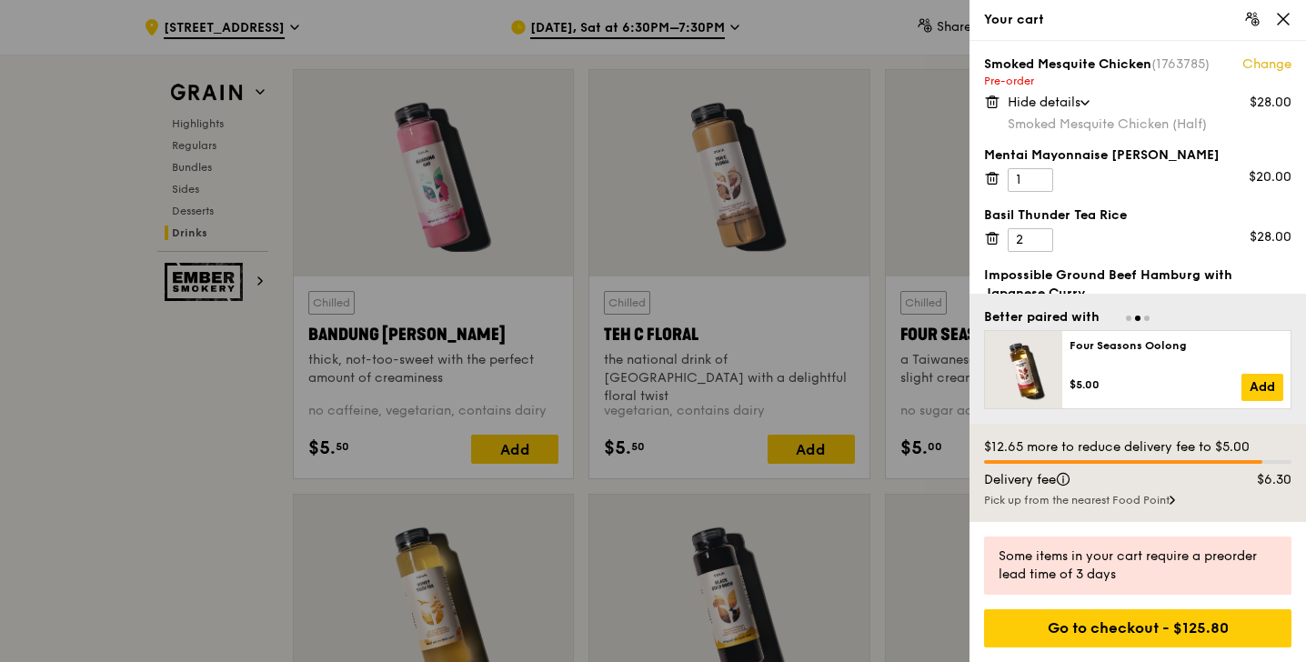
click at [991, 98] on icon at bounding box center [992, 102] width 16 height 16
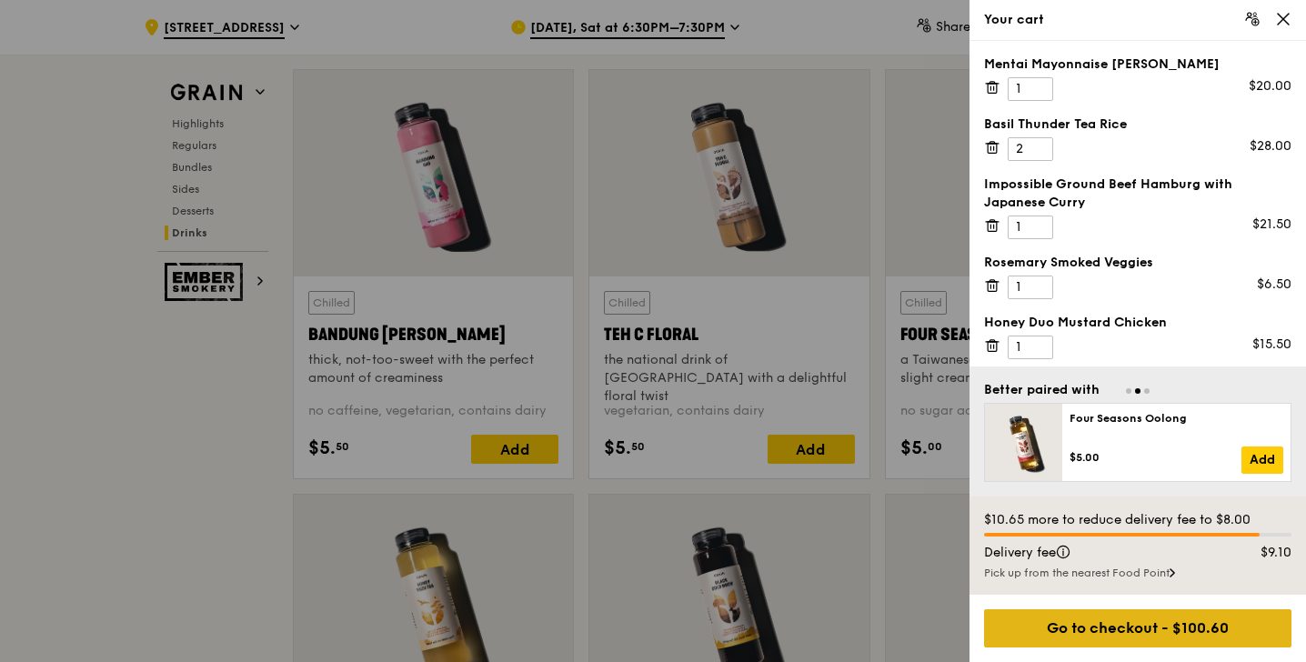
click at [1110, 630] on div "Go to checkout - $100.60" at bounding box center [1137, 628] width 307 height 38
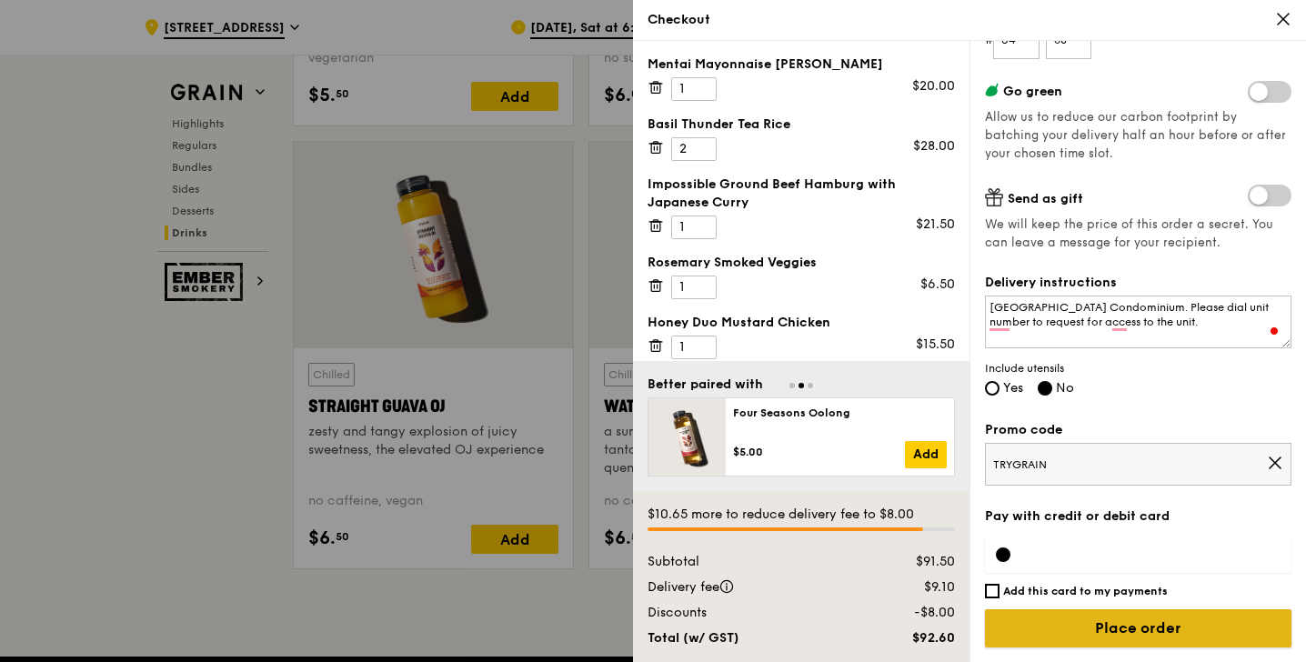
click at [1137, 629] on input "Place order" at bounding box center [1138, 628] width 306 height 38
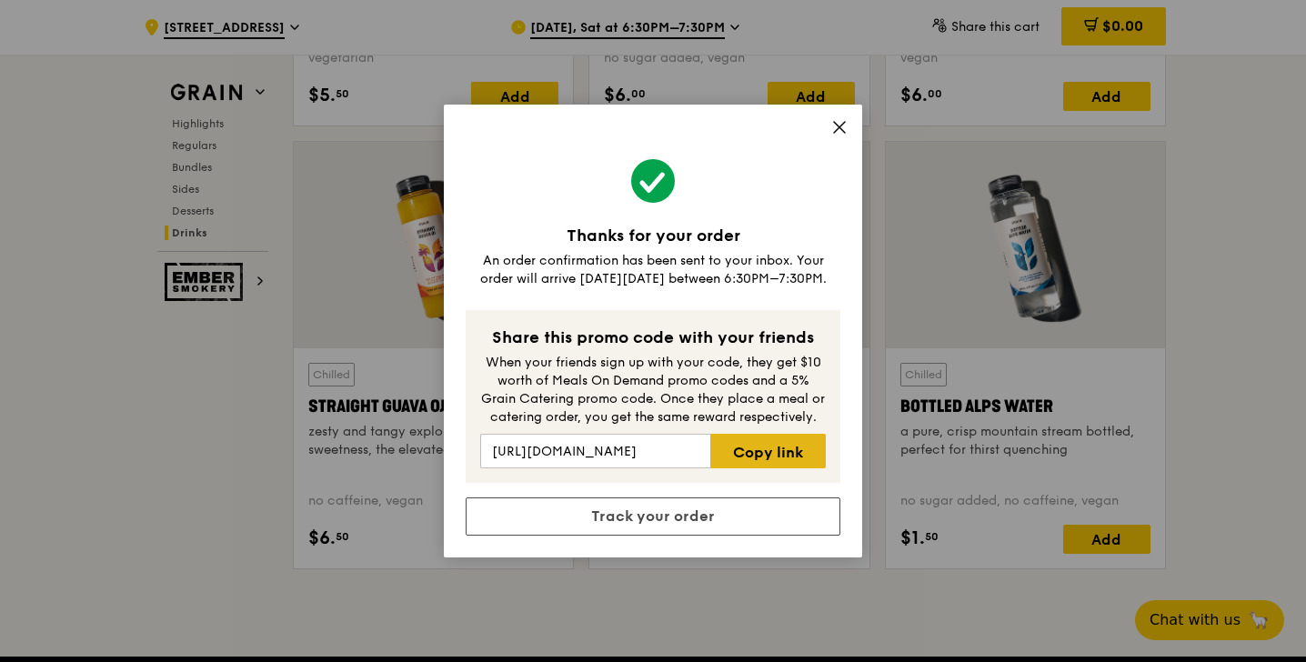
click at [793, 446] on link "Copy link" at bounding box center [767, 451] width 115 height 35
